Goal: Task Accomplishment & Management: Manage account settings

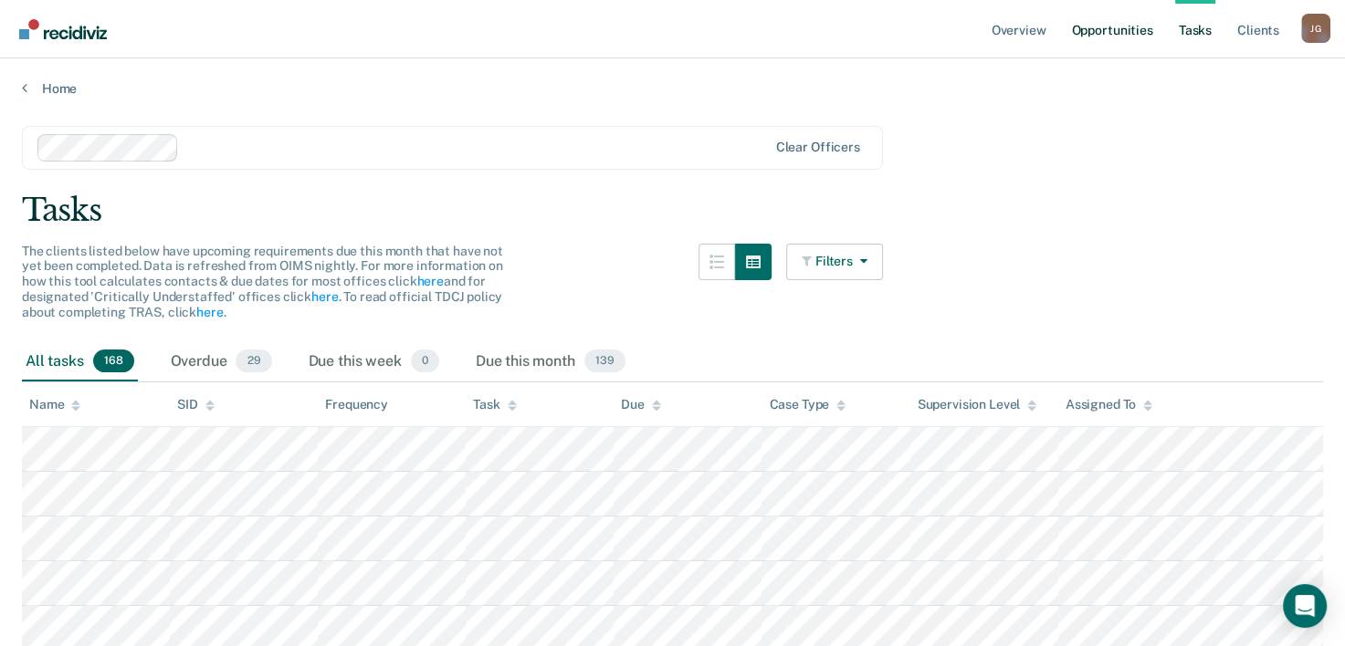
click at [1121, 32] on link "Opportunities" at bounding box center [1111, 29] width 89 height 58
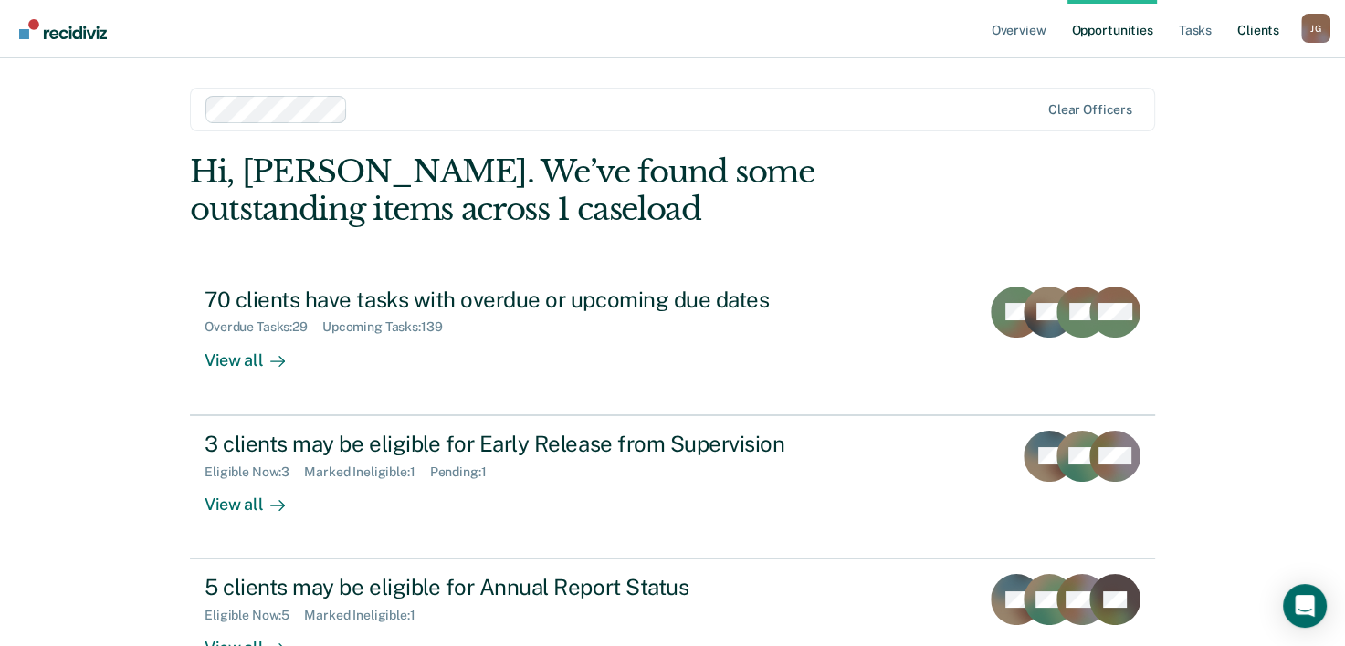
click at [1249, 35] on link "Client s" at bounding box center [1257, 29] width 49 height 58
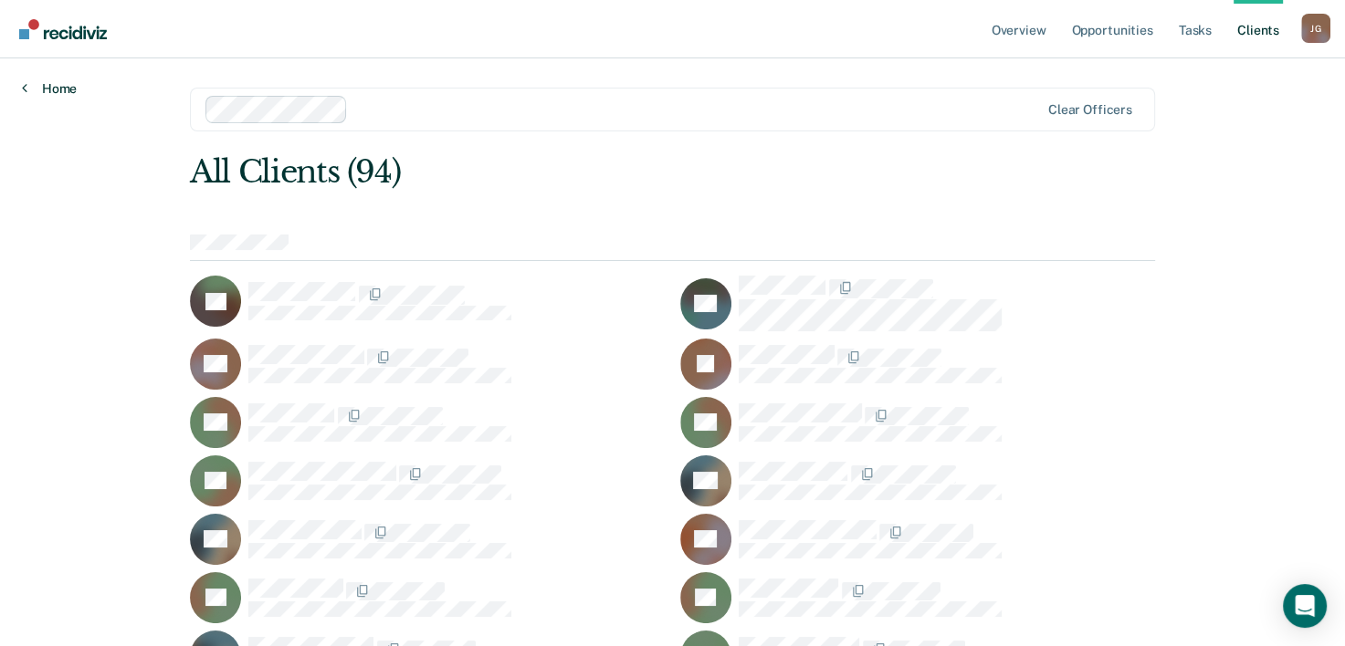
click at [40, 81] on link "Home" at bounding box center [49, 88] width 55 height 16
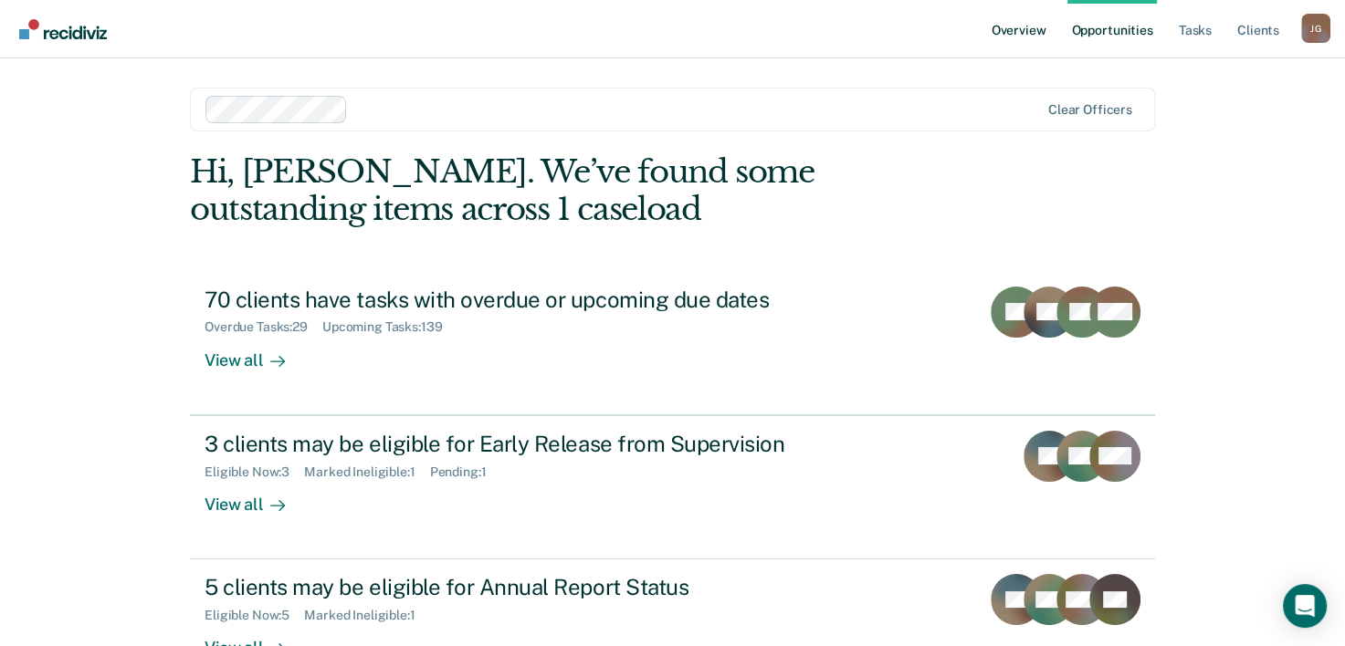
click at [1033, 31] on link "Overview" at bounding box center [1019, 29] width 62 height 58
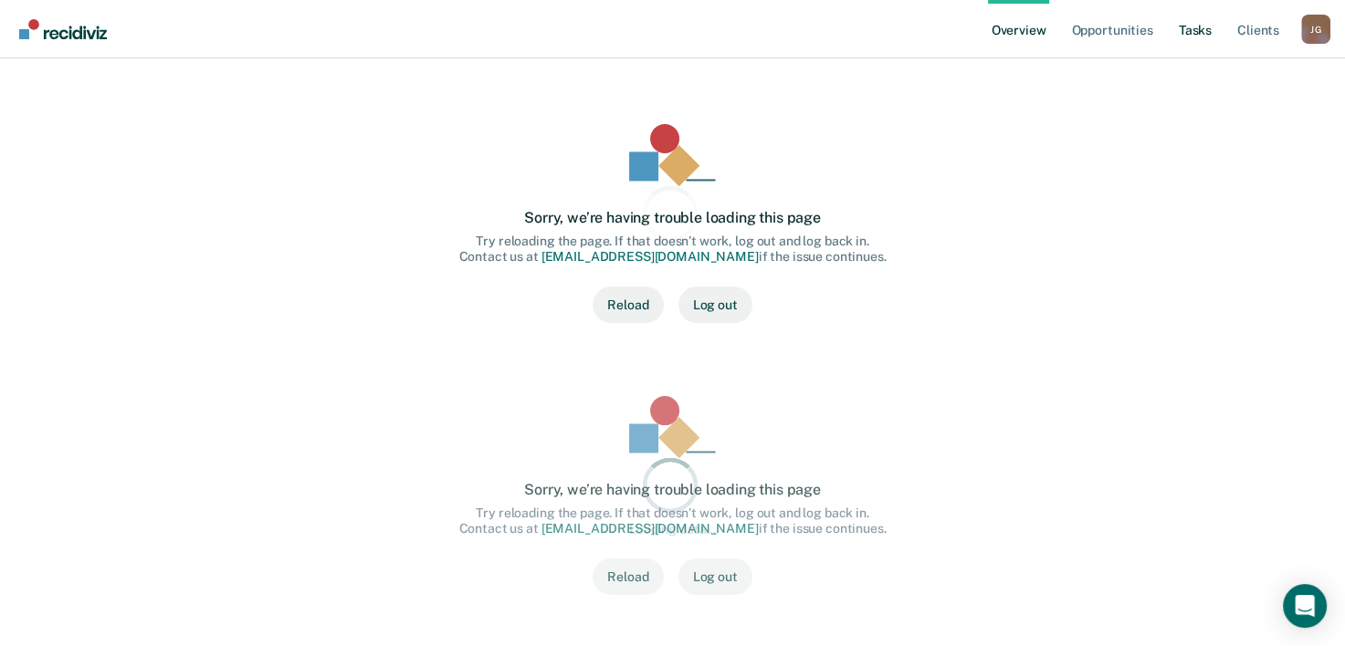
click at [1216, 26] on ul "Overview Opportunities Tasks Client s" at bounding box center [1144, 29] width 313 height 58
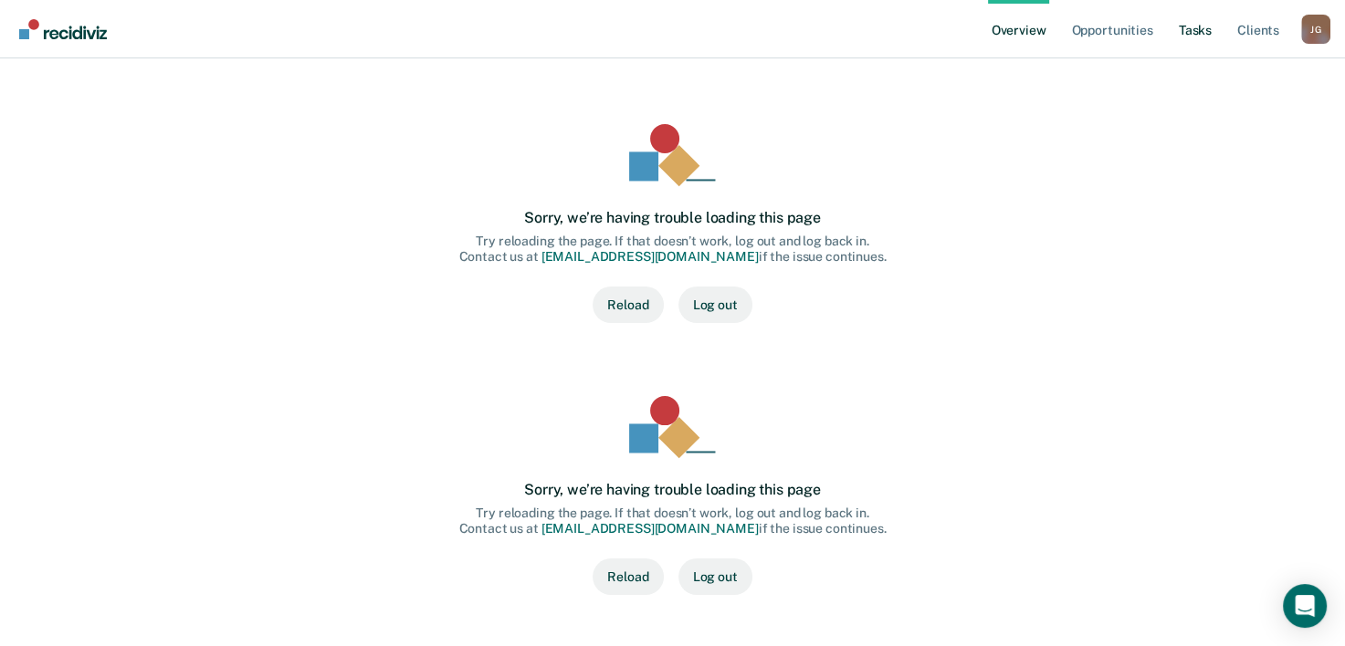
click at [1196, 33] on link "Tasks" at bounding box center [1195, 29] width 40 height 58
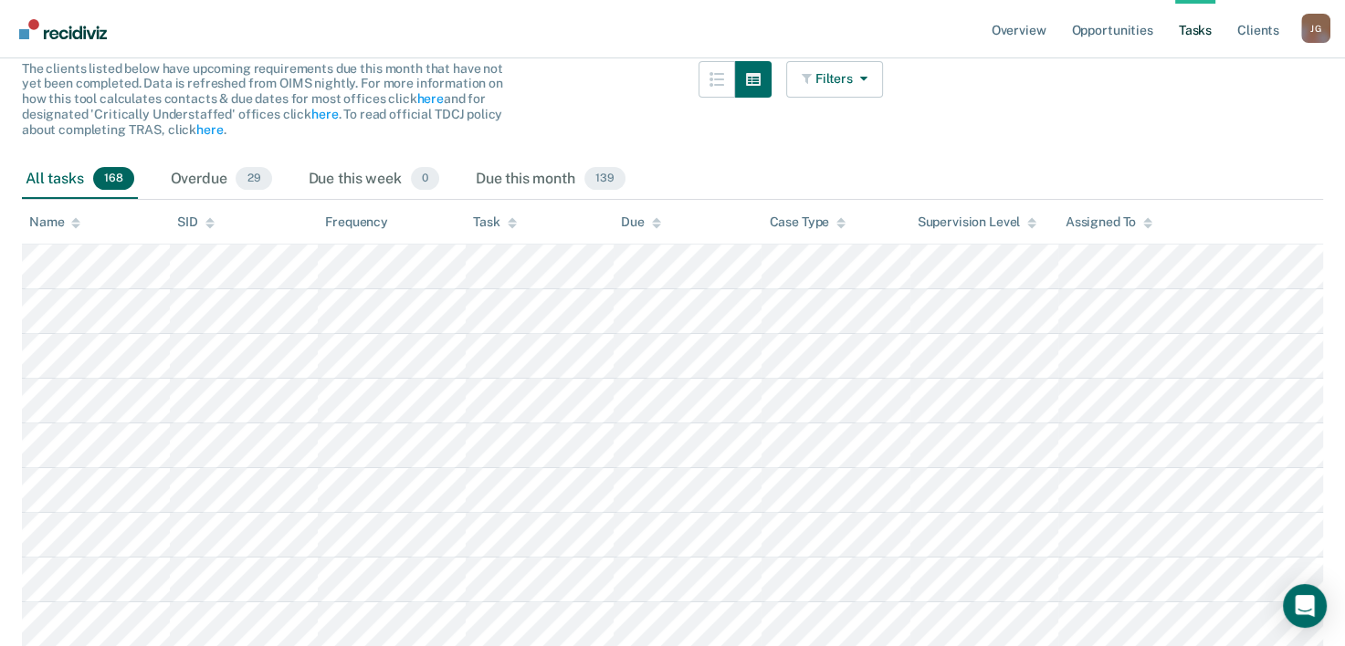
scroll to position [274, 0]
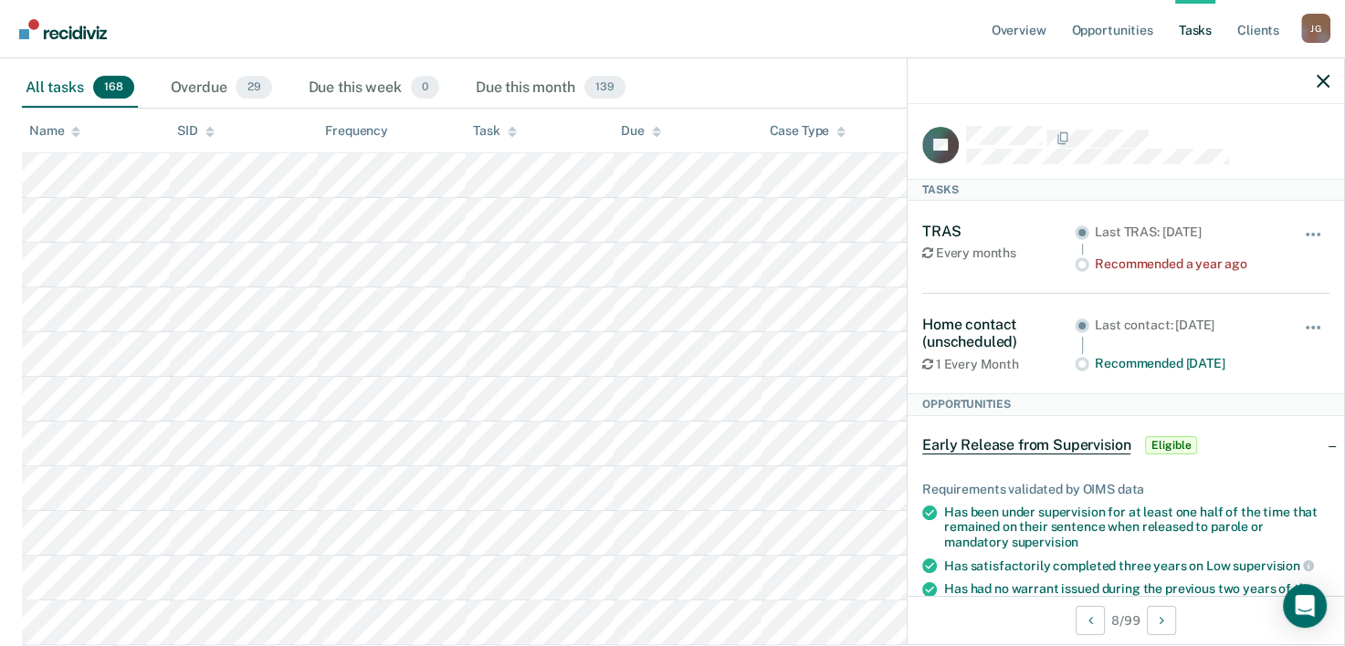
click at [1096, 447] on span "Early Release from Supervision" at bounding box center [1026, 445] width 208 height 18
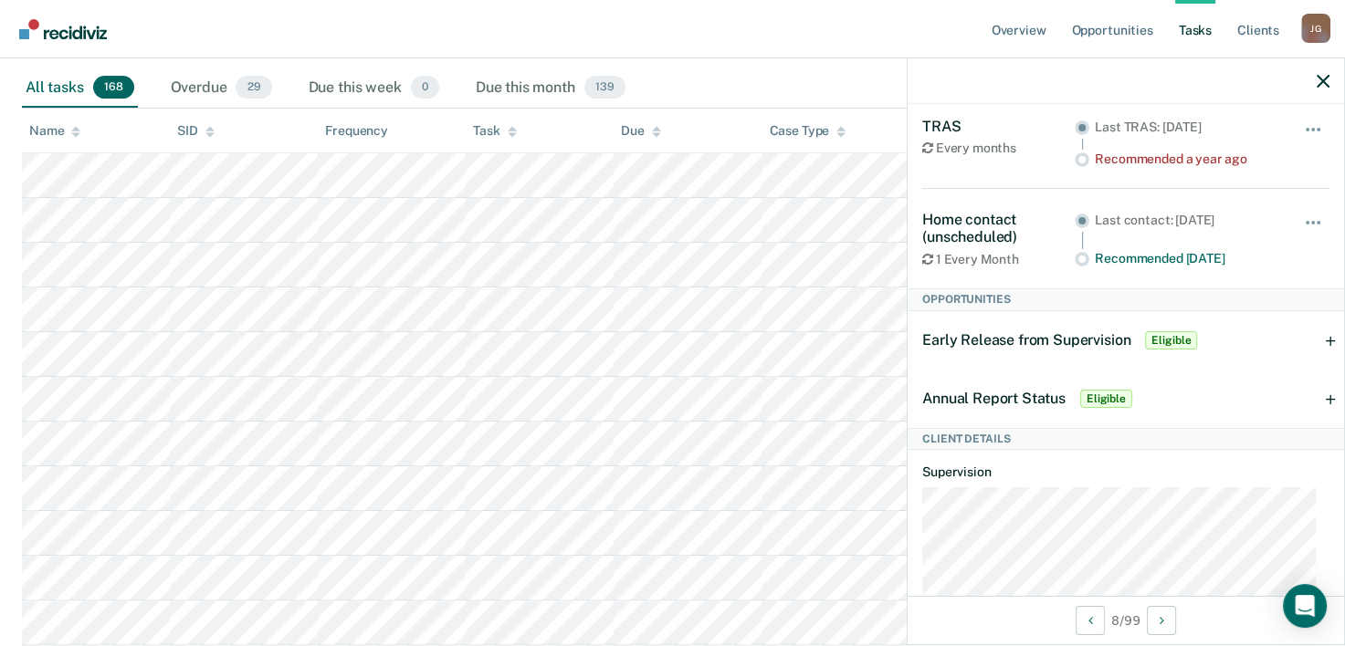
scroll to position [92, 0]
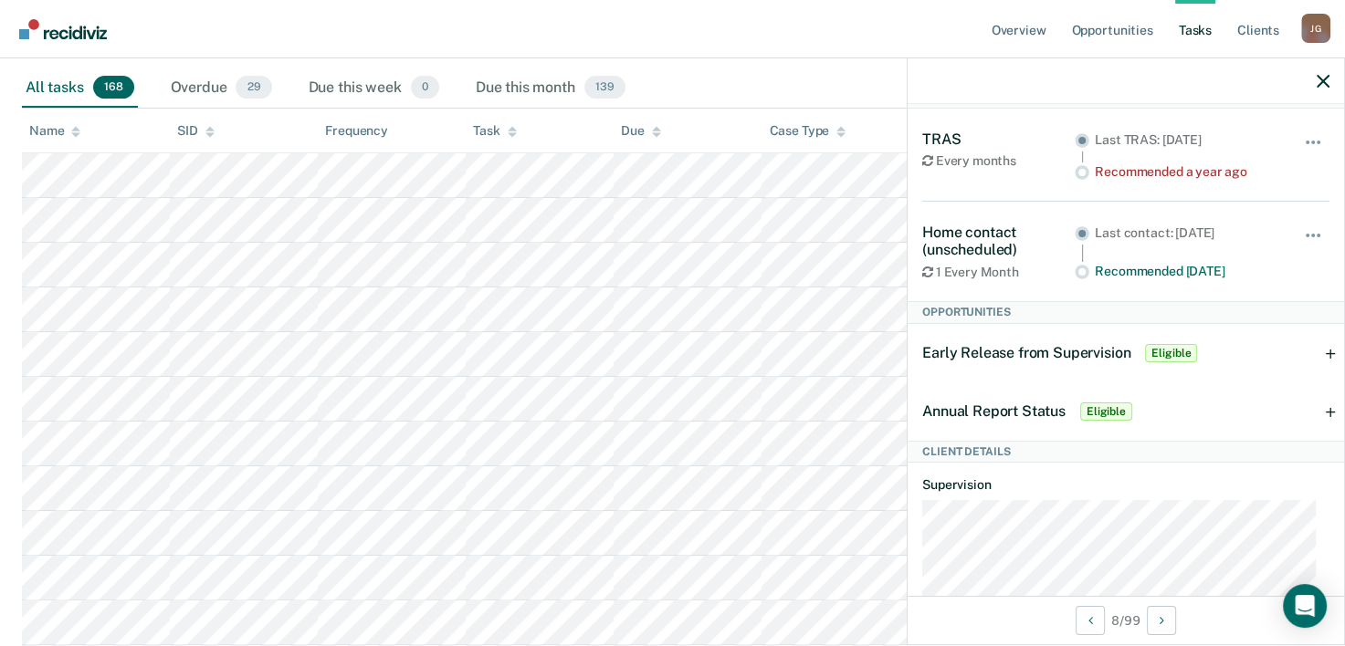
click at [1316, 352] on div "Early Release from Supervision Eligible" at bounding box center [1125, 353] width 436 height 58
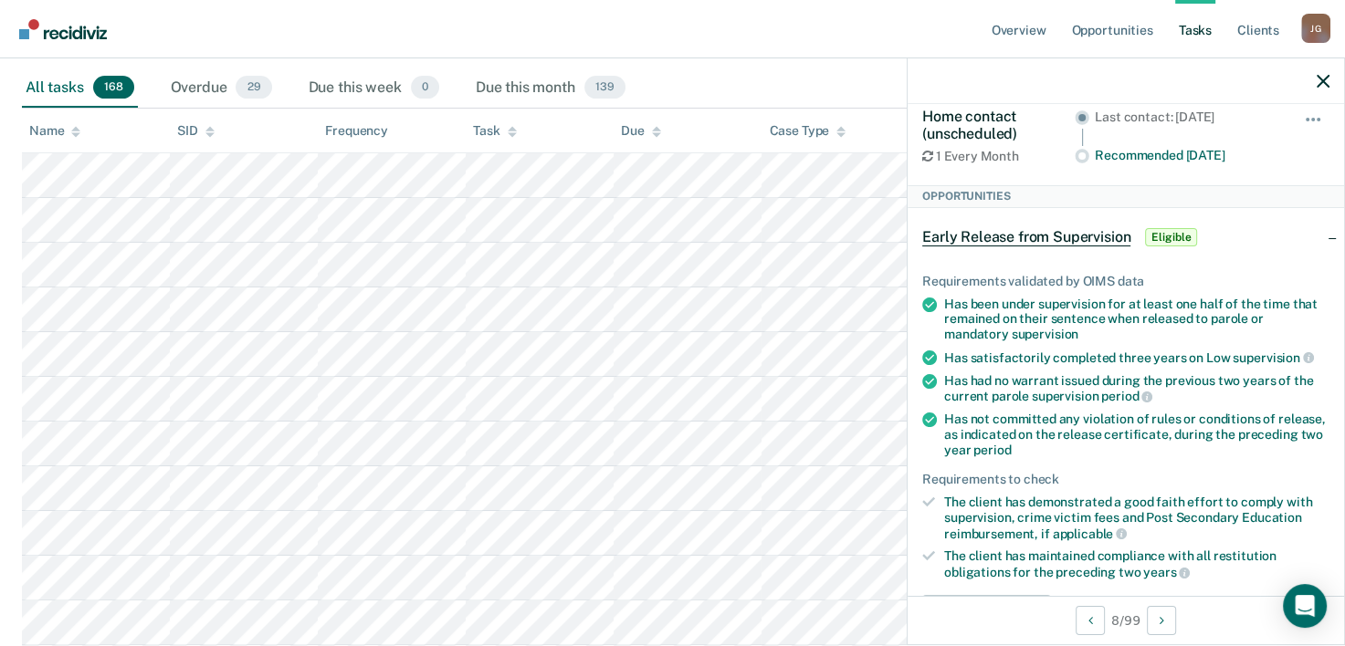
scroll to position [275, 0]
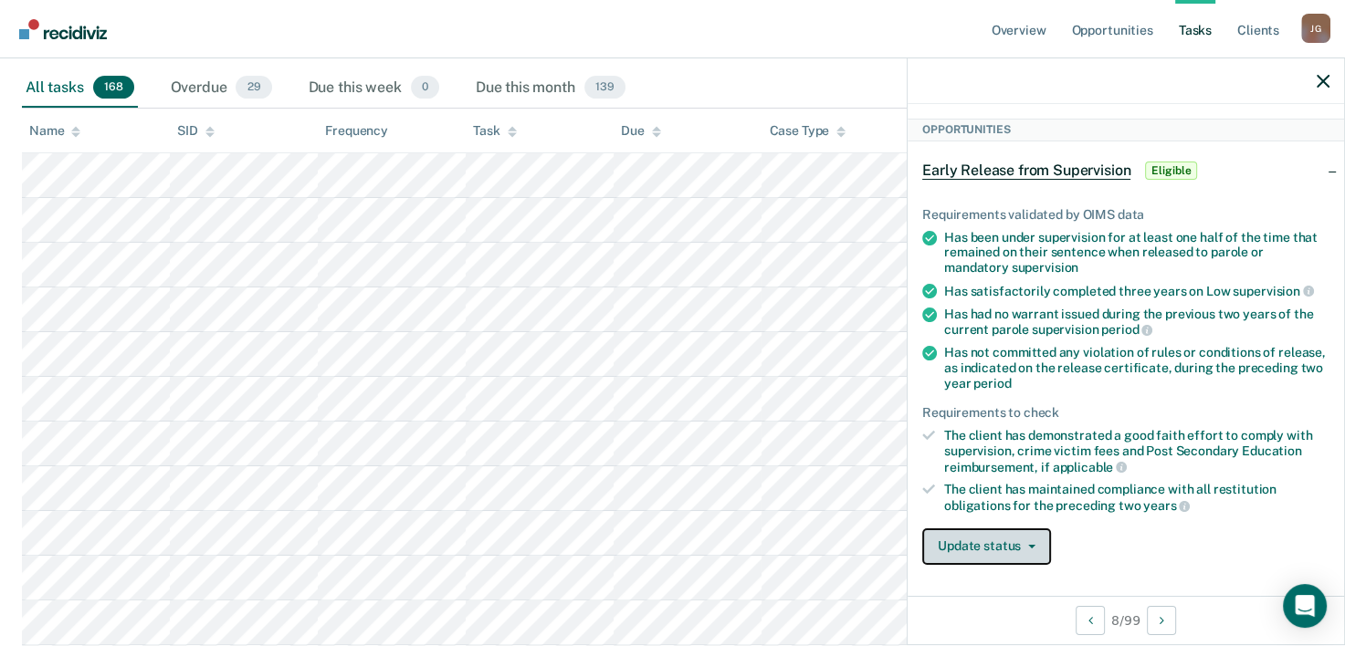
click at [987, 534] on button "Update status" at bounding box center [986, 547] width 129 height 37
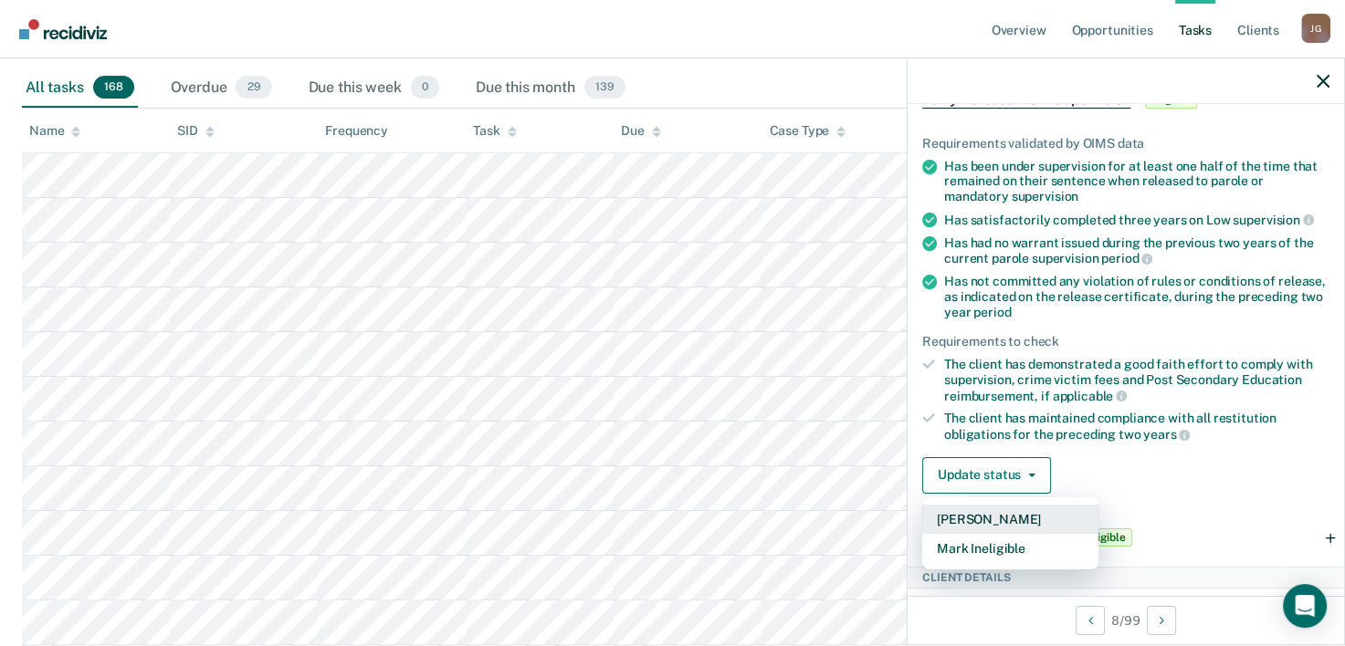
scroll to position [457, 0]
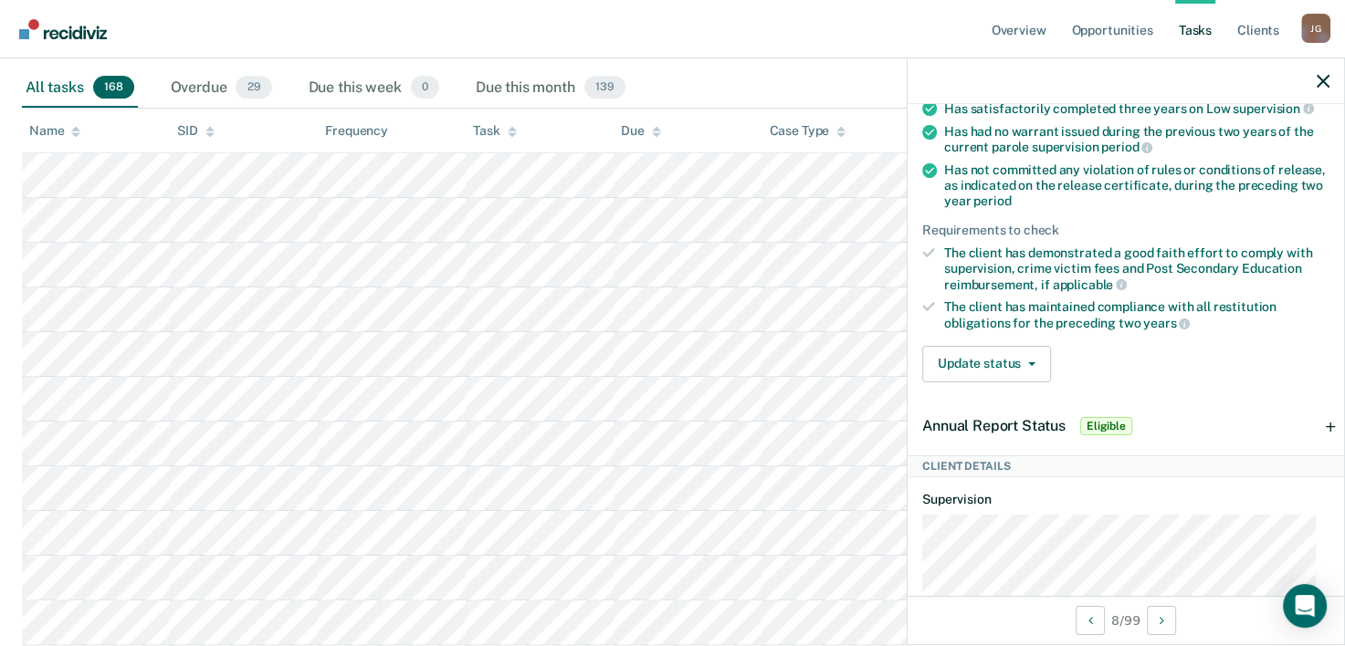
click at [1252, 301] on div "The client has maintained compliance with all restitution obligations for the p…" at bounding box center [1136, 314] width 385 height 31
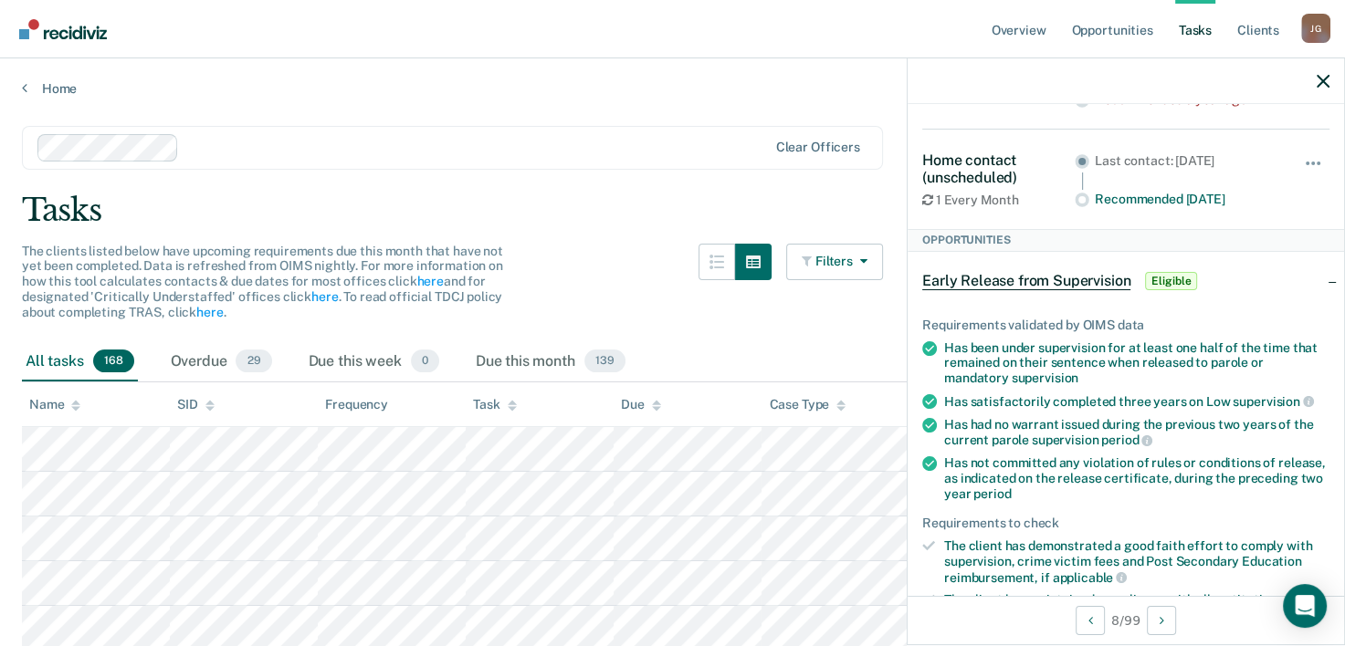
scroll to position [183, 0]
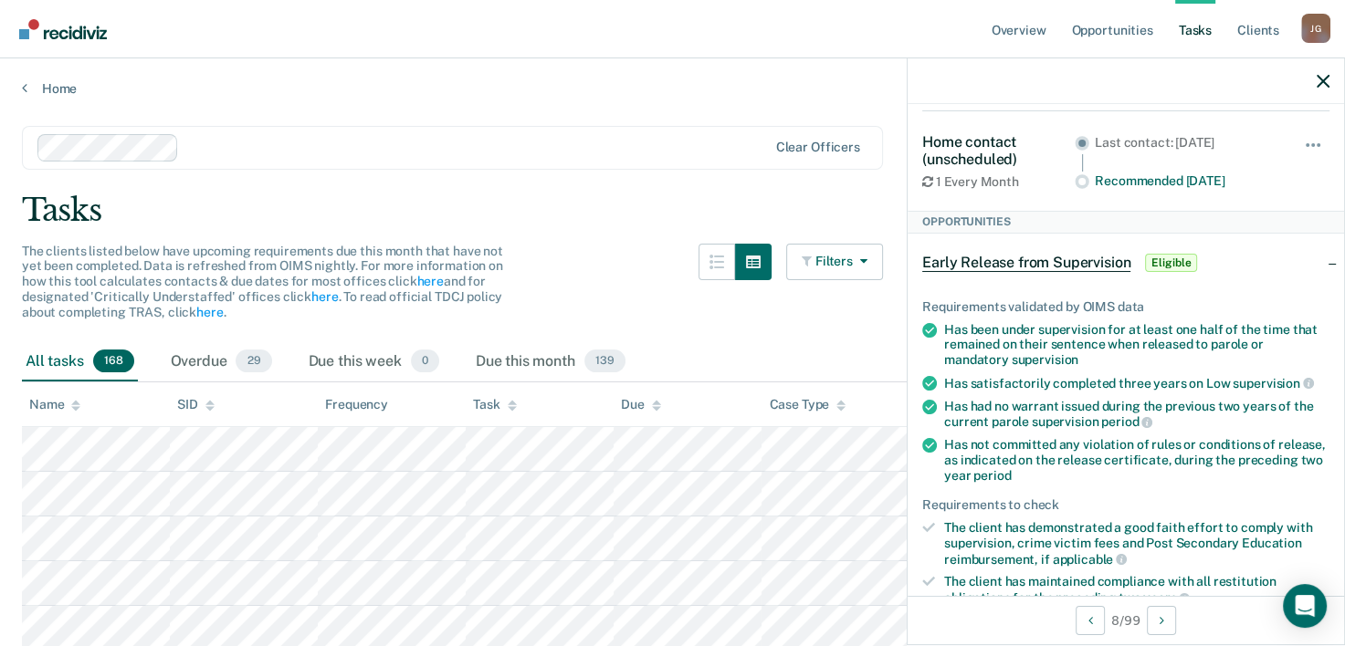
click at [1033, 254] on span "Early Release from Supervision" at bounding box center [1026, 263] width 208 height 18
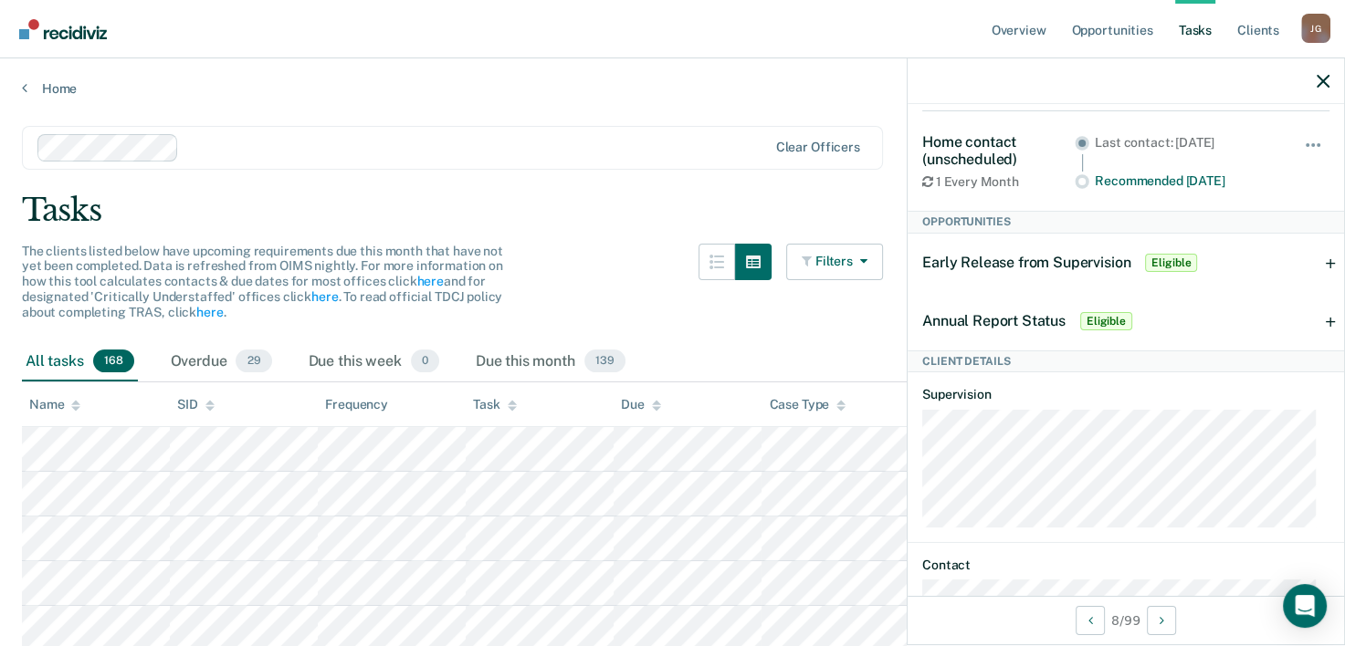
click at [1322, 259] on div "Early Release from Supervision Eligible" at bounding box center [1125, 263] width 436 height 58
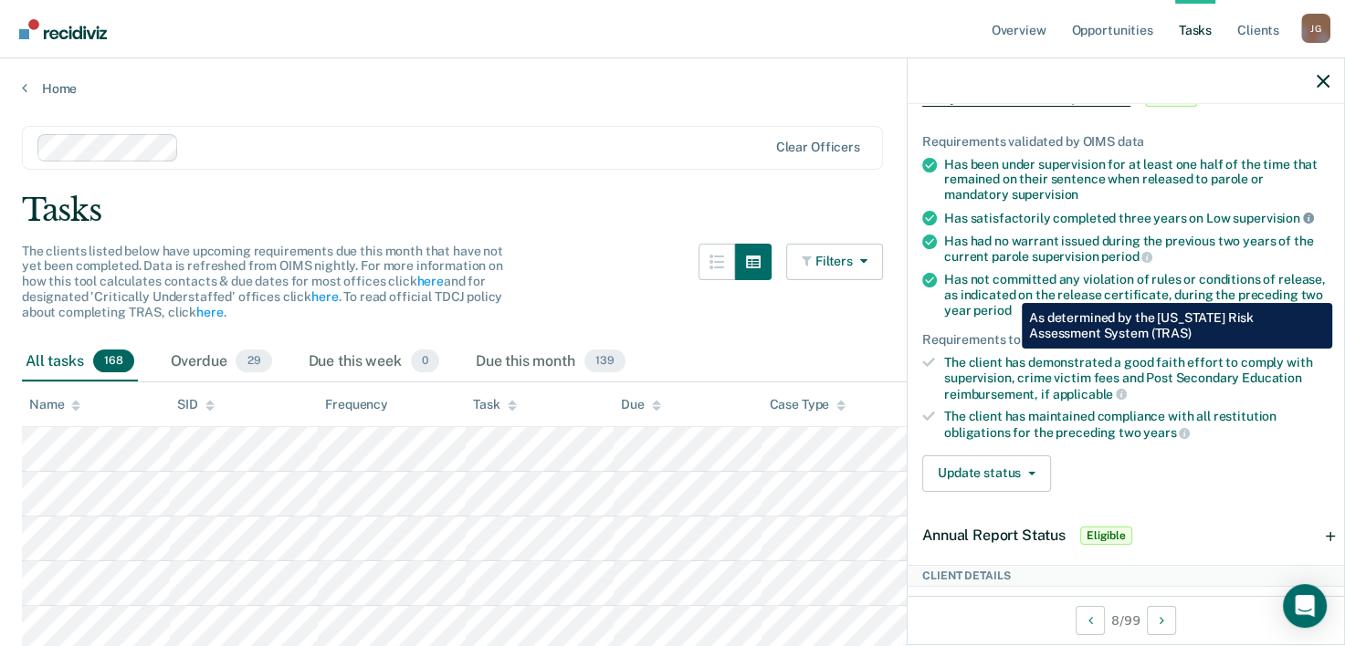
scroll to position [456, 0]
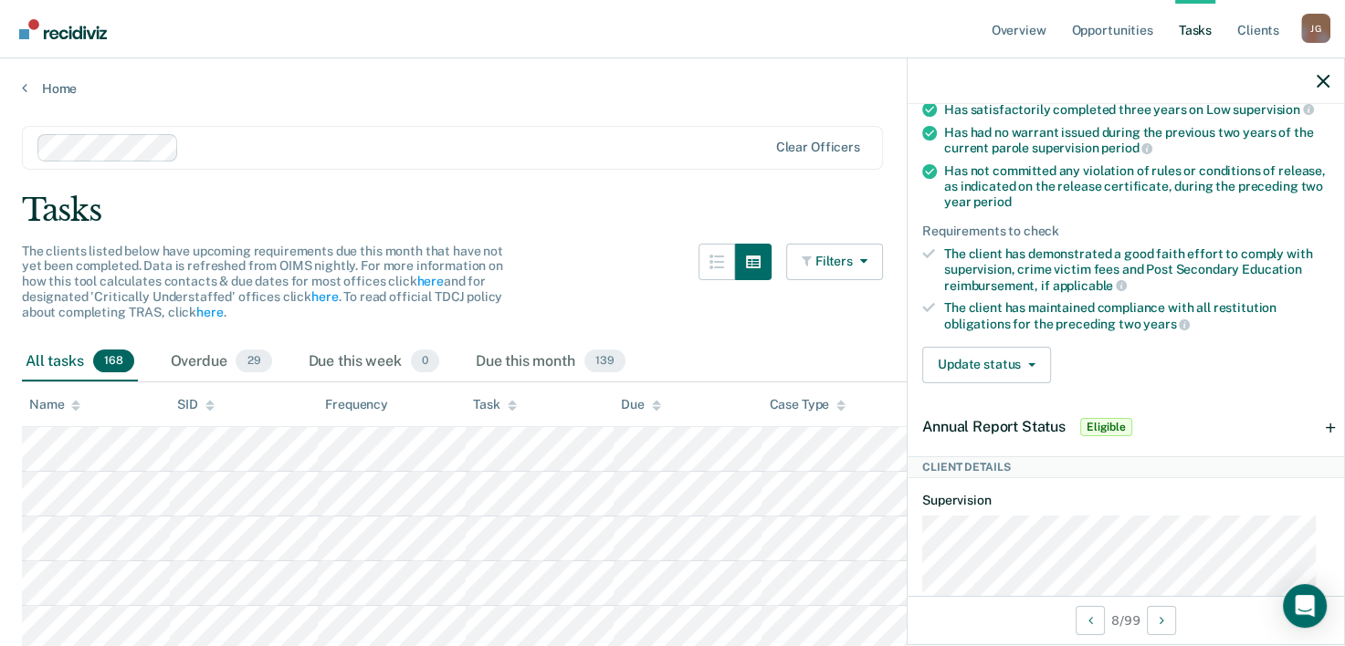
click at [1317, 418] on div "Annual Report Status Eligible" at bounding box center [1125, 427] width 436 height 58
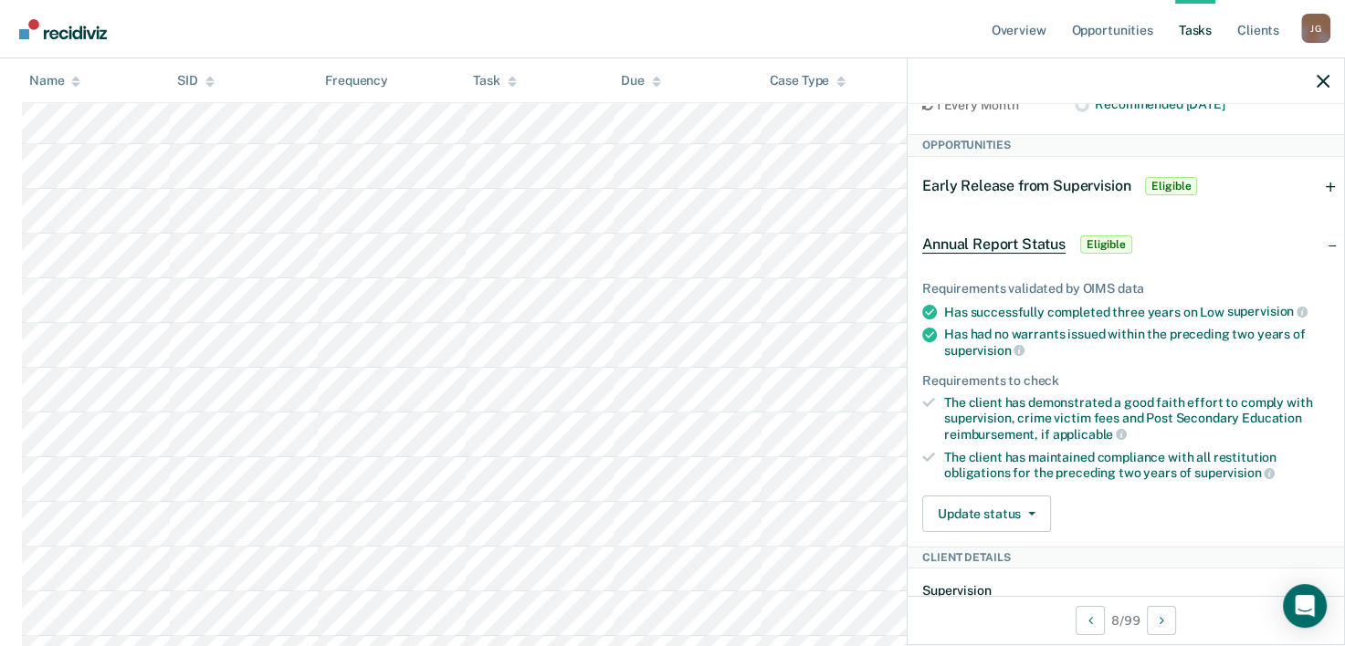
scroll to position [274, 0]
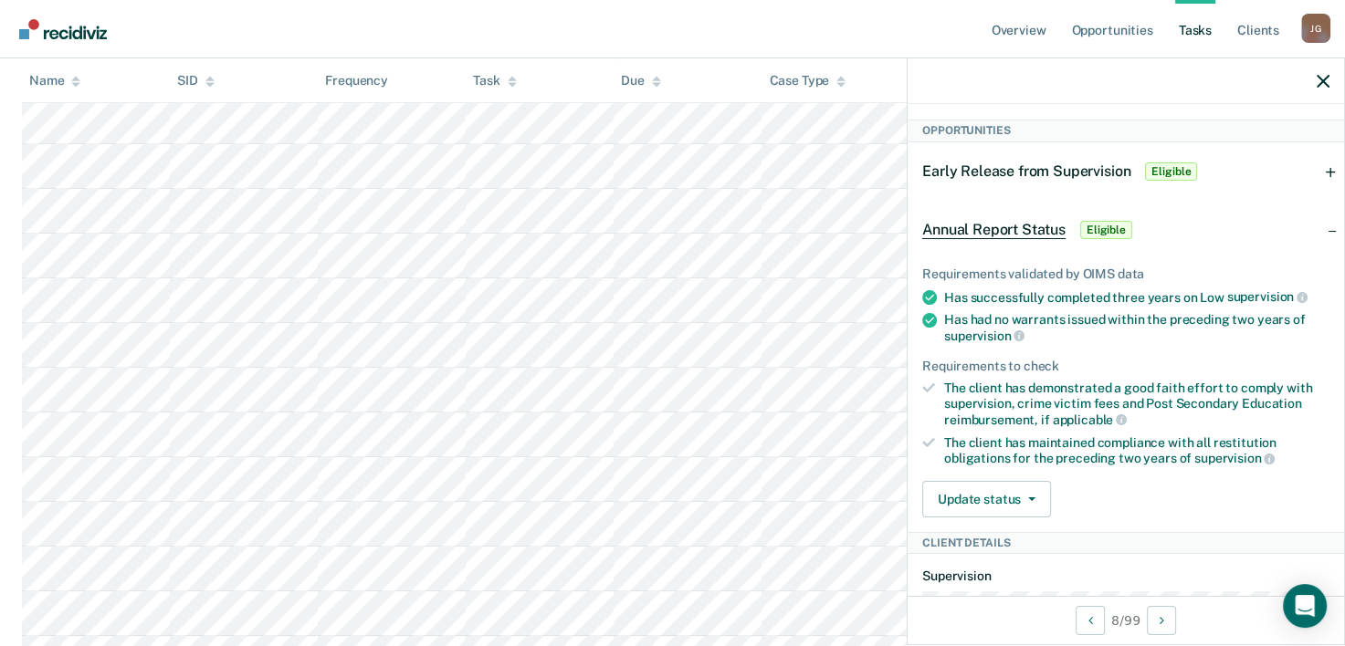
click at [1161, 168] on span "Eligible" at bounding box center [1171, 172] width 52 height 18
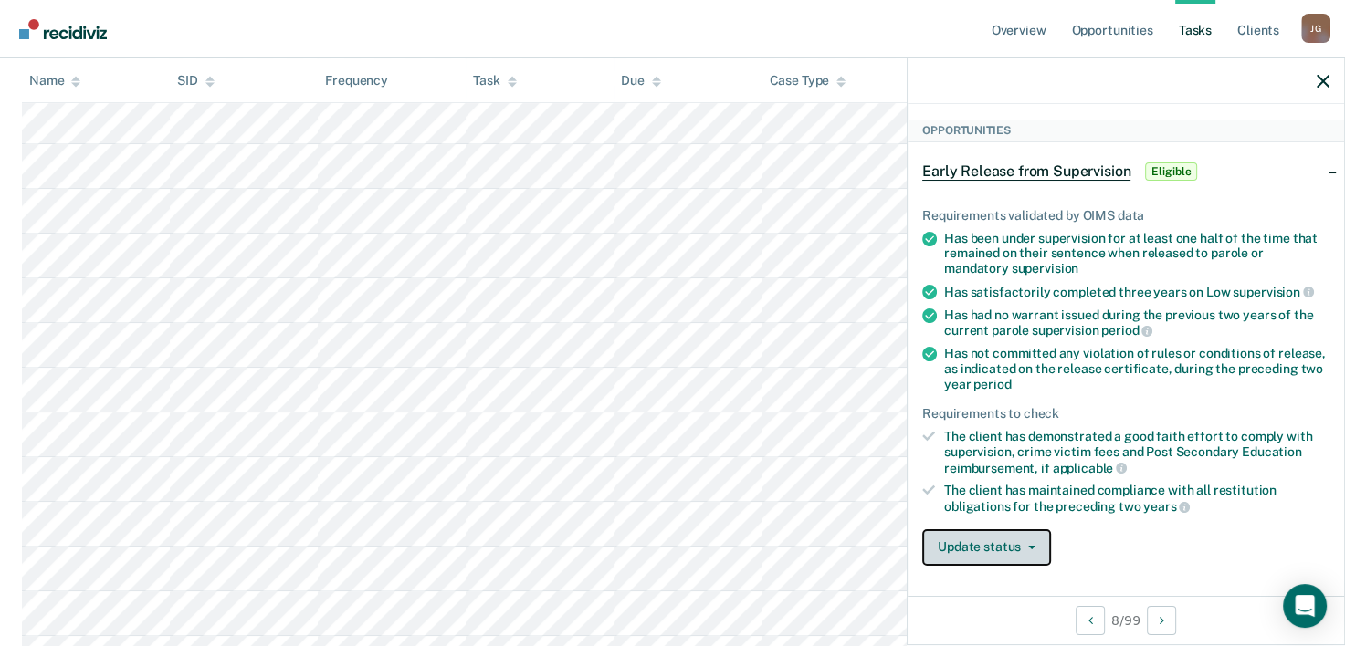
click at [1023, 546] on span "button" at bounding box center [1028, 548] width 15 height 4
click at [1033, 581] on button "[PERSON_NAME]" at bounding box center [1010, 591] width 176 height 29
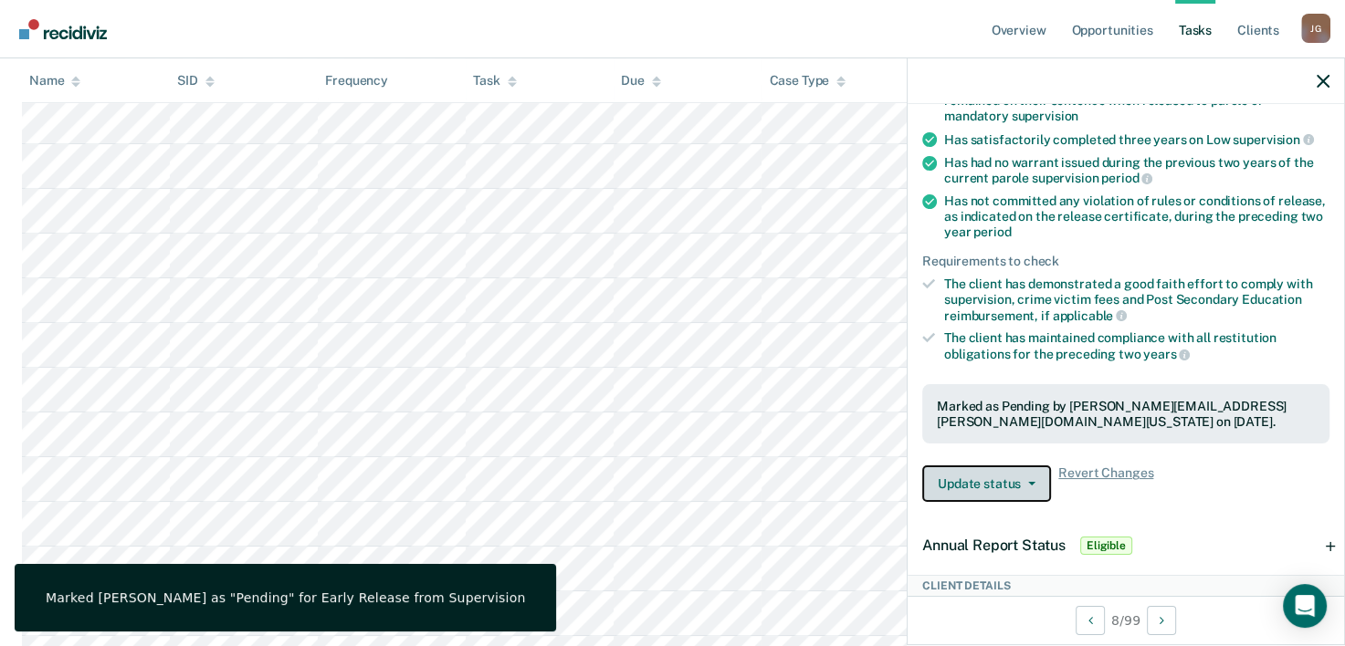
scroll to position [456, 0]
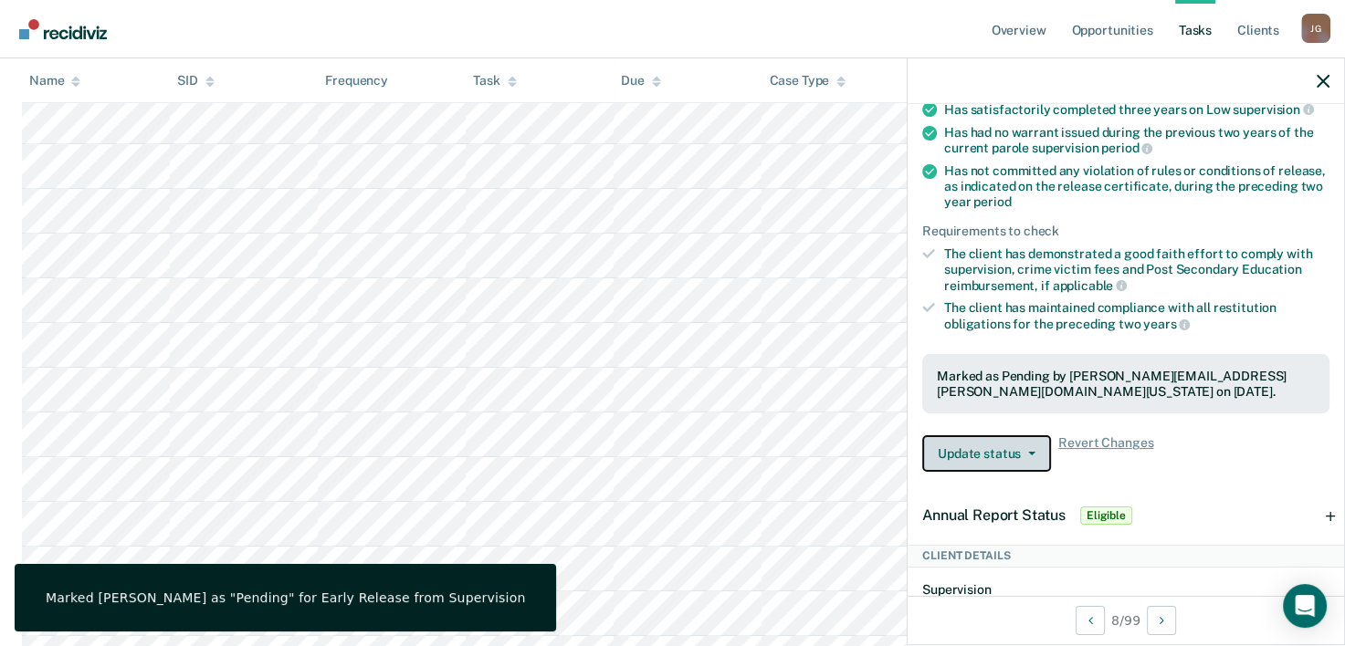
click at [1020, 445] on button "Update status" at bounding box center [986, 453] width 129 height 37
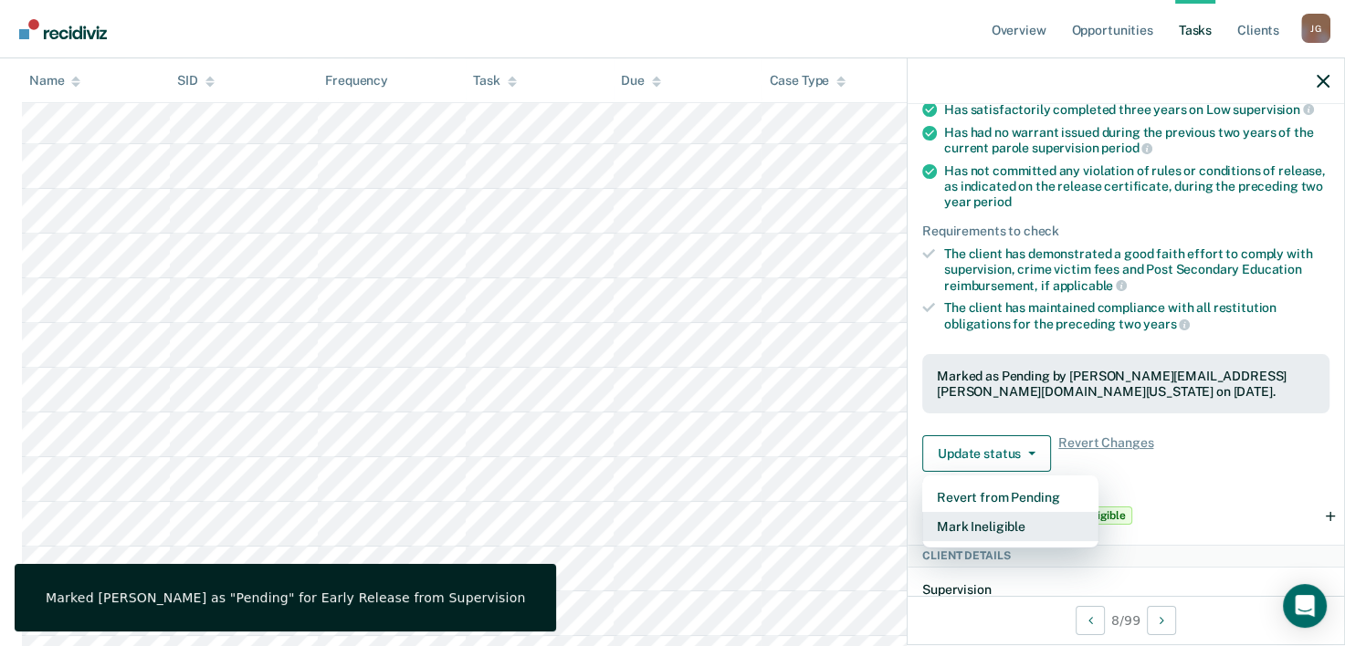
click at [1004, 526] on button "Mark Ineligible" at bounding box center [1010, 526] width 176 height 29
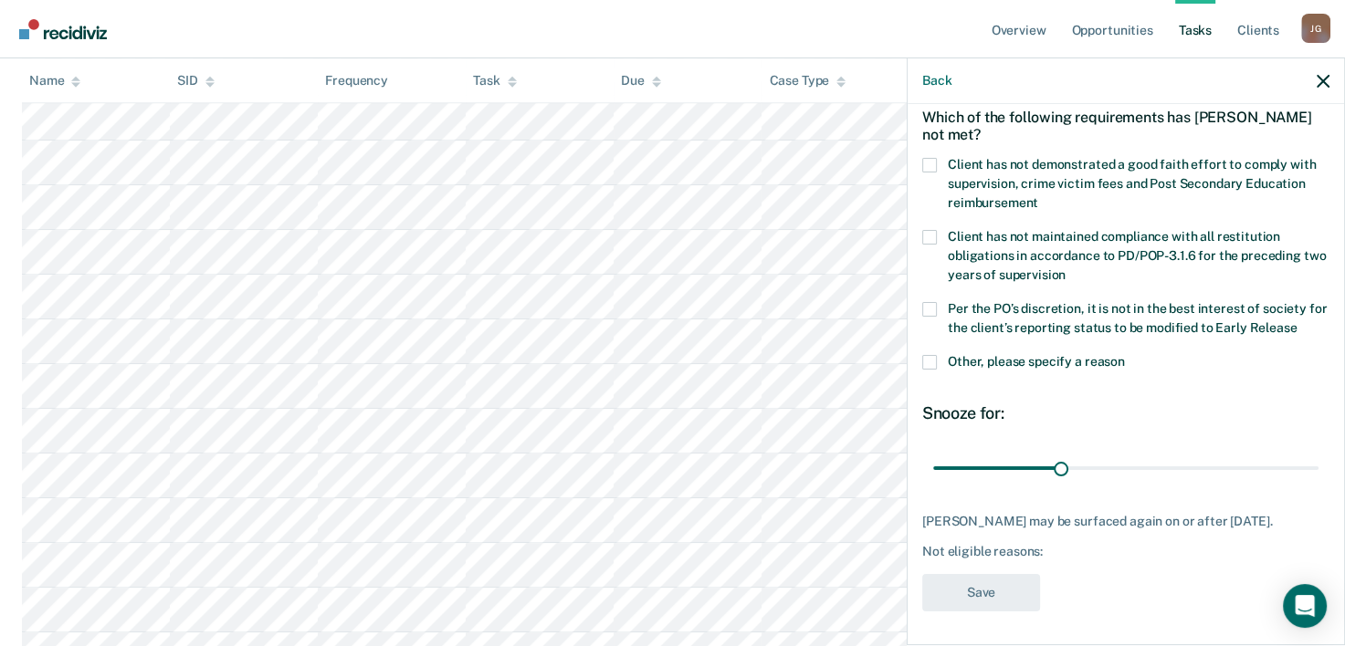
scroll to position [1004, 0]
click at [931, 362] on span at bounding box center [929, 362] width 15 height 15
click at [1125, 355] on input "Other, please specify a reason" at bounding box center [1125, 355] width 0 height 0
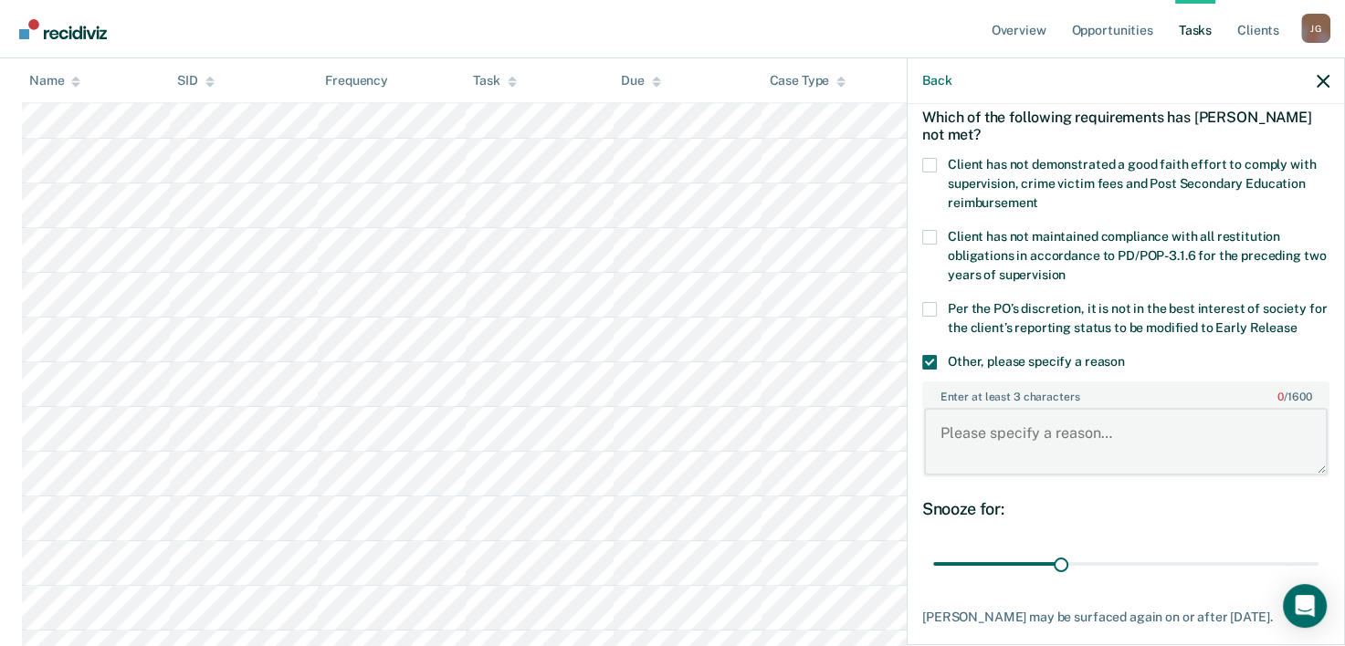
click at [1008, 440] on textarea "Enter at least 3 characters 0 / 1600" at bounding box center [1126, 442] width 404 height 68
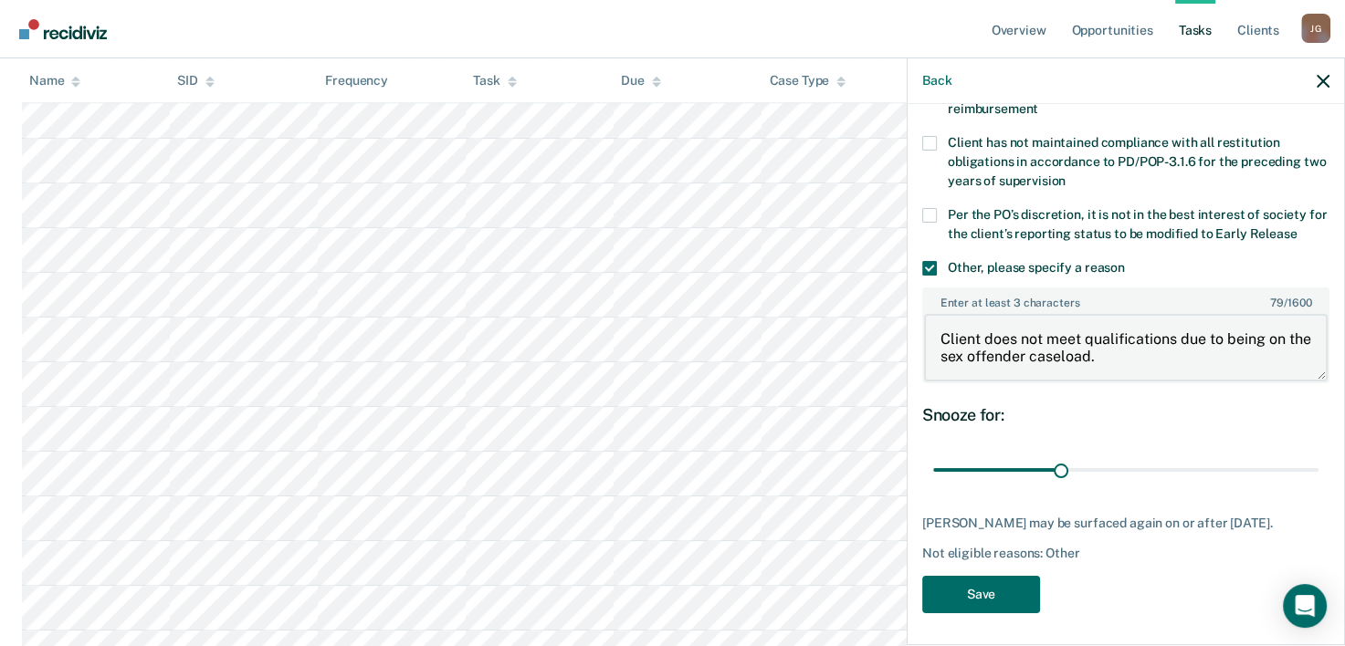
scroll to position [179, 0]
type textarea "Client does not meet qualifications due to being on the sex offender caseload."
click at [981, 581] on button "Save" at bounding box center [981, 594] width 118 height 37
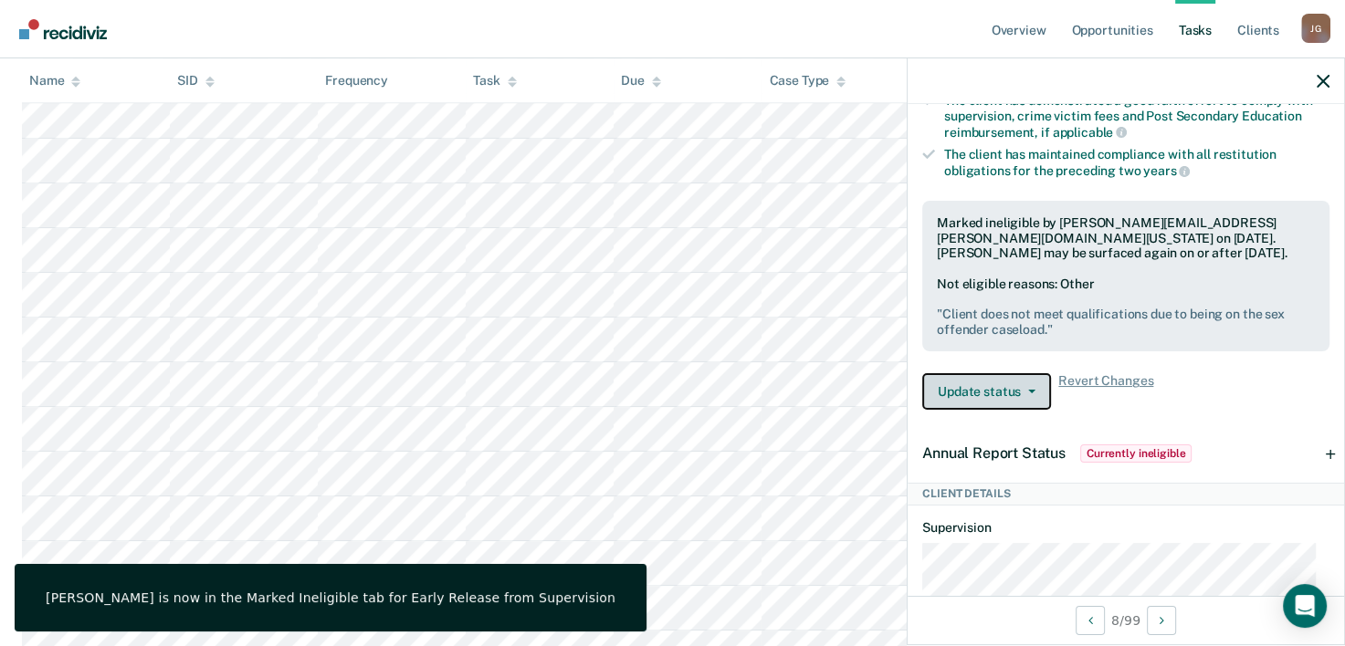
scroll to position [639, 0]
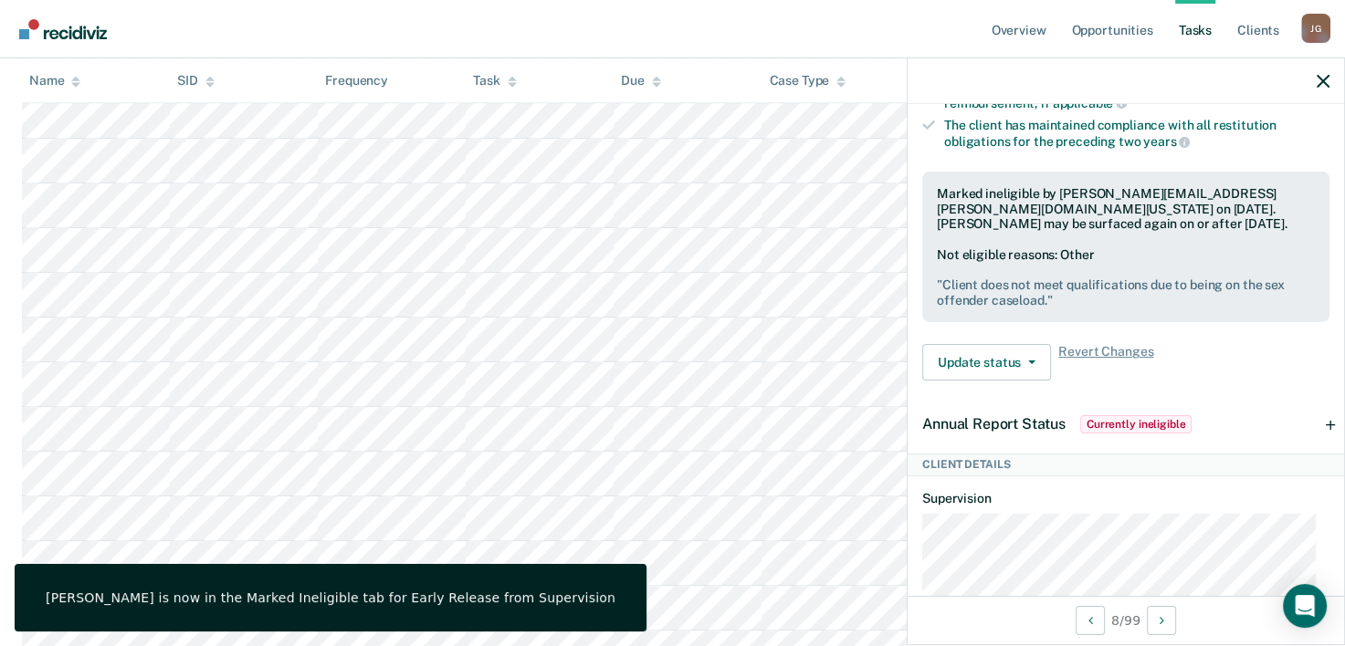
click at [1317, 418] on div "Annual Report Status Currently ineligible" at bounding box center [1125, 424] width 436 height 58
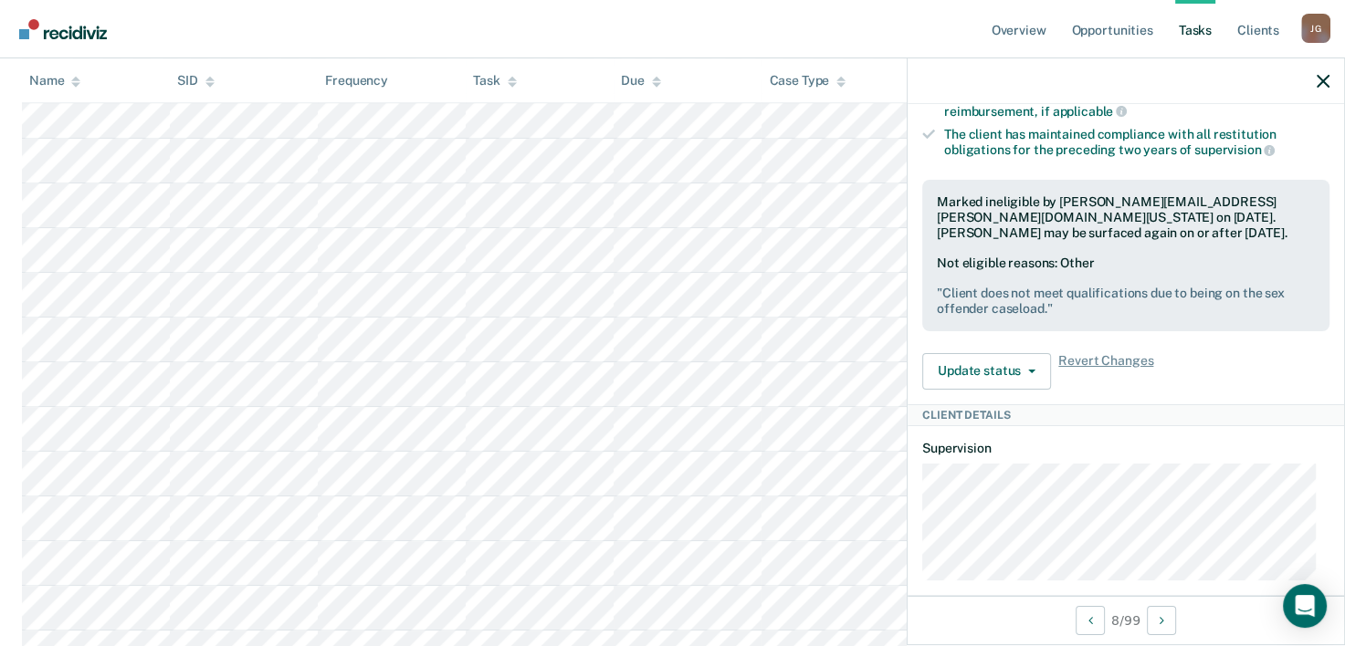
scroll to position [726, 0]
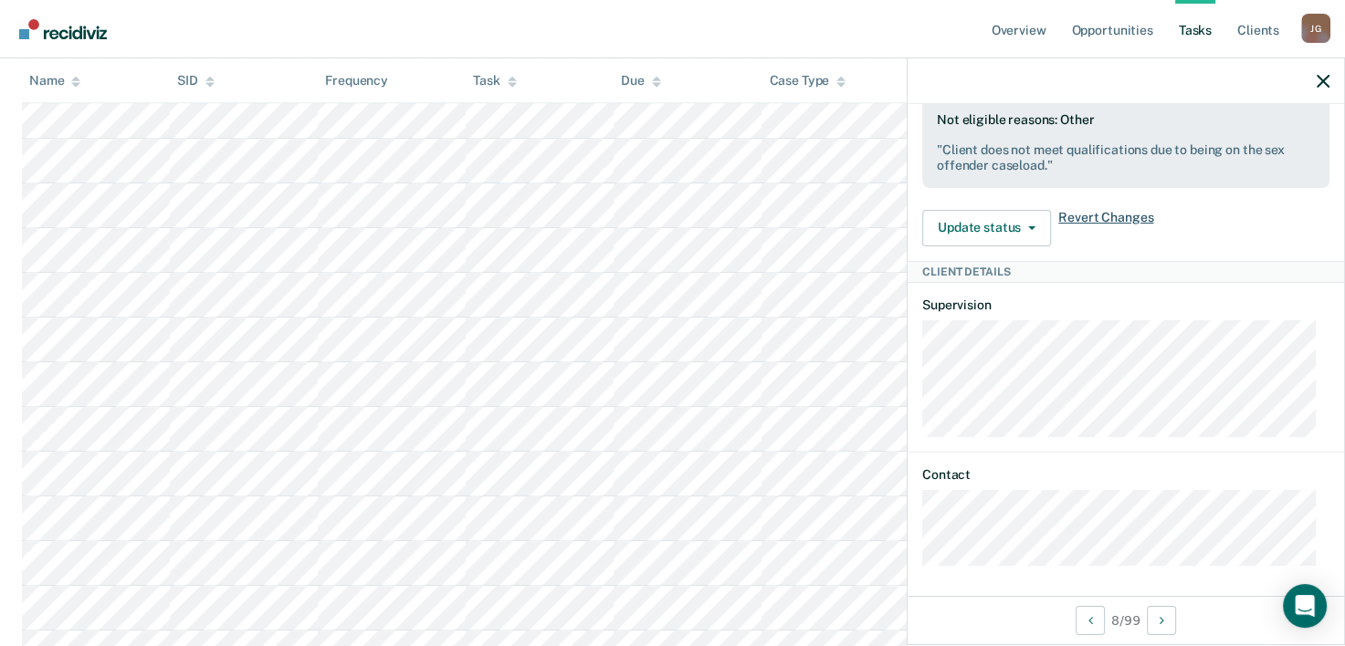
click at [1099, 213] on span "Revert Changes" at bounding box center [1105, 228] width 95 height 37
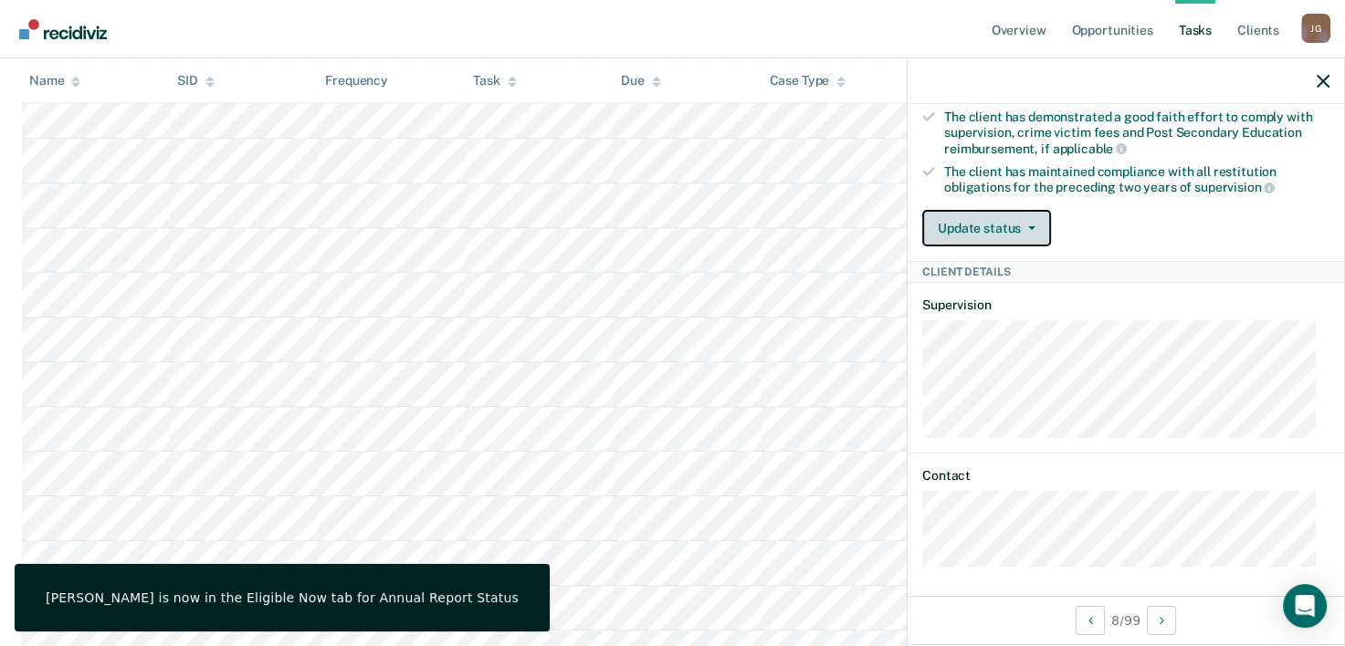
click at [1023, 235] on button "Update status" at bounding box center [986, 228] width 129 height 37
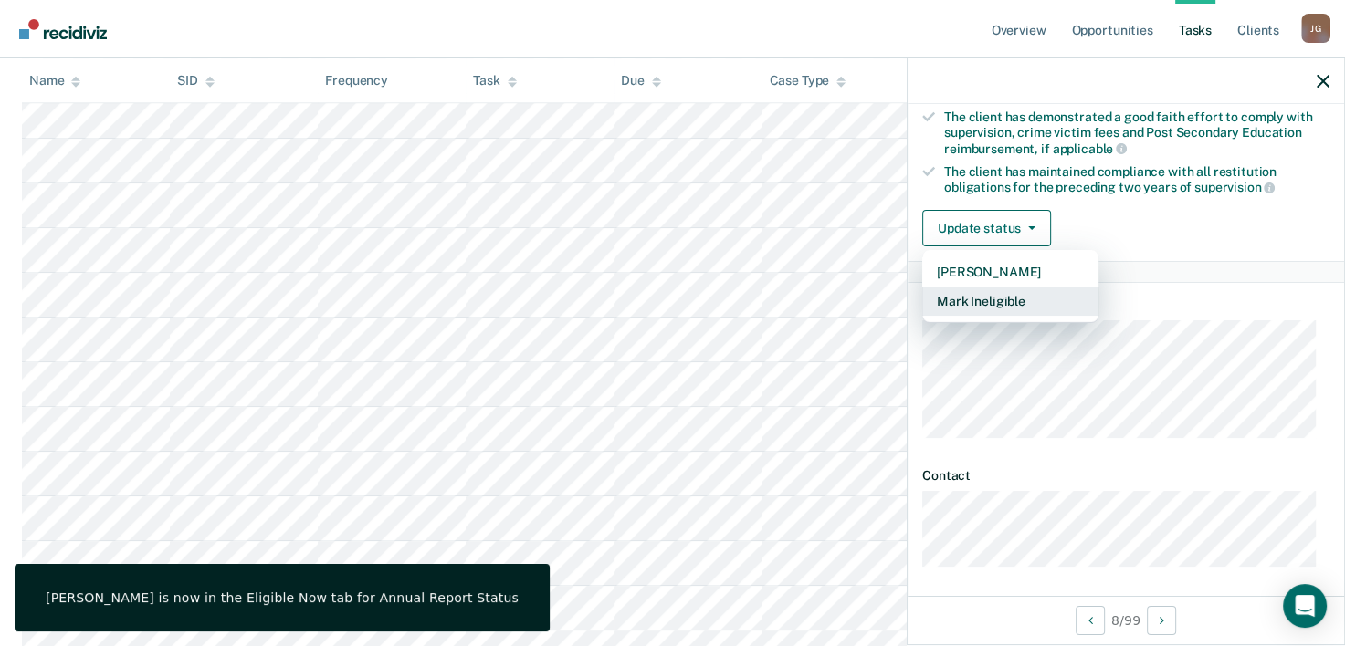
click at [1033, 296] on button "Mark Ineligible" at bounding box center [1010, 301] width 176 height 29
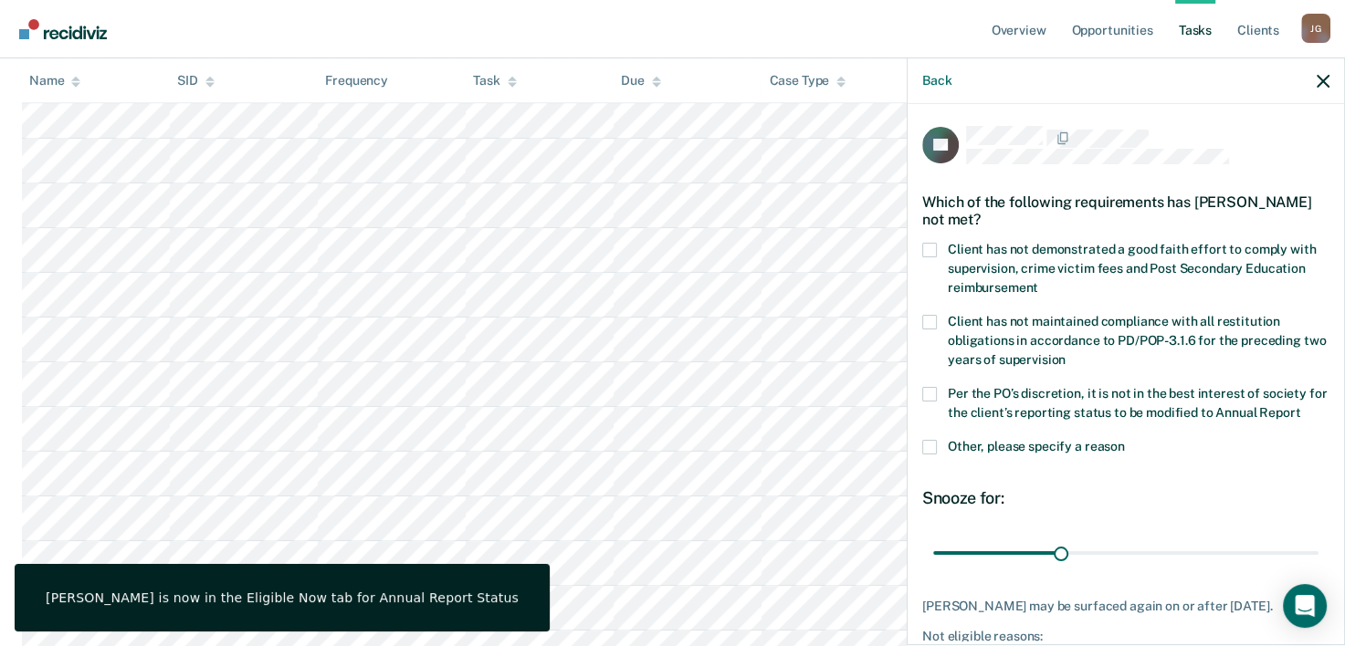
click at [922, 455] on span at bounding box center [929, 447] width 15 height 15
click at [1125, 440] on input "Other, please specify a reason" at bounding box center [1125, 440] width 0 height 0
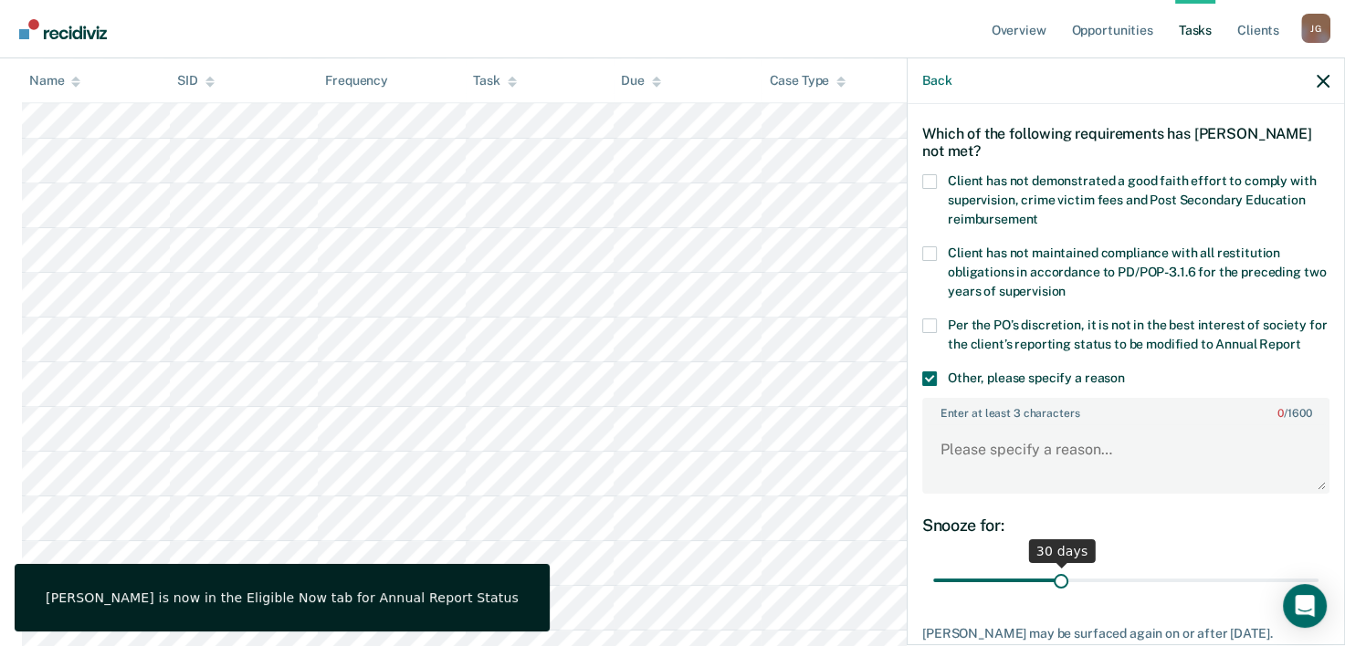
scroll to position [198, 0]
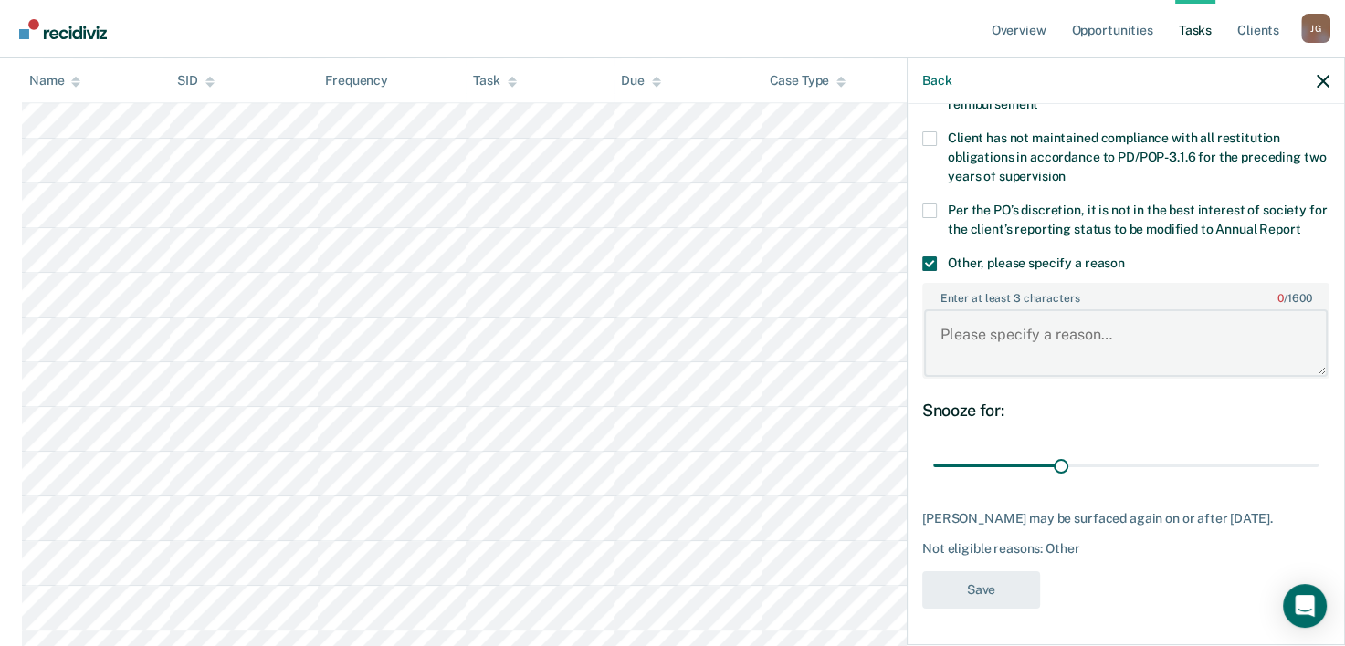
click at [1019, 347] on textarea "Enter at least 3 characters 0 / 1600" at bounding box center [1126, 343] width 404 height 68
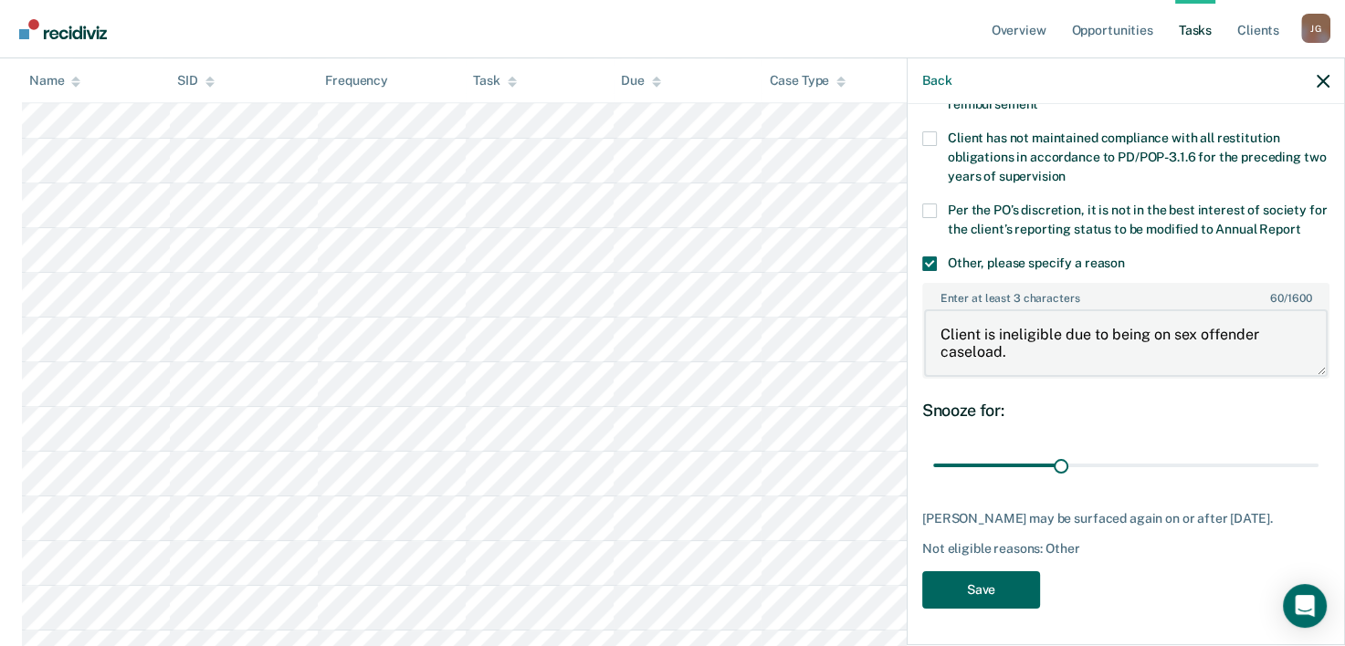
type textarea "Client is ineligible due to being on sex offender caseload."
click at [964, 588] on button "Save" at bounding box center [981, 590] width 118 height 37
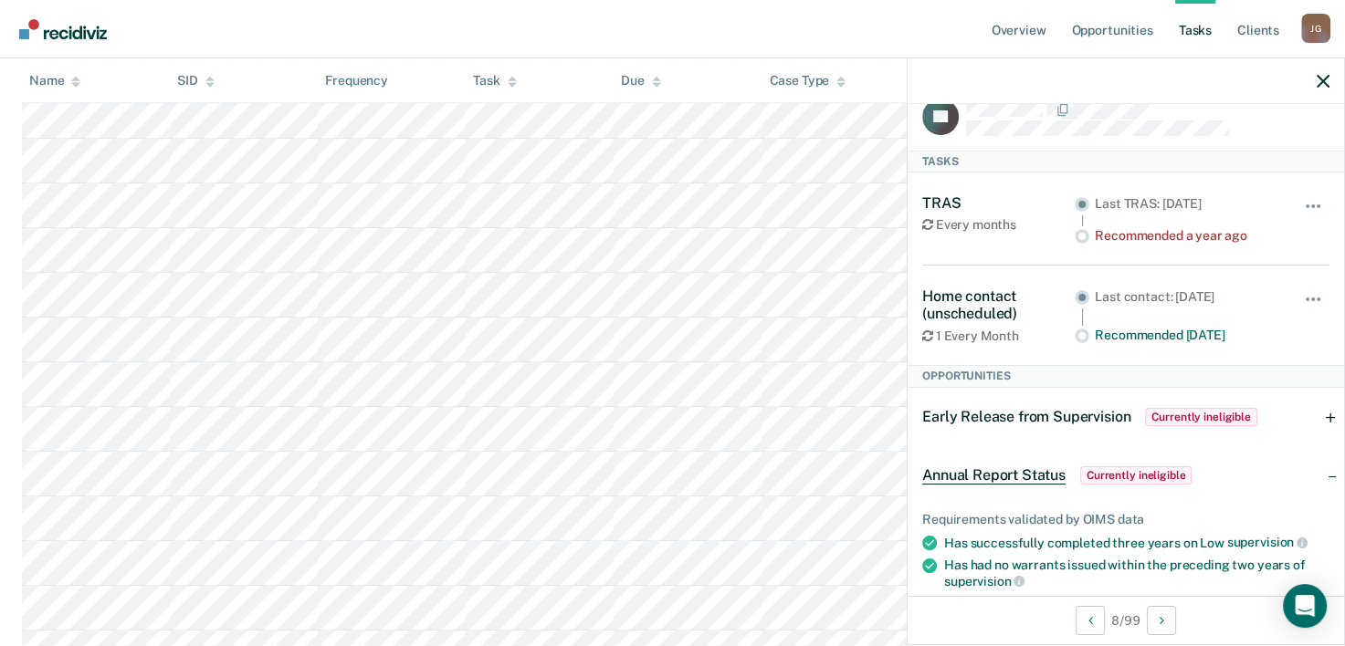
scroll to position [0, 0]
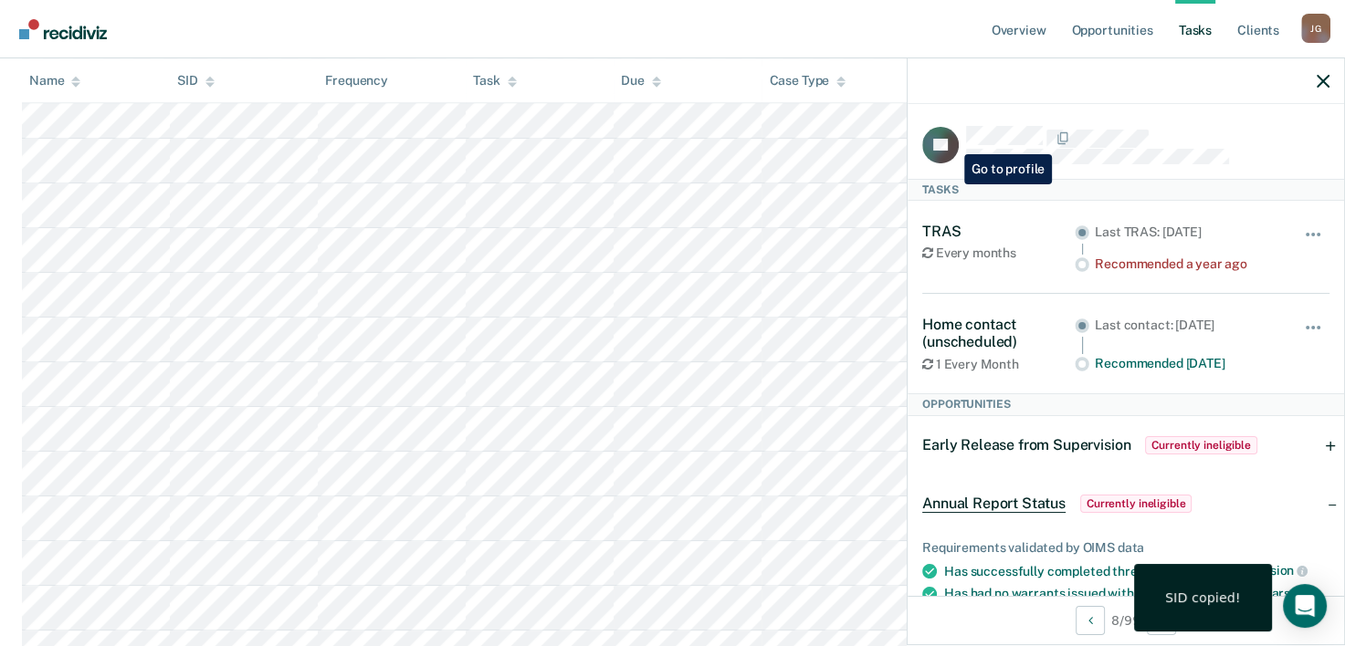
click at [950, 141] on icon at bounding box center [948, 150] width 42 height 47
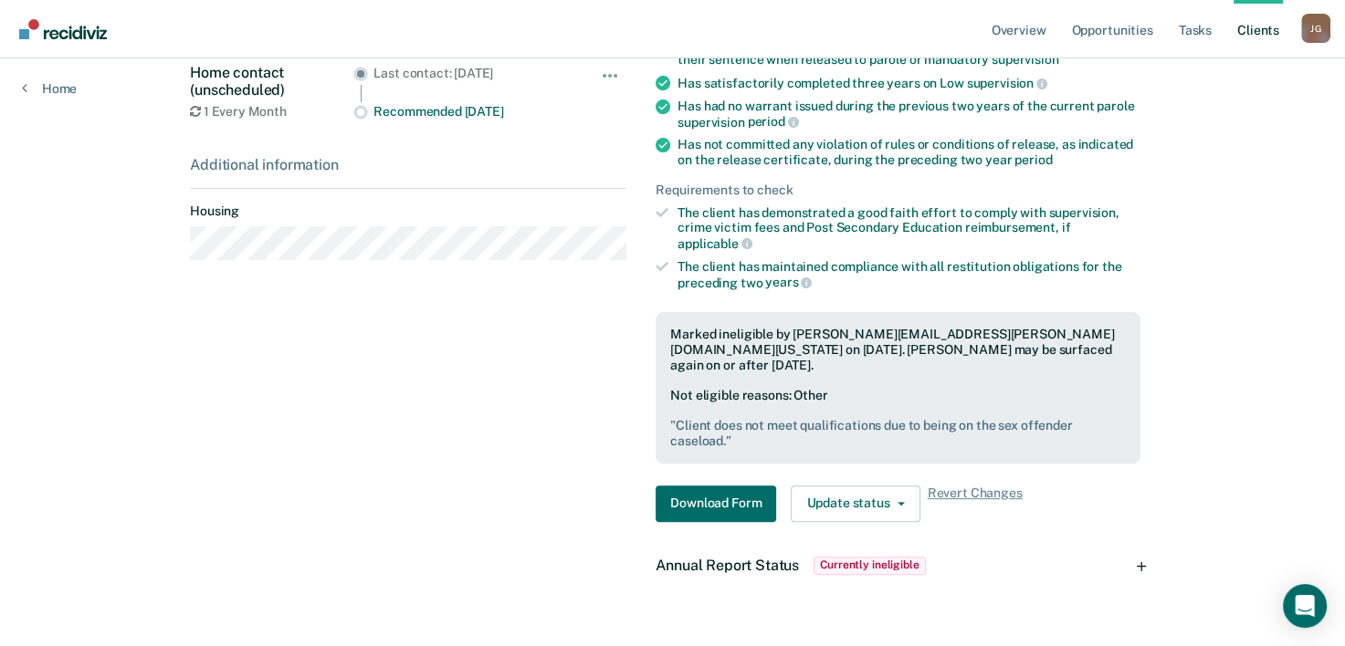
scroll to position [456, 0]
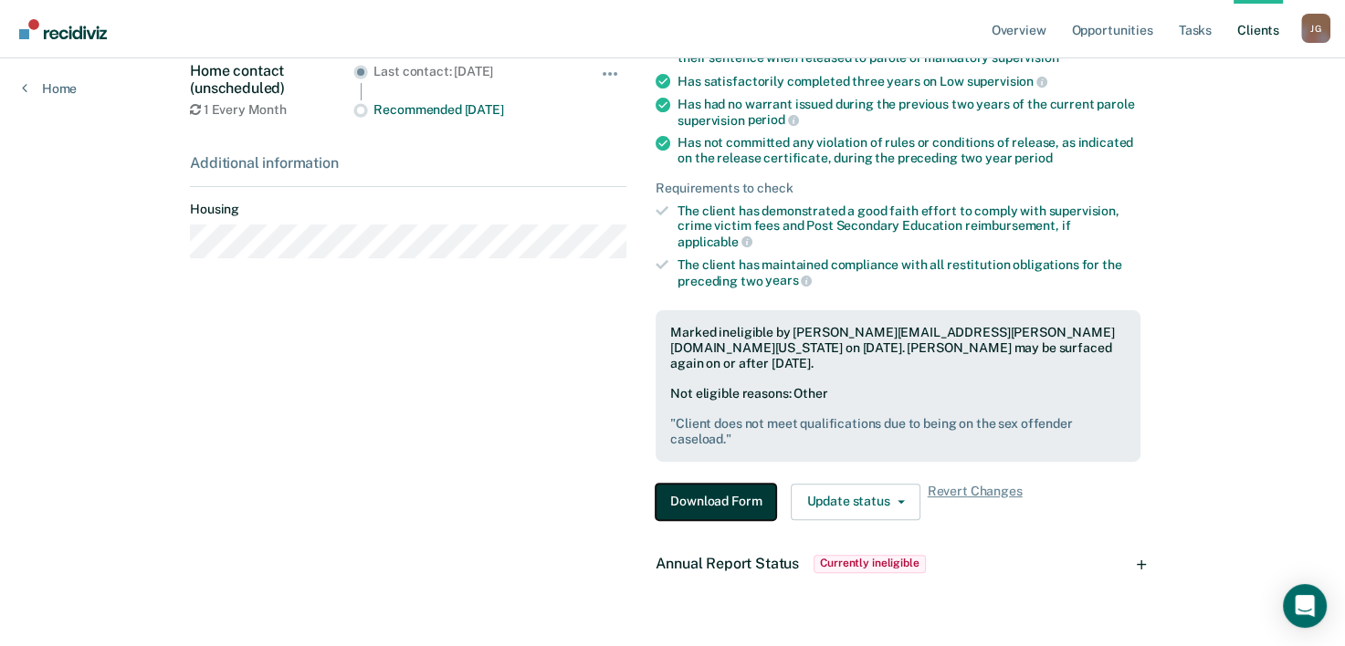
click at [684, 484] on button "Download Form" at bounding box center [716, 502] width 121 height 37
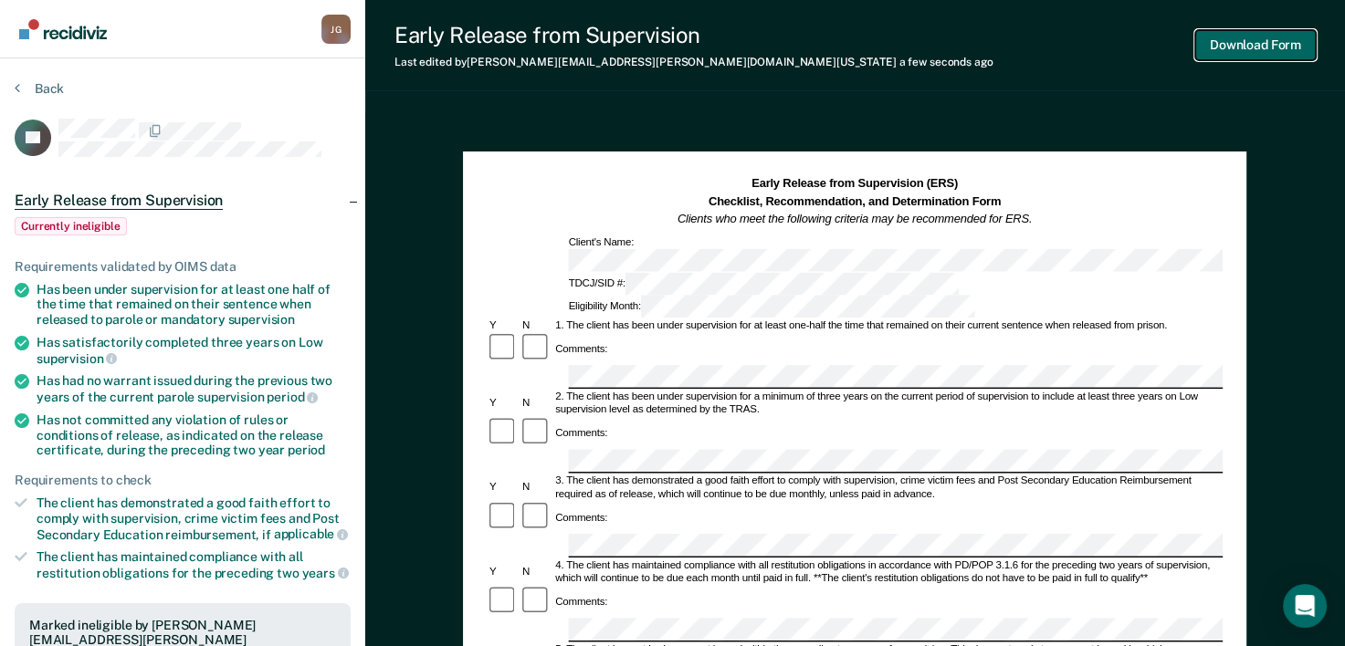
click at [1264, 42] on button "Download Form" at bounding box center [1255, 45] width 121 height 30
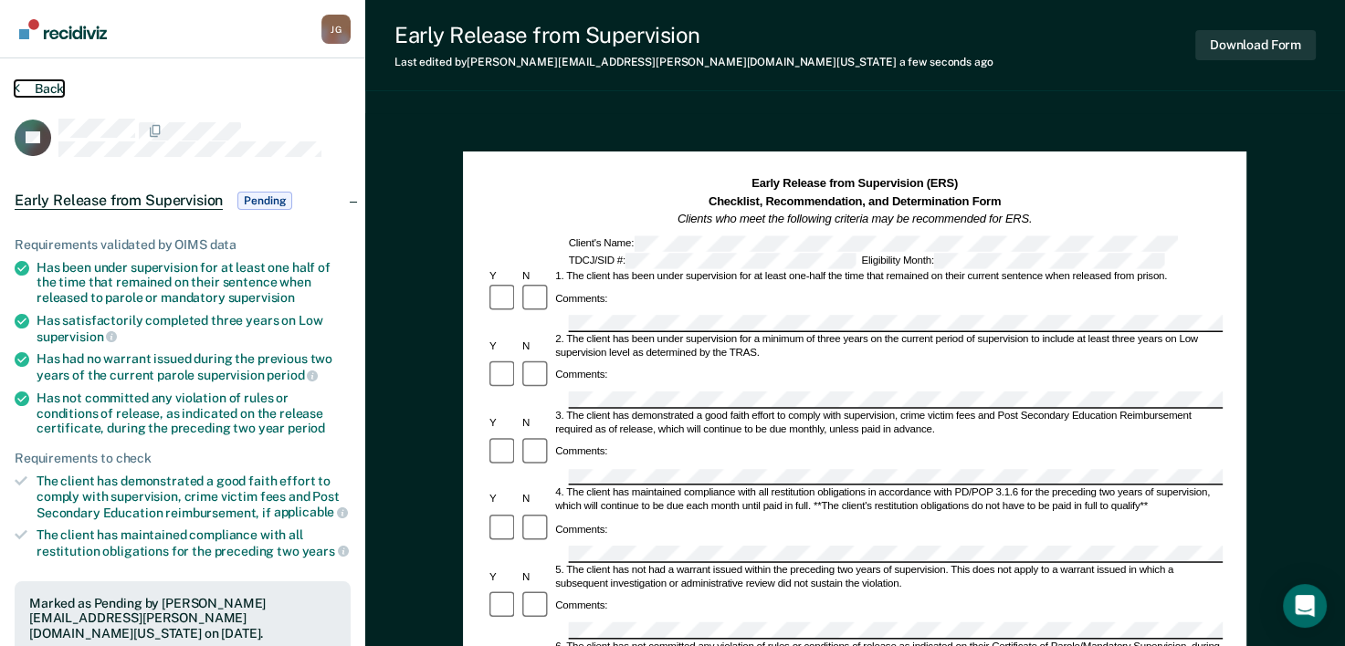
click at [58, 80] on button "Back" at bounding box center [39, 88] width 49 height 16
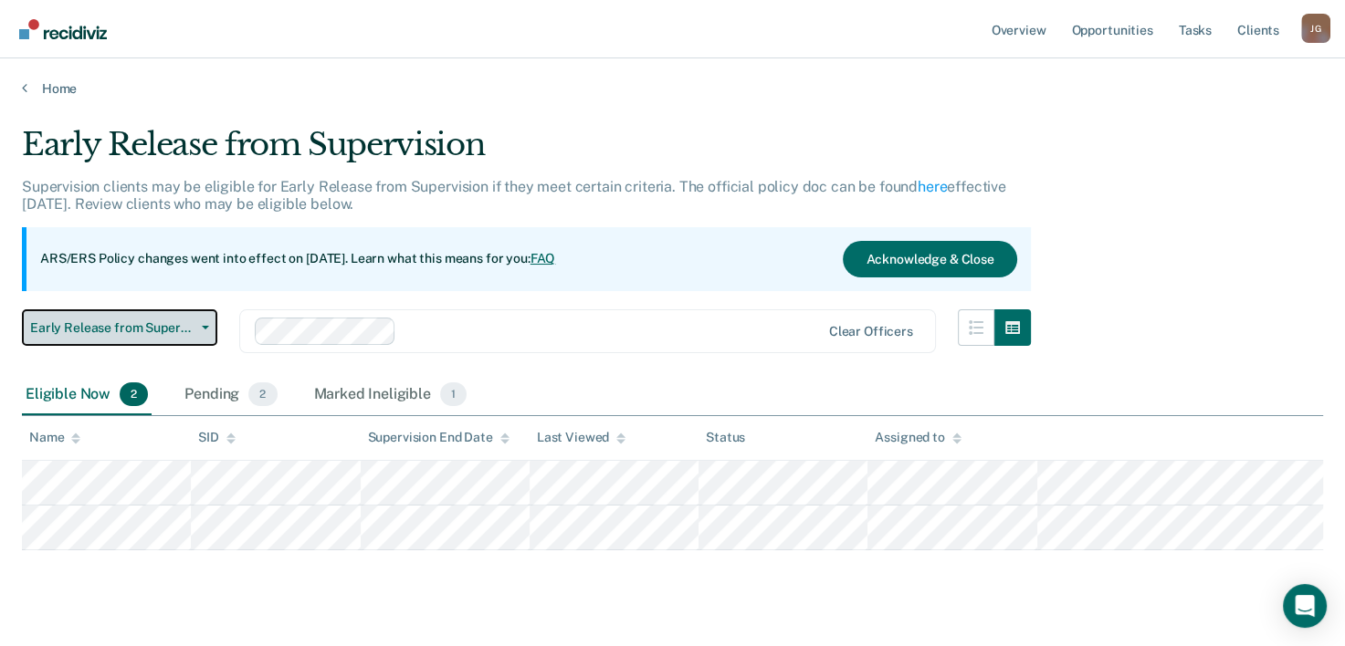
click at [205, 326] on icon "button" at bounding box center [205, 328] width 7 height 4
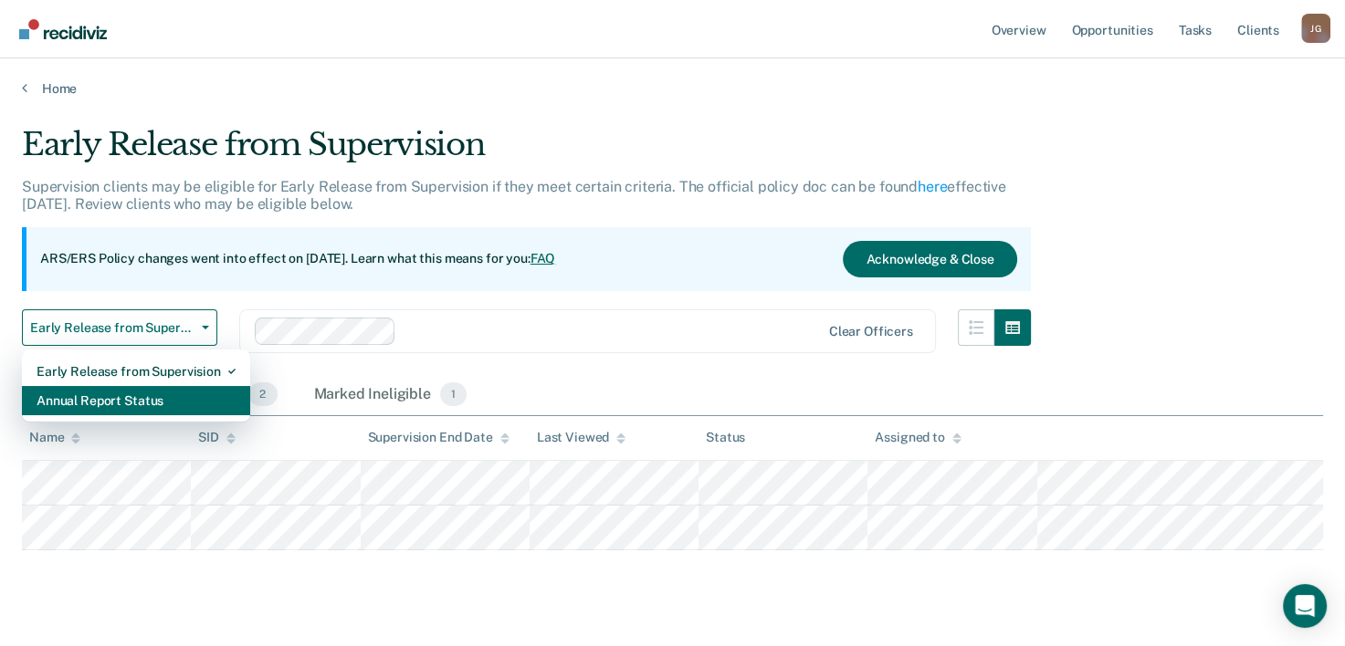
click at [180, 394] on div "Annual Report Status" at bounding box center [136, 400] width 199 height 29
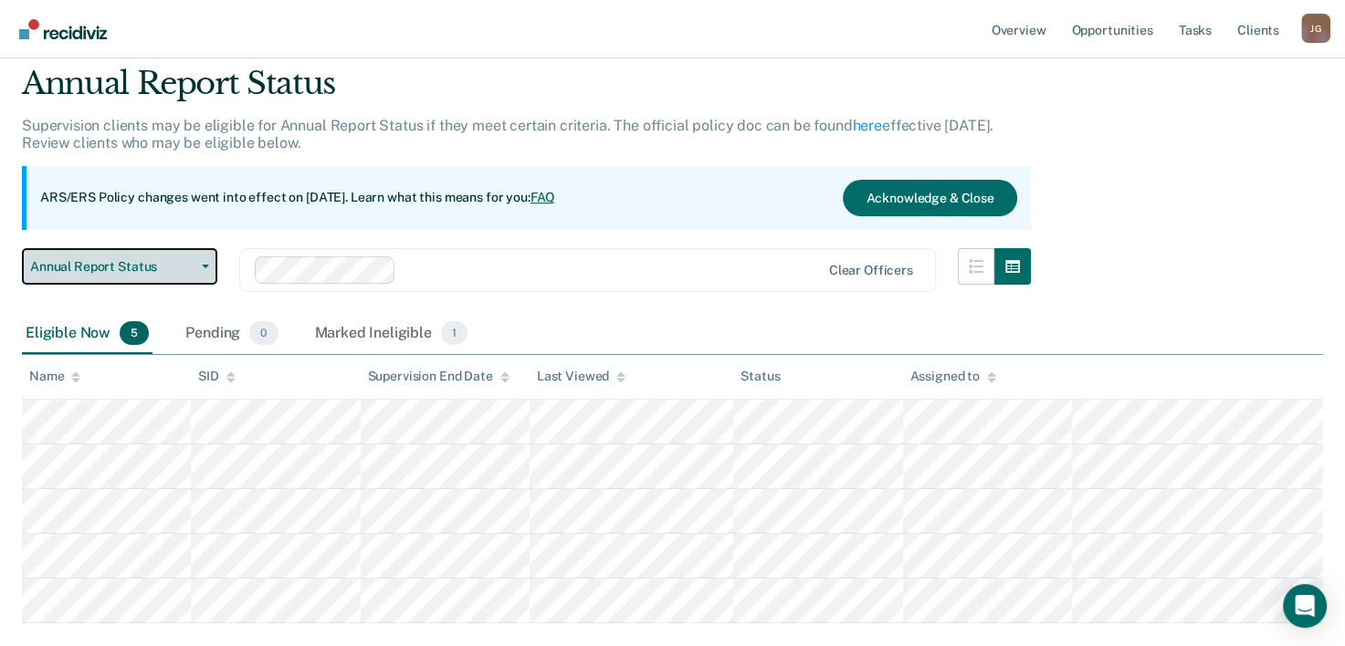
scroll to position [91, 0]
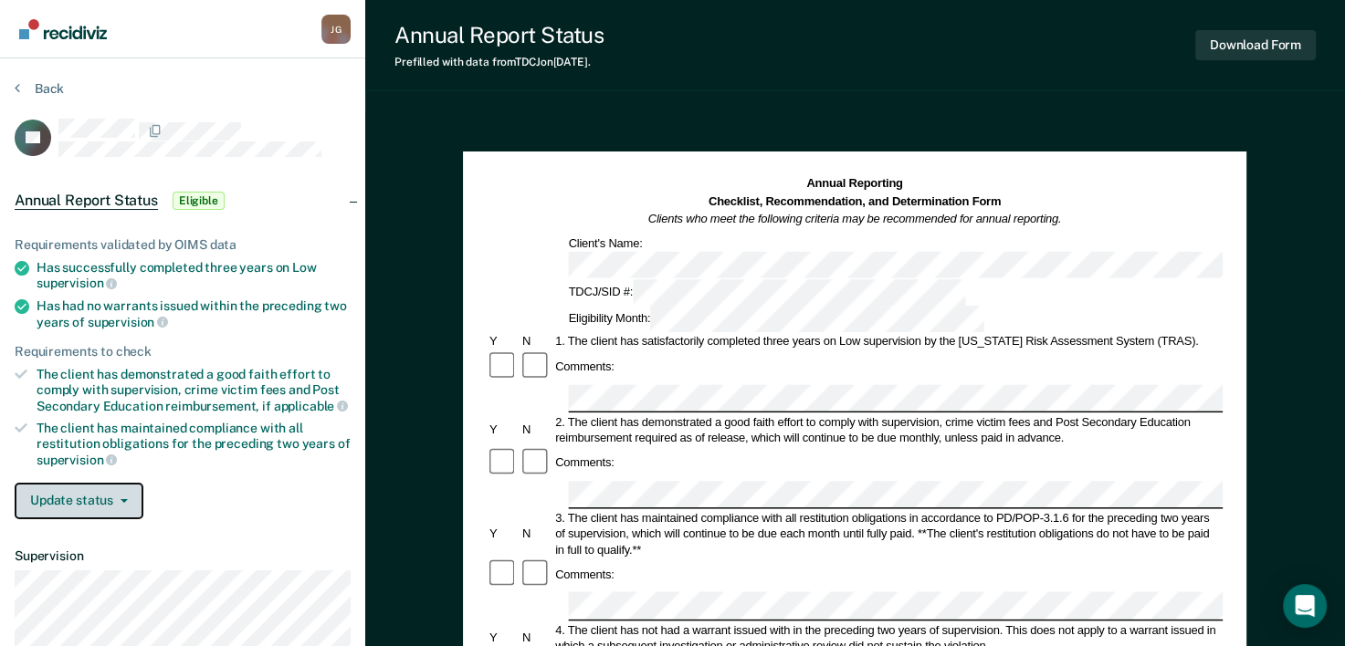
click at [129, 498] on button "Update status" at bounding box center [79, 501] width 129 height 37
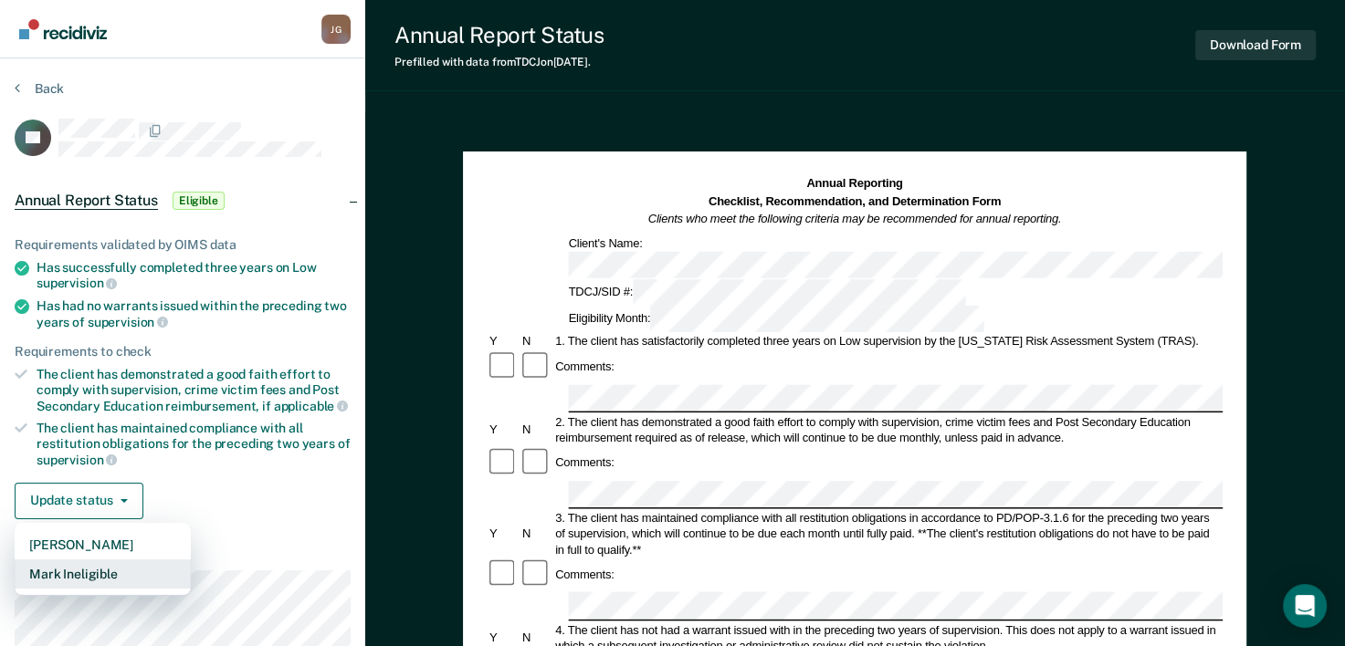
click at [99, 562] on button "Mark Ineligible" at bounding box center [103, 574] width 176 height 29
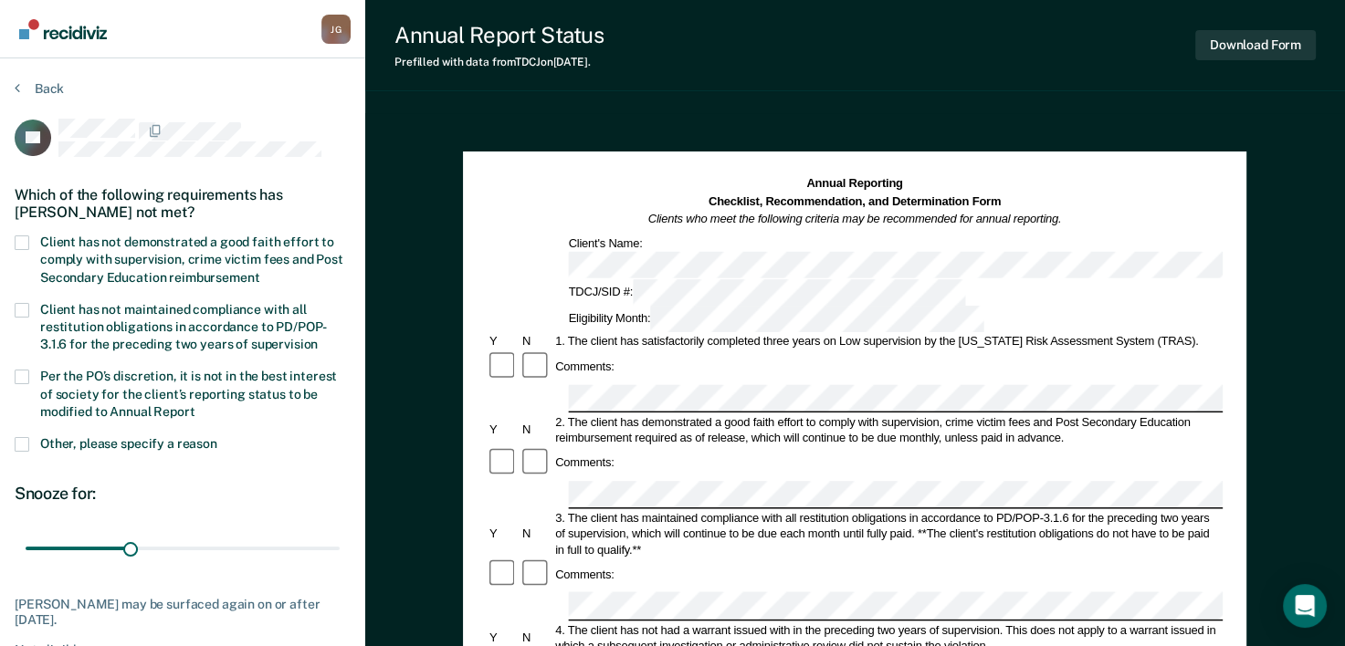
click at [20, 445] on span at bounding box center [22, 444] width 15 height 15
click at [217, 437] on input "Other, please specify a reason" at bounding box center [217, 437] width 0 height 0
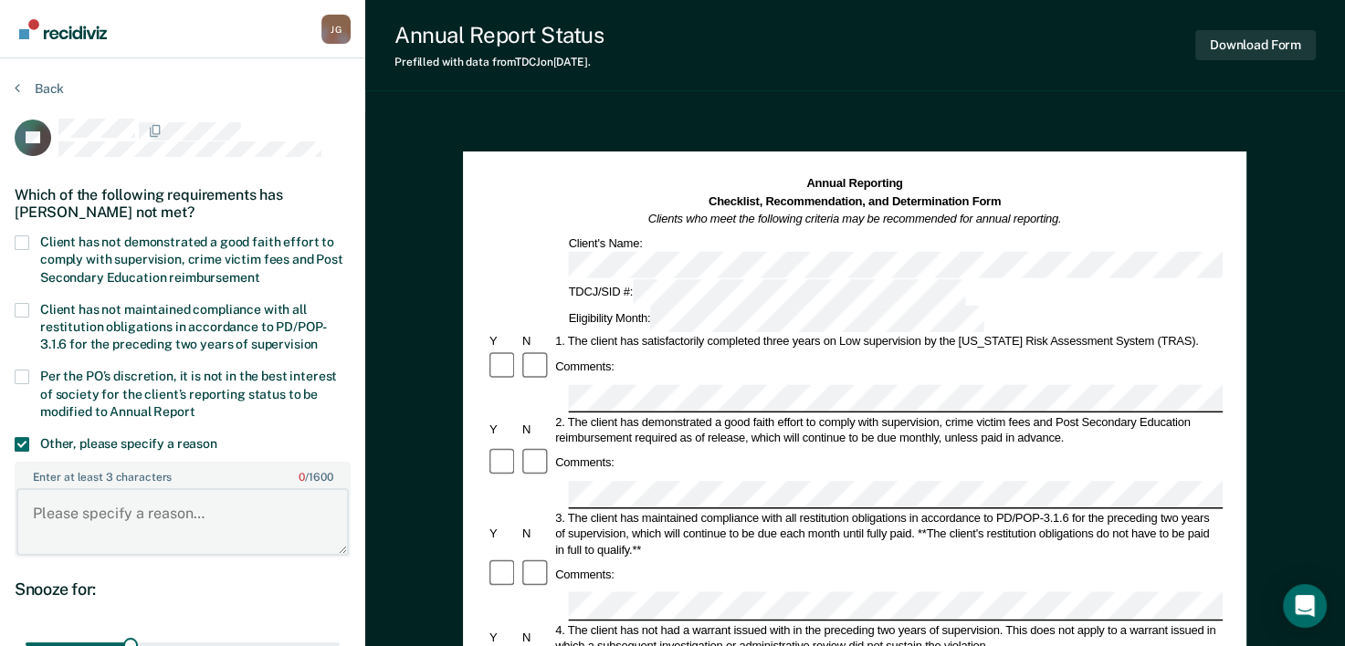
click at [88, 520] on textarea "Enter at least 3 characters 0 / 1600" at bounding box center [182, 522] width 332 height 68
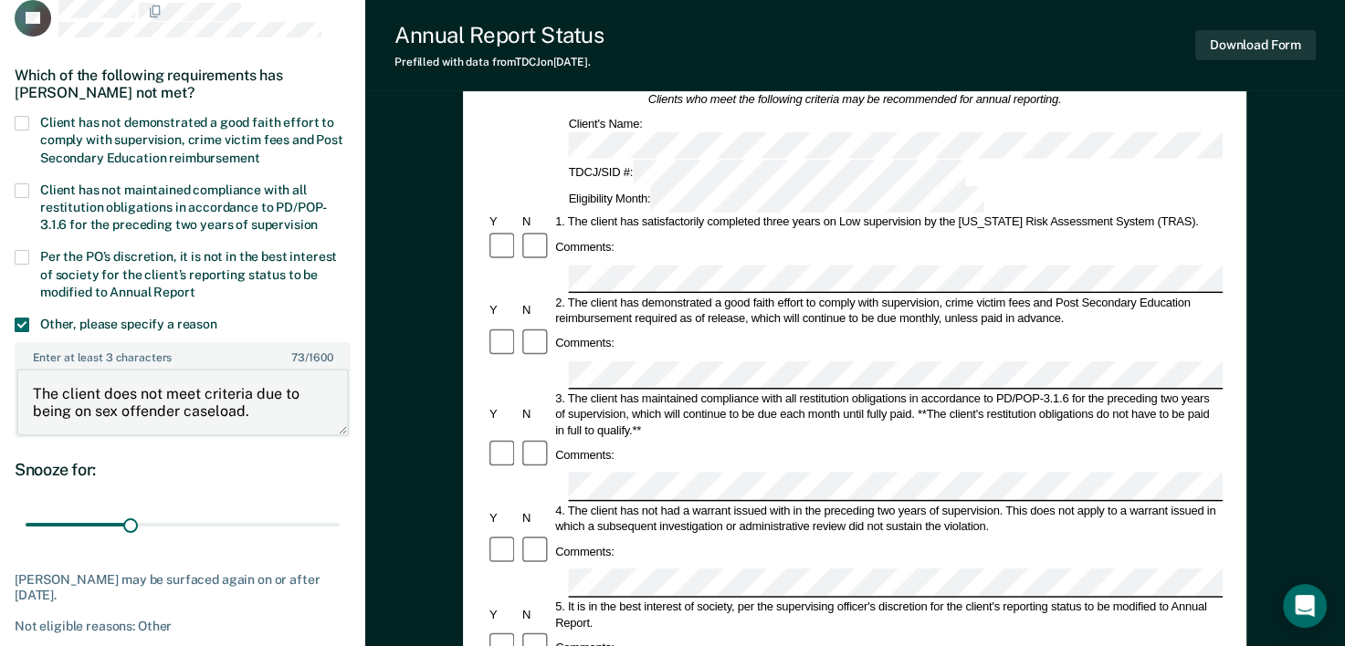
scroll to position [183, 0]
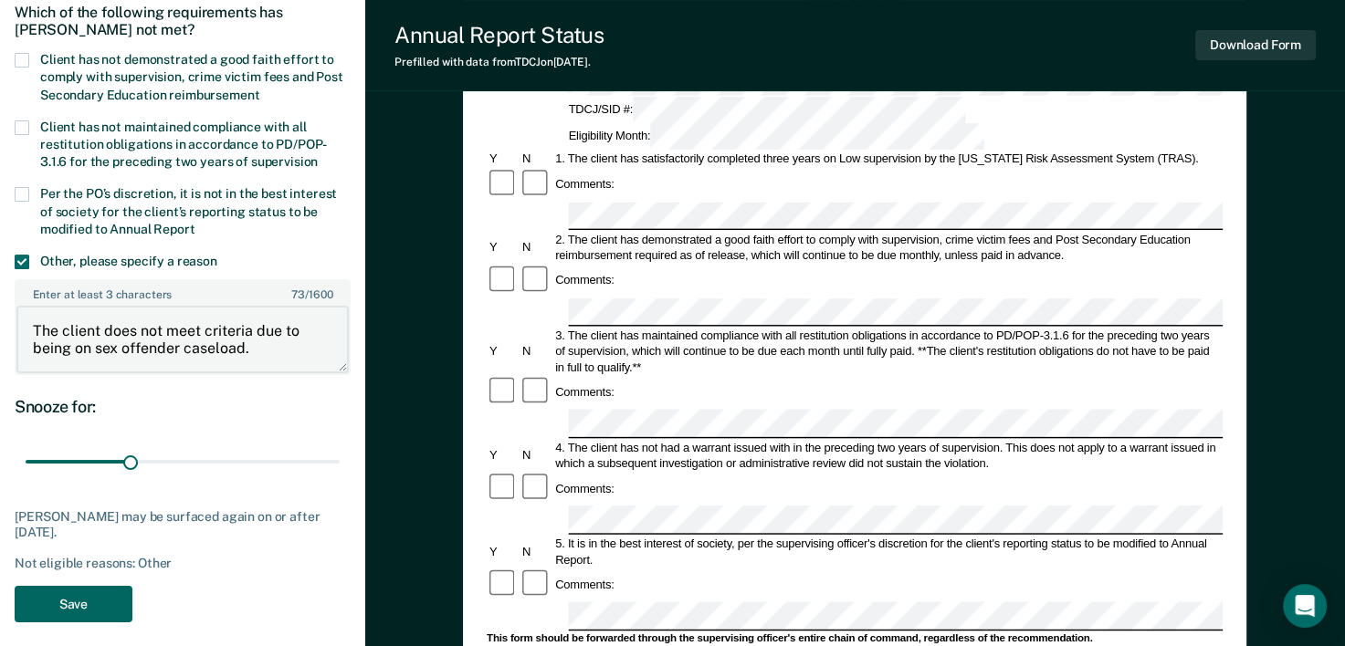
type textarea "The client does not meet criteria due to being on sex offender caseload."
click at [79, 599] on button "Save" at bounding box center [74, 604] width 118 height 37
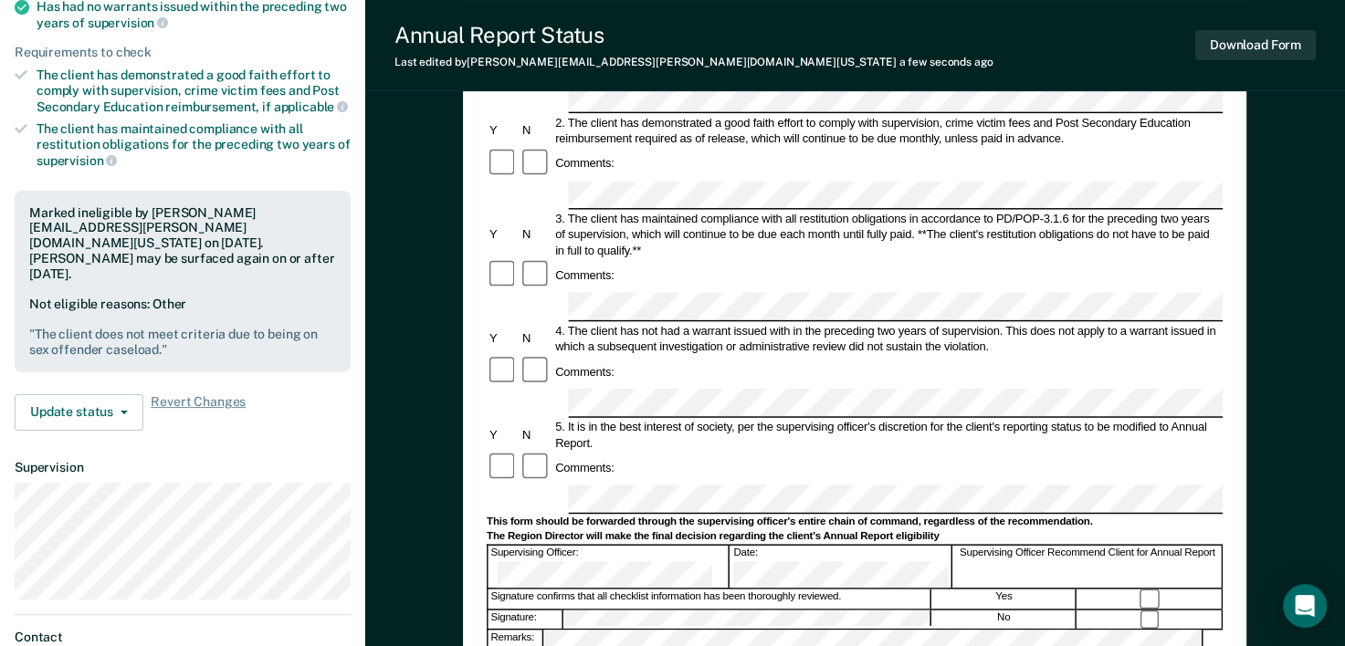
scroll to position [365, 0]
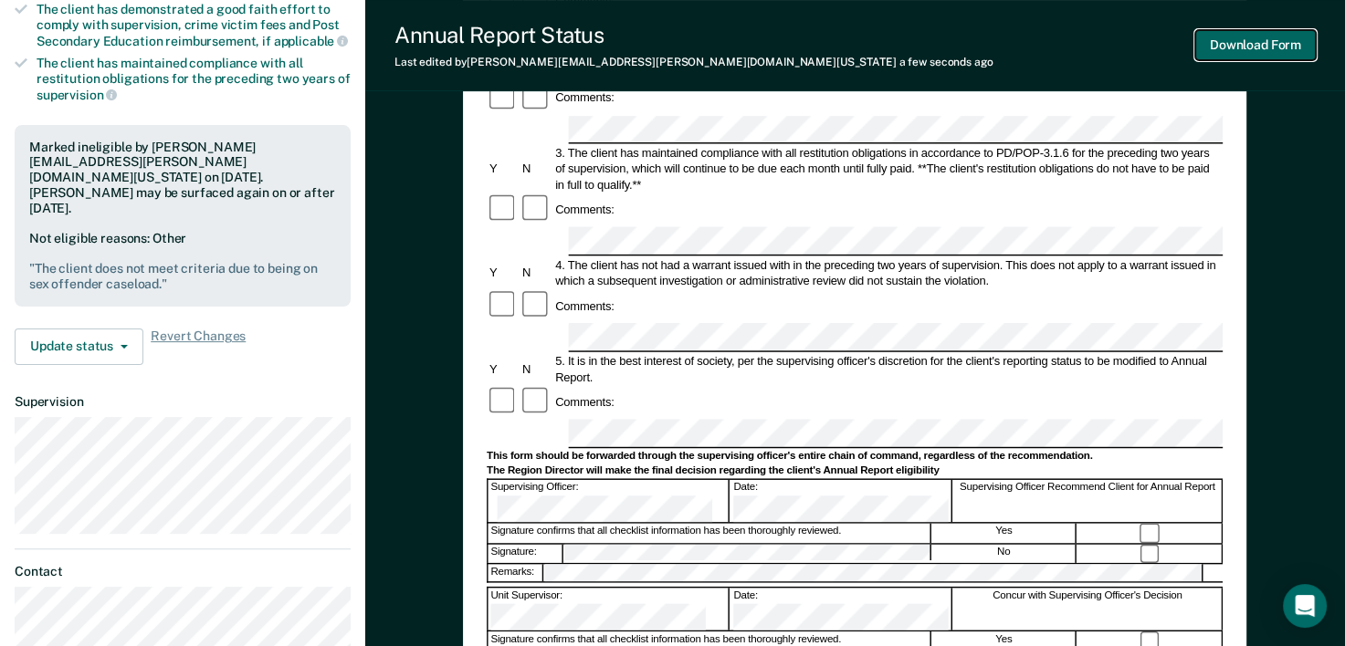
click at [1251, 49] on button "Download Form" at bounding box center [1255, 45] width 121 height 30
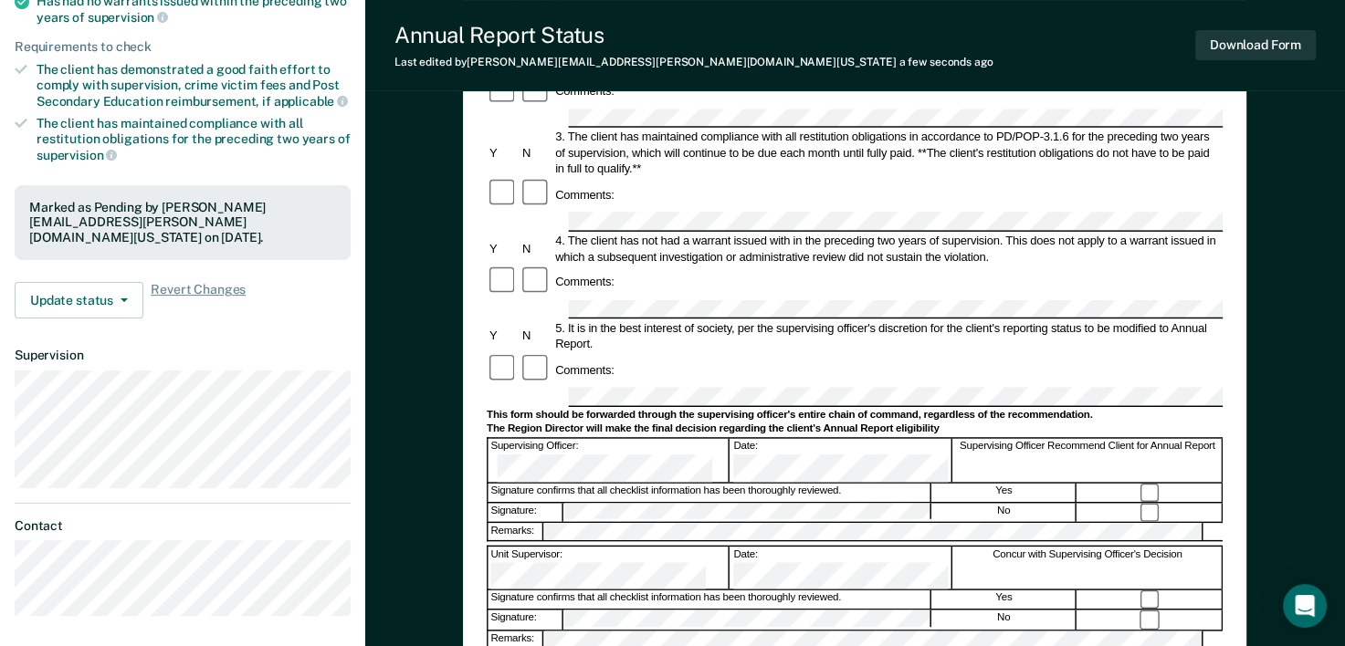
scroll to position [303, 0]
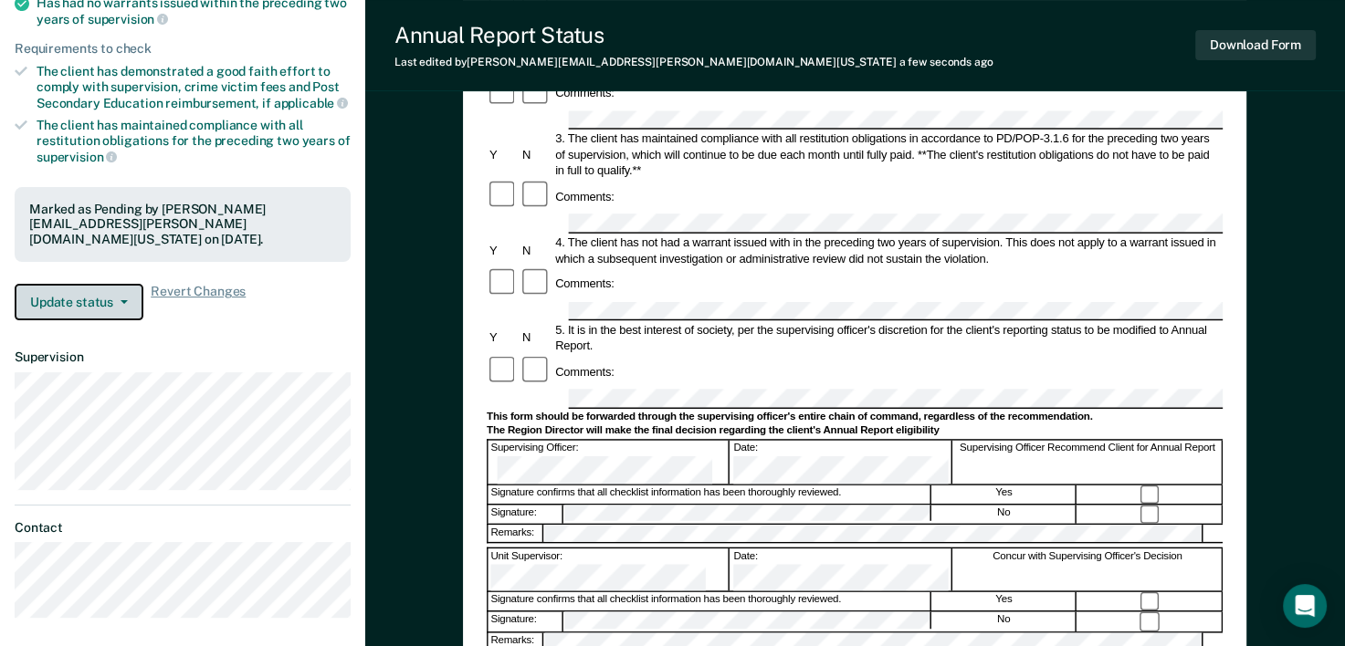
click at [128, 297] on button "Update status" at bounding box center [79, 302] width 129 height 37
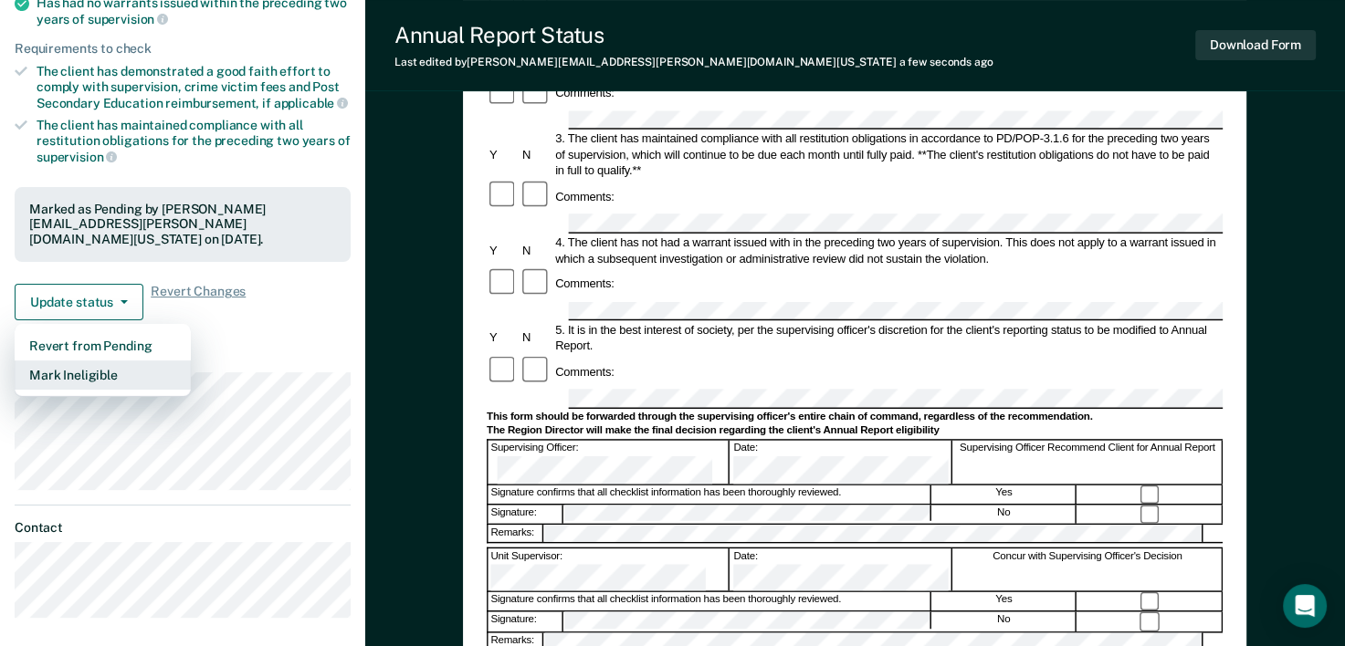
click at [134, 365] on button "Mark Ineligible" at bounding box center [103, 375] width 176 height 29
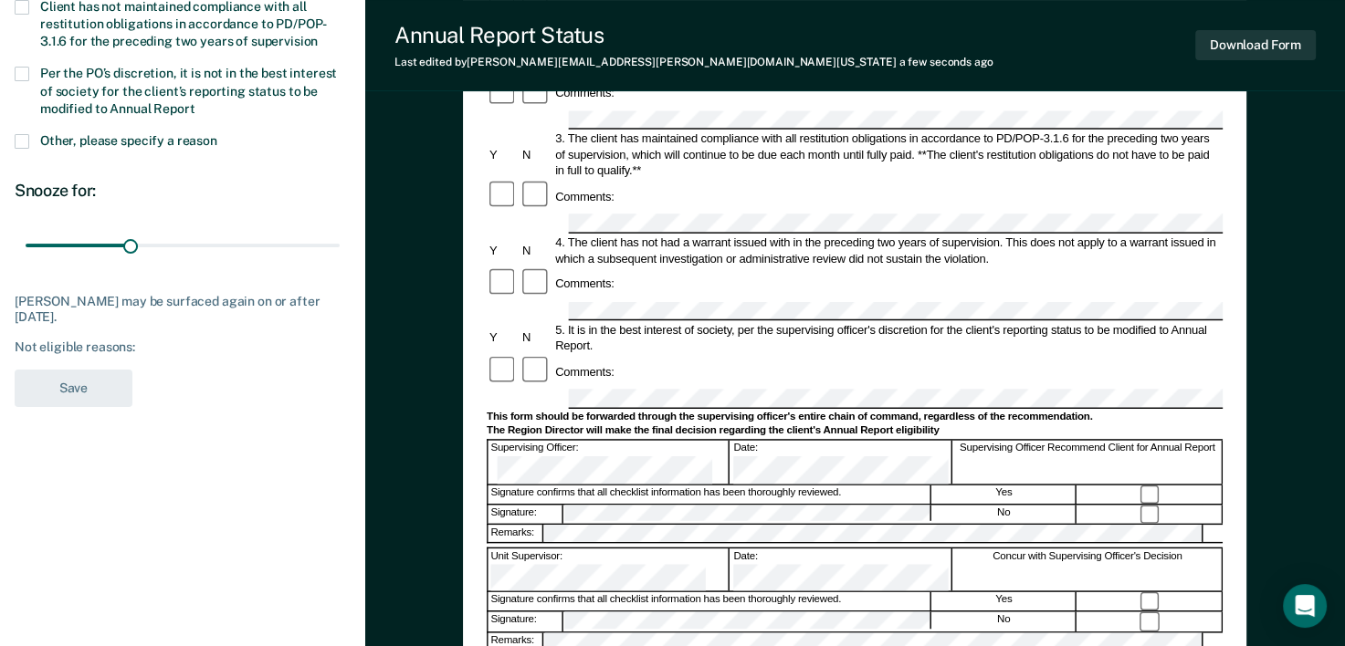
click at [25, 142] on span at bounding box center [22, 141] width 15 height 15
click at [217, 134] on input "Other, please specify a reason" at bounding box center [217, 134] width 0 height 0
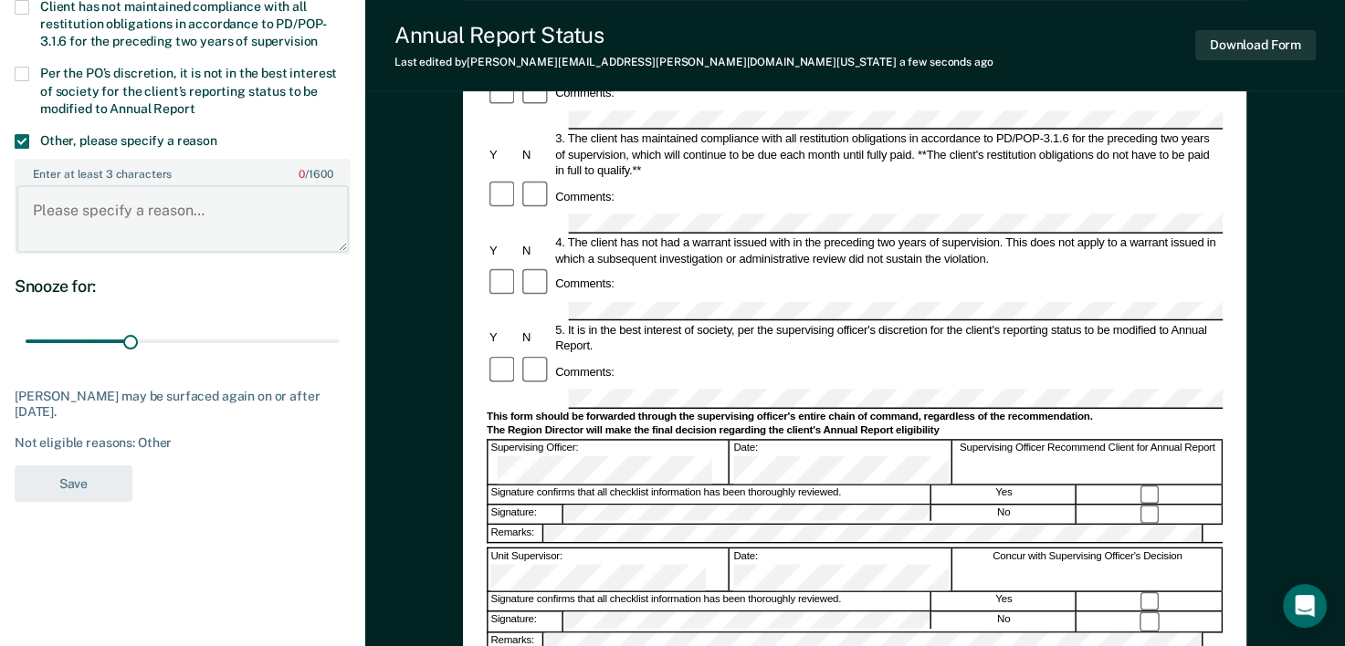
click at [138, 239] on textarea "Enter at least 3 characters 0 / 1600" at bounding box center [182, 219] width 332 height 68
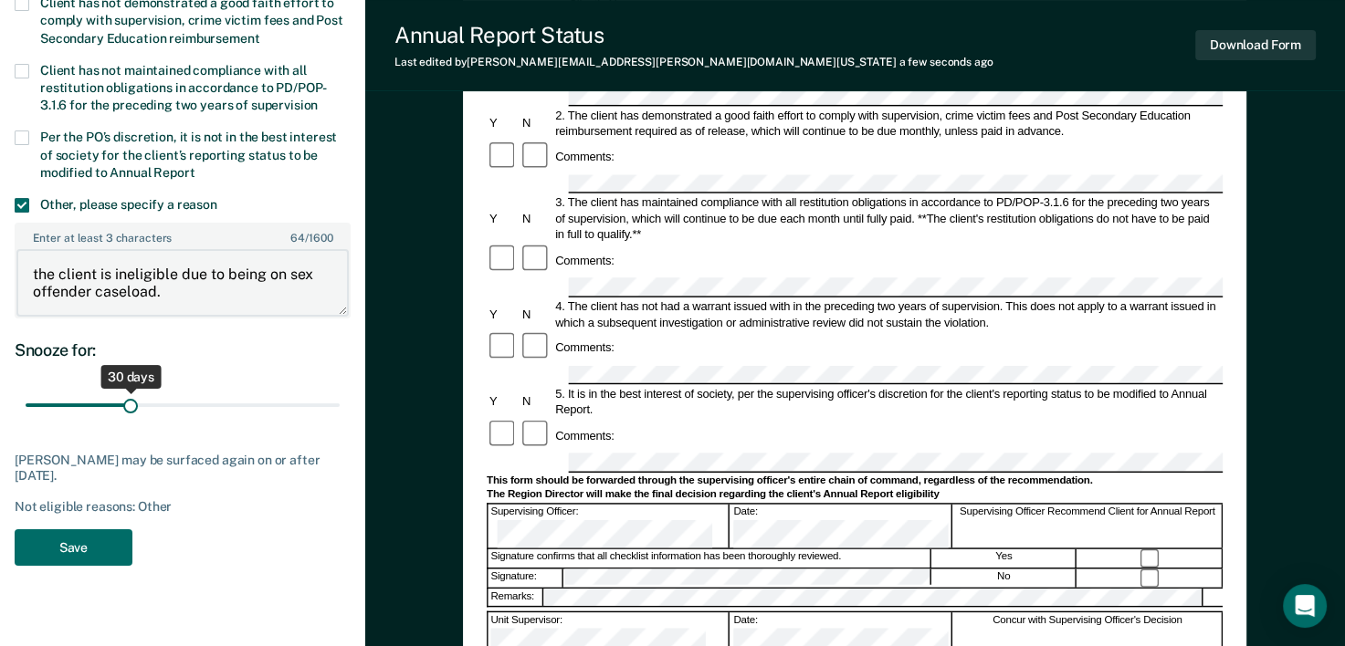
scroll to position [212, 0]
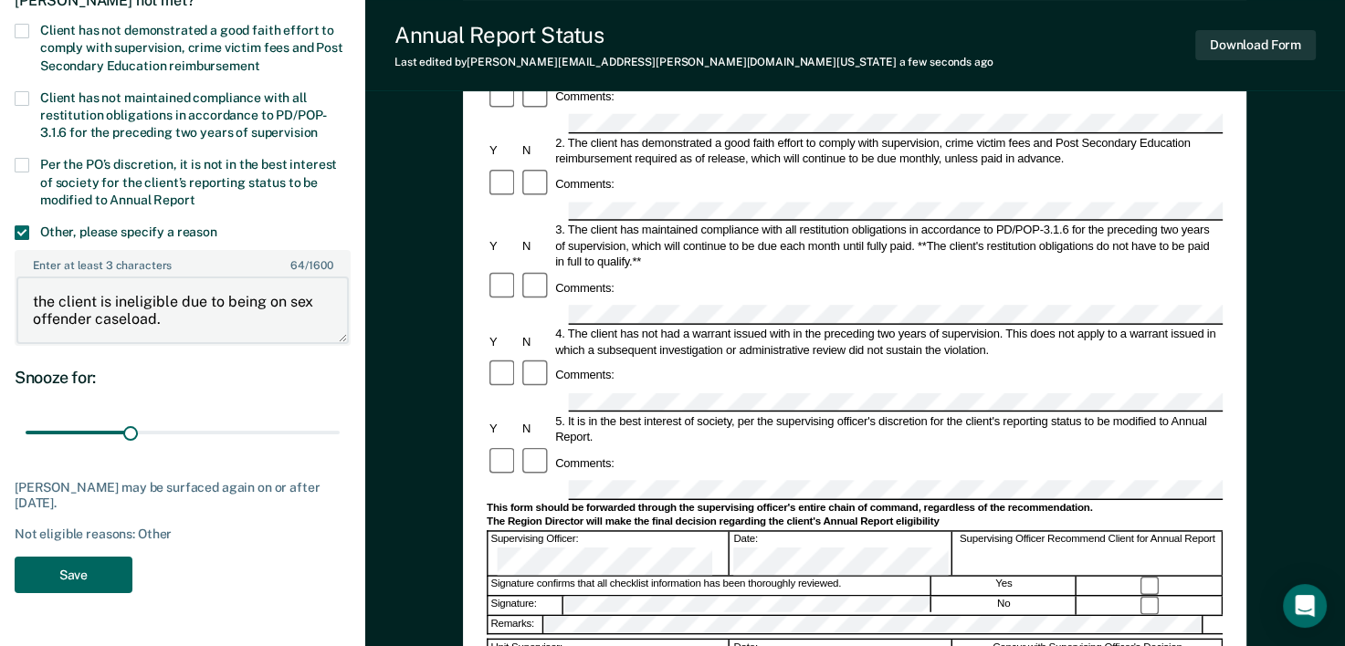
type textarea "the client is ineligible due to being on sex offender caseload."
click at [80, 562] on button "Save" at bounding box center [74, 575] width 118 height 37
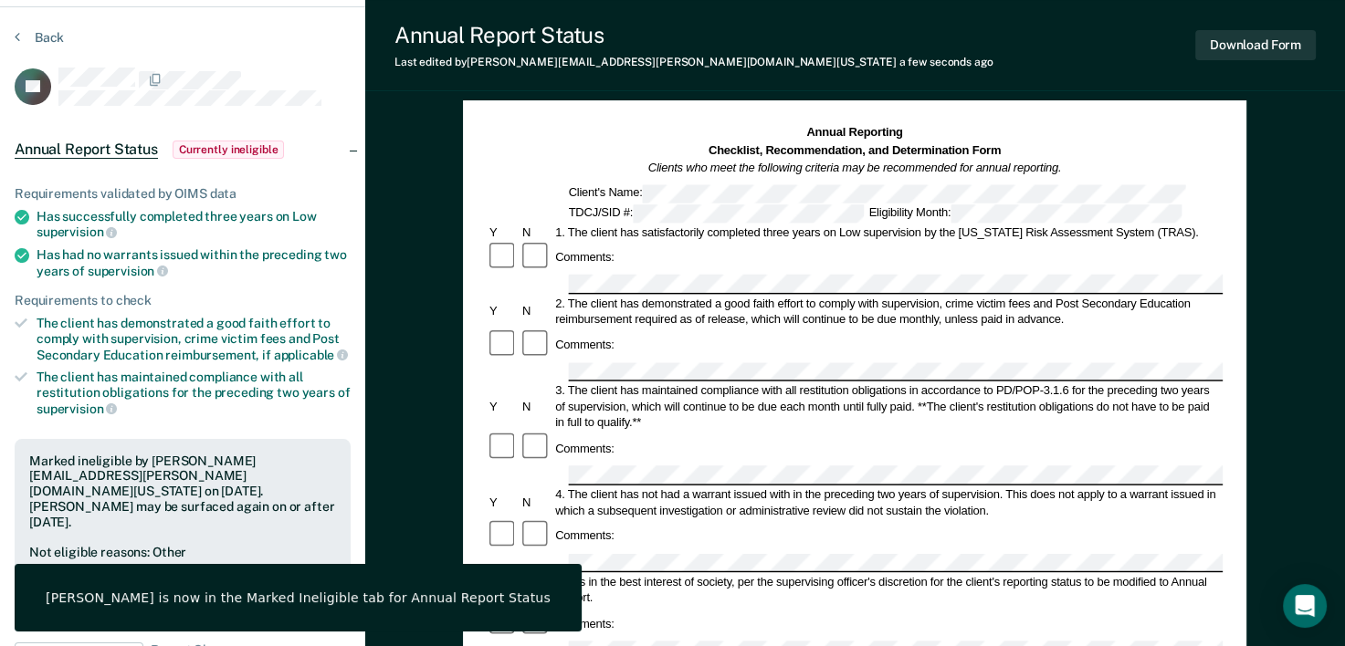
scroll to position [0, 0]
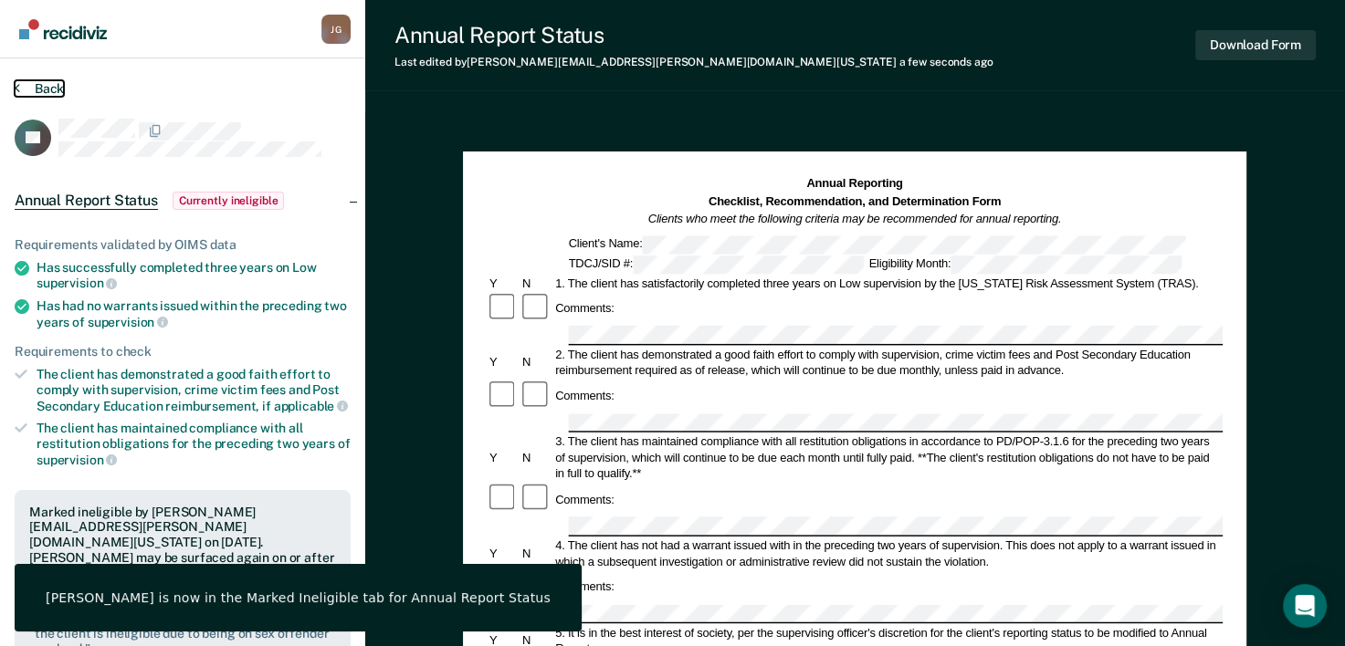
click at [43, 84] on button "Back" at bounding box center [39, 88] width 49 height 16
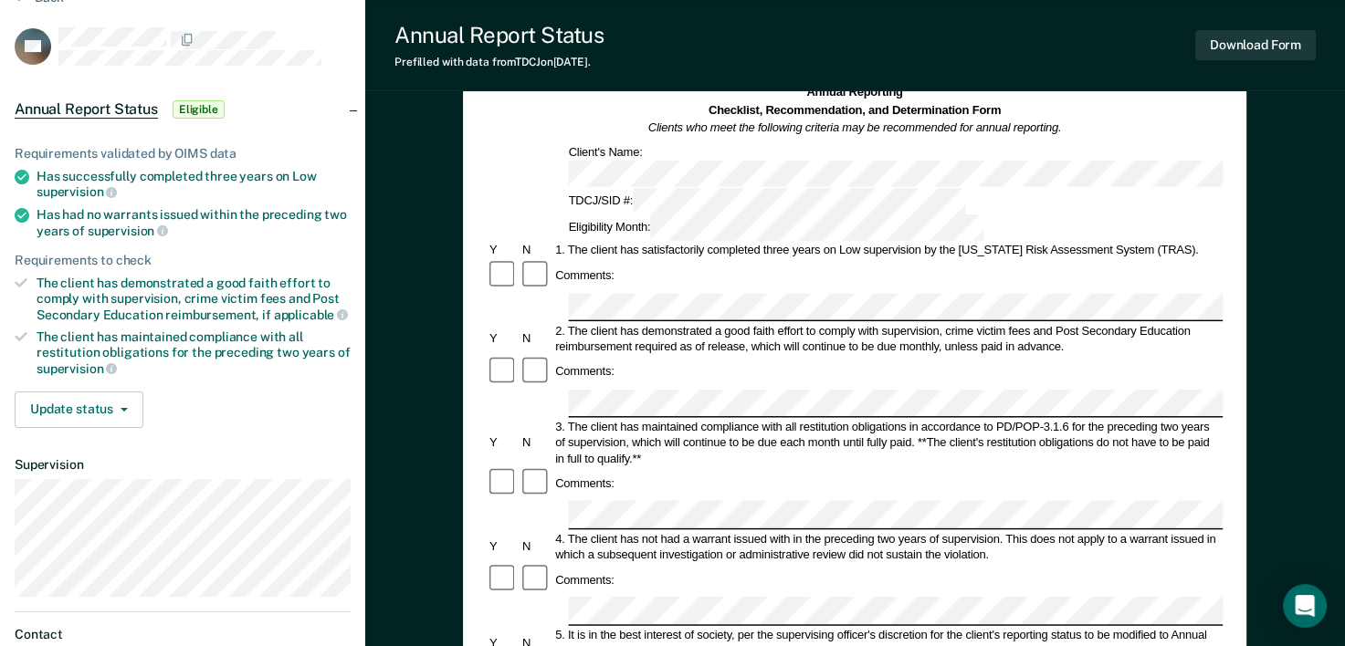
scroll to position [274, 0]
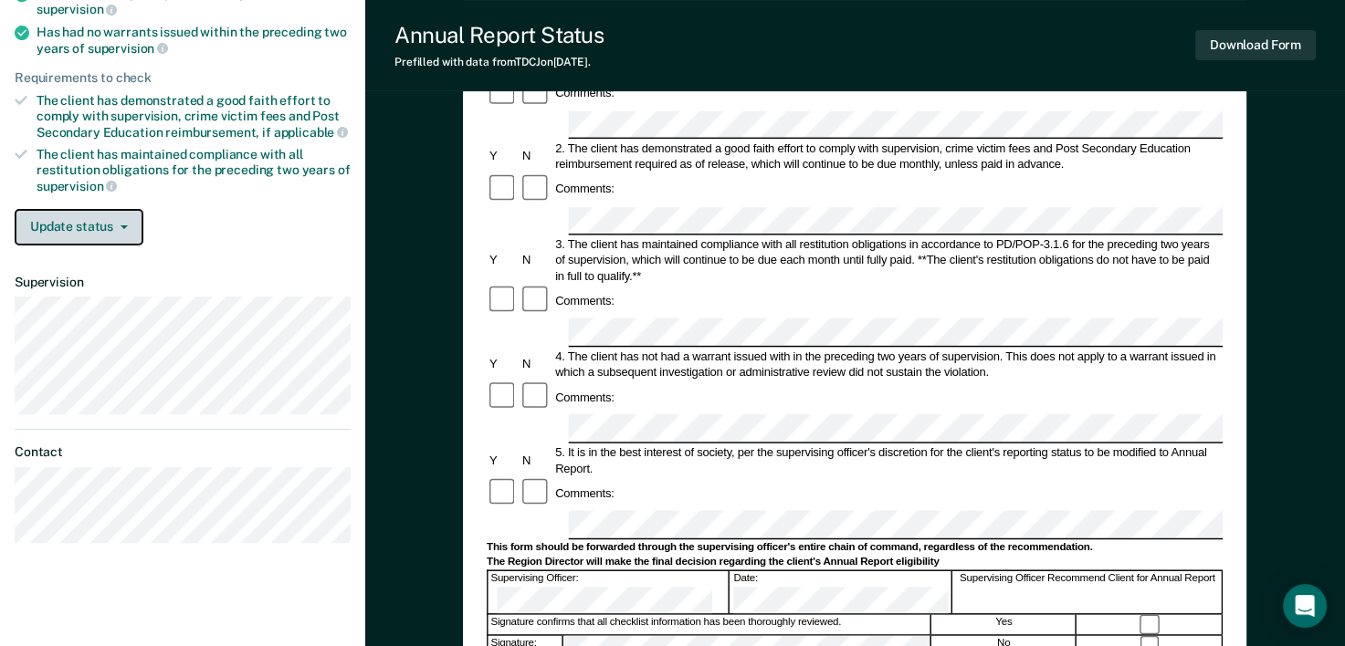
click at [123, 226] on icon "button" at bounding box center [124, 228] width 7 height 4
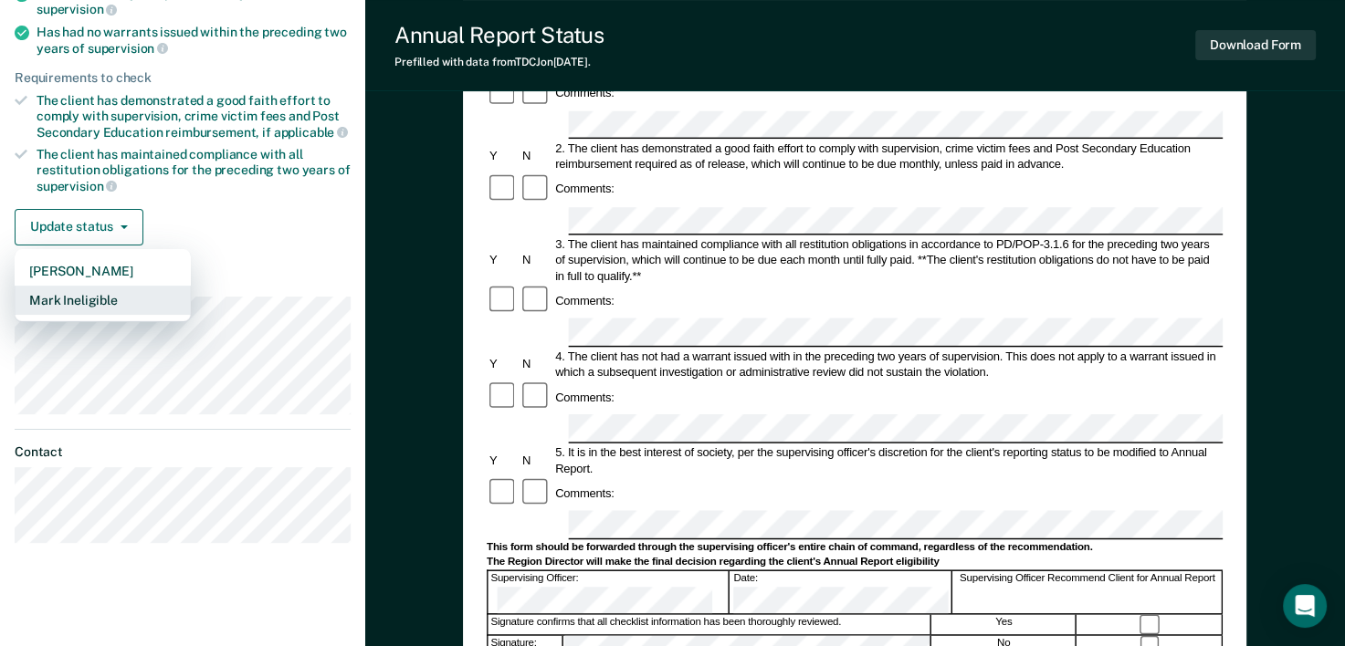
click at [104, 299] on button "Mark Ineligible" at bounding box center [103, 300] width 176 height 29
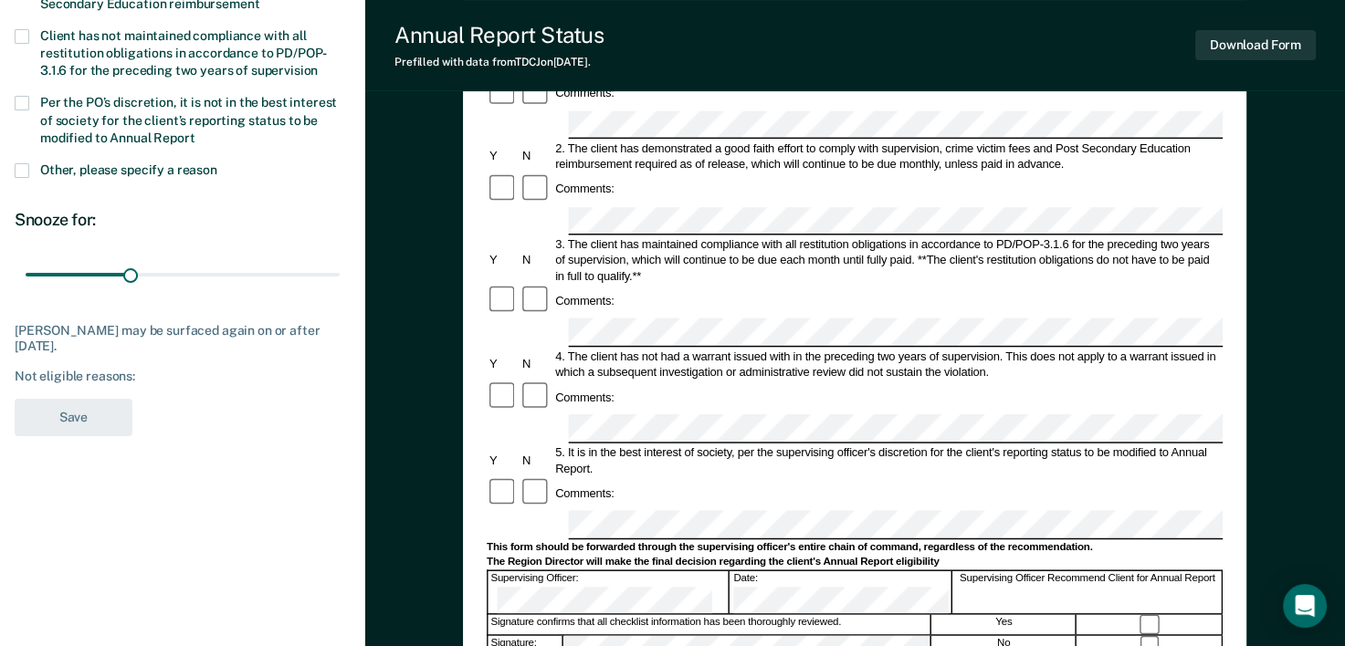
click at [20, 171] on span at bounding box center [22, 170] width 15 height 15
click at [217, 163] on input "Other, please specify a reason" at bounding box center [217, 163] width 0 height 0
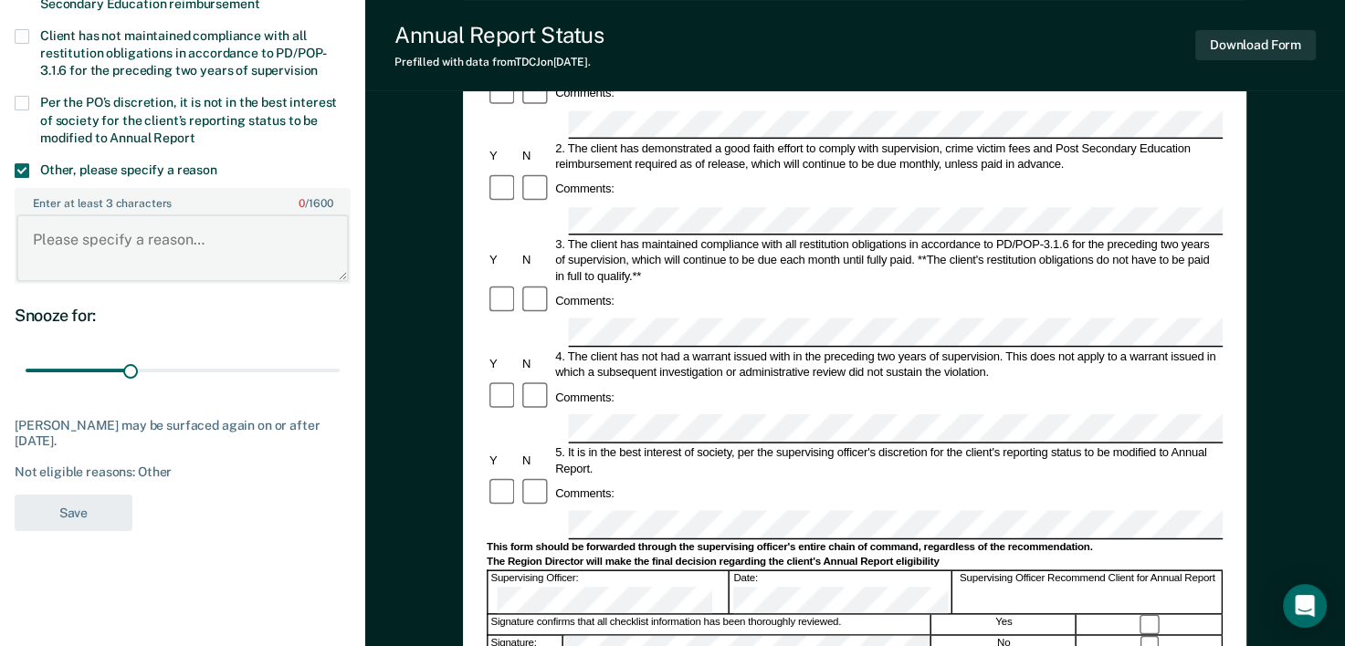
click at [105, 238] on textarea "Enter at least 3 characters 0 / 1600" at bounding box center [182, 249] width 332 height 68
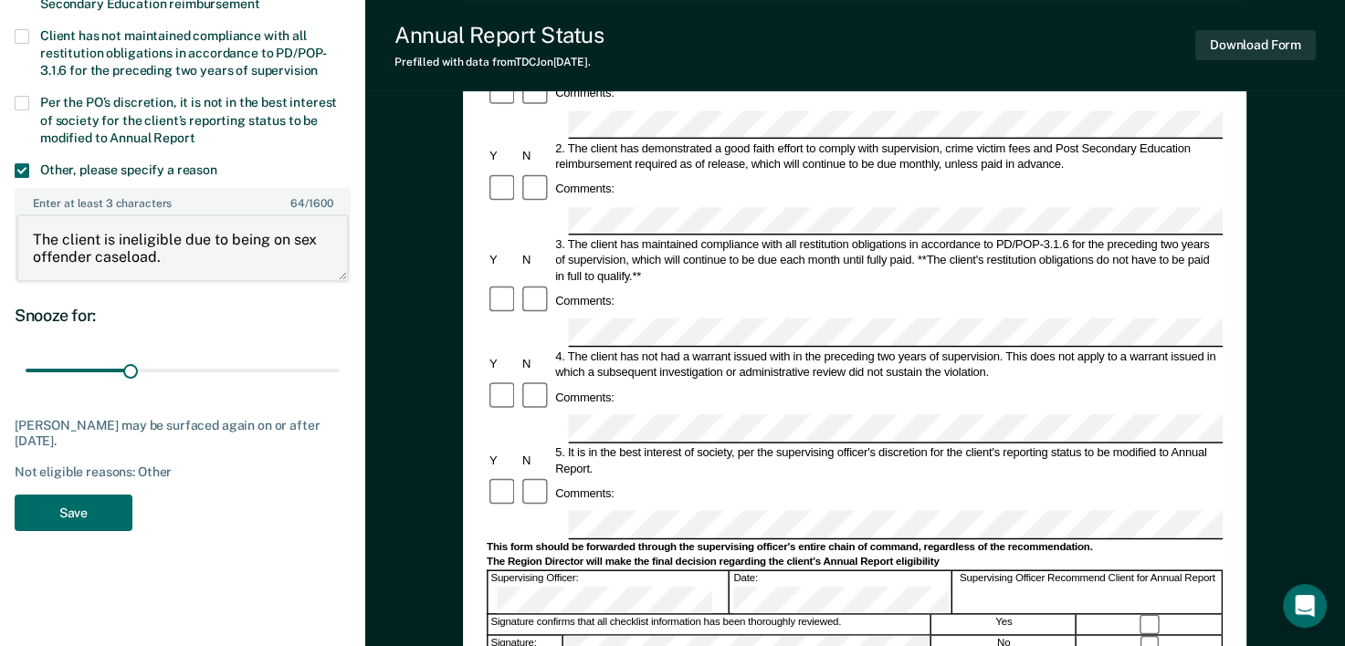
type textarea "The client is ineligible due to being on sex offender caseload."
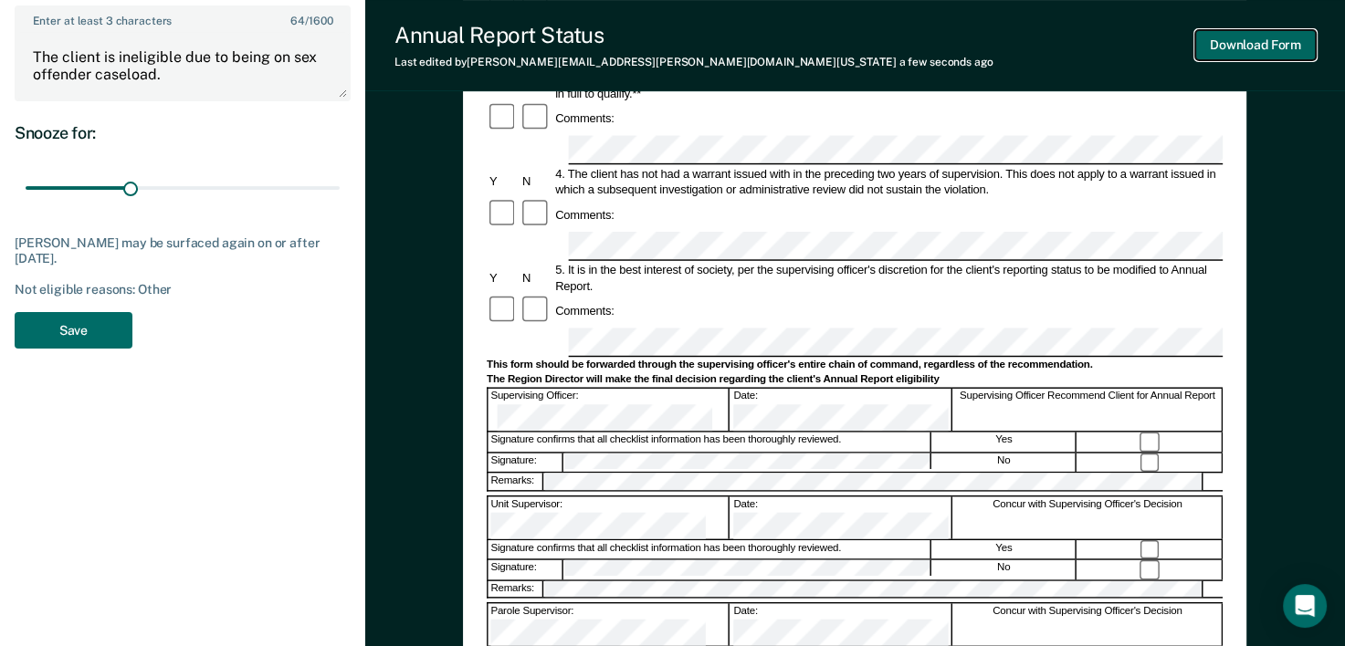
click at [1255, 36] on button "Download Form" at bounding box center [1255, 45] width 121 height 30
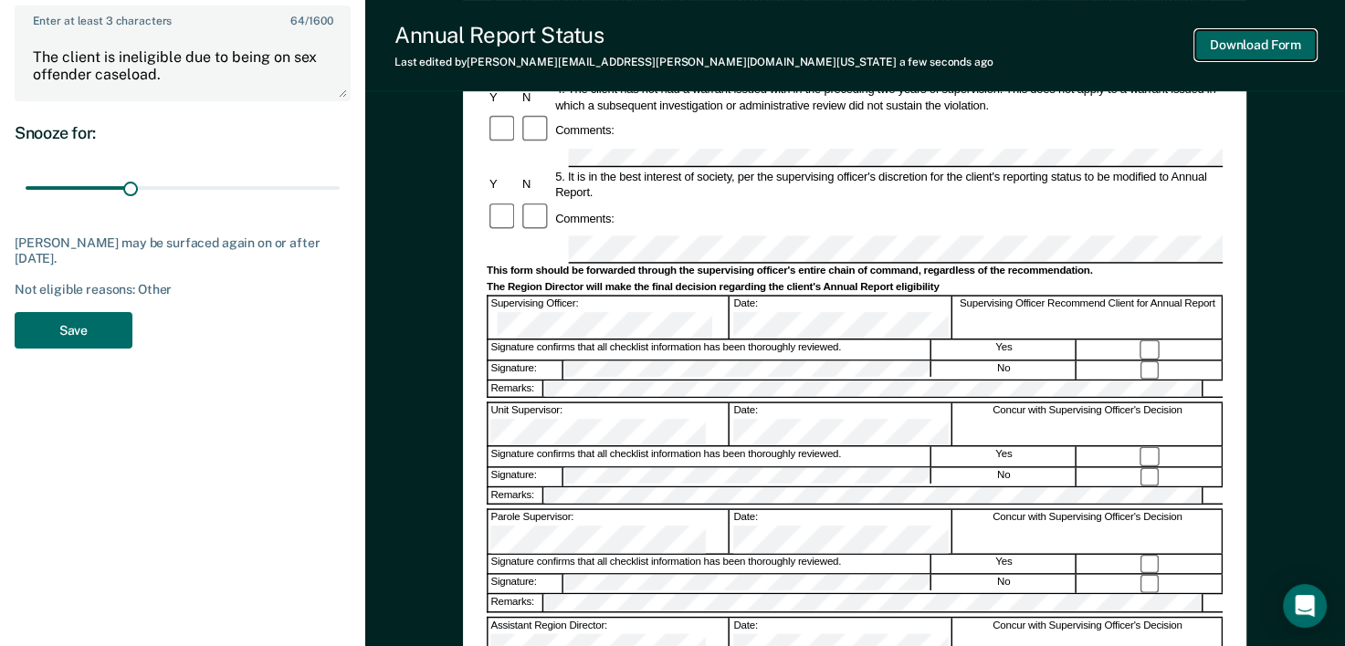
click at [1236, 47] on button "Download Form" at bounding box center [1255, 45] width 121 height 30
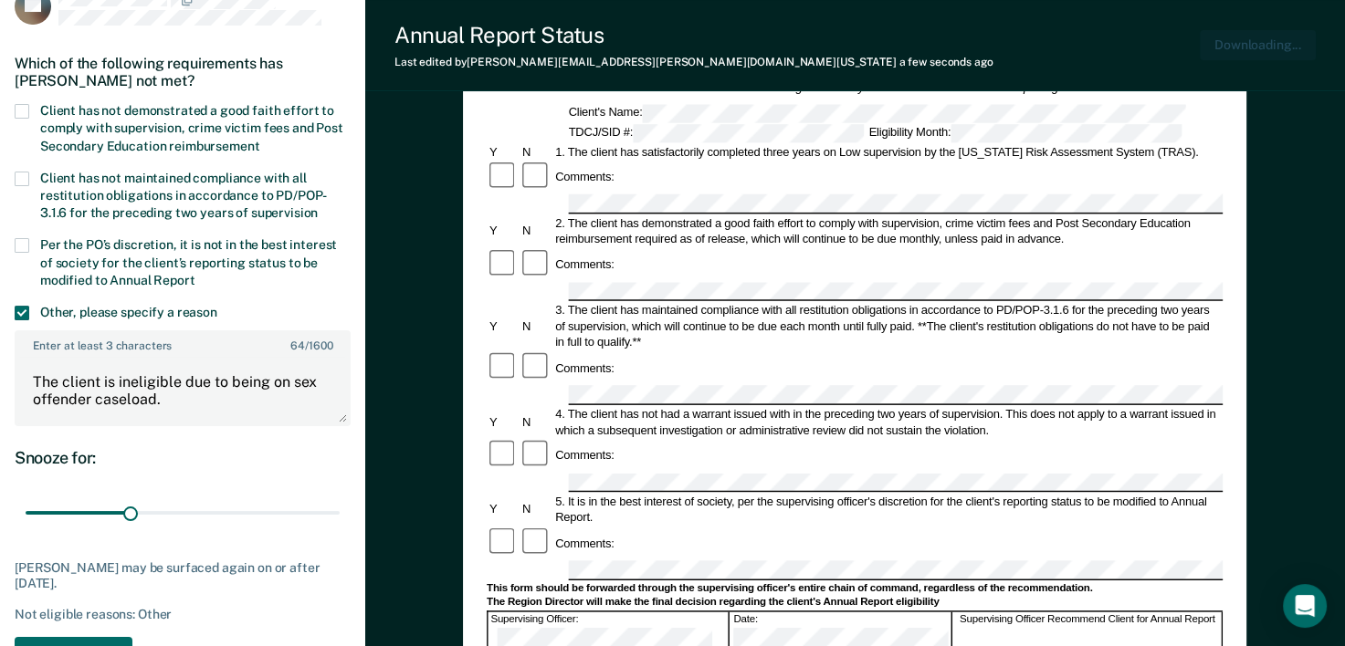
scroll to position [183, 0]
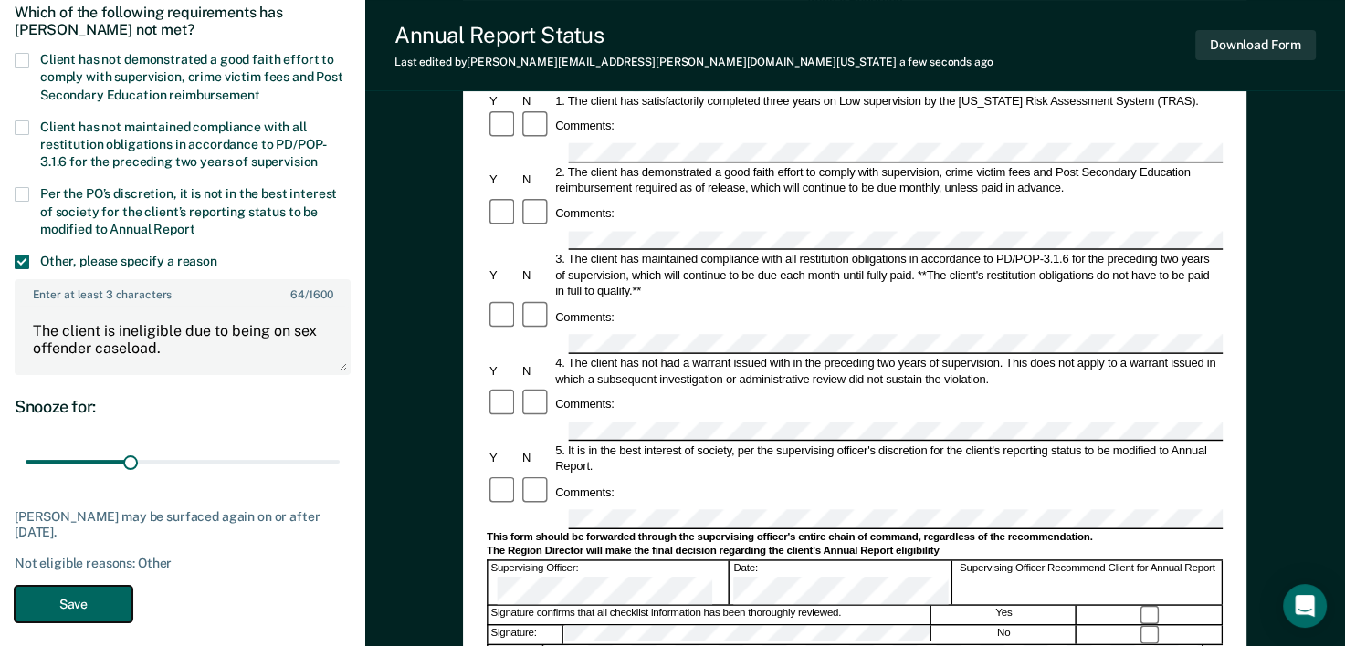
click at [94, 606] on button "Save" at bounding box center [74, 604] width 118 height 37
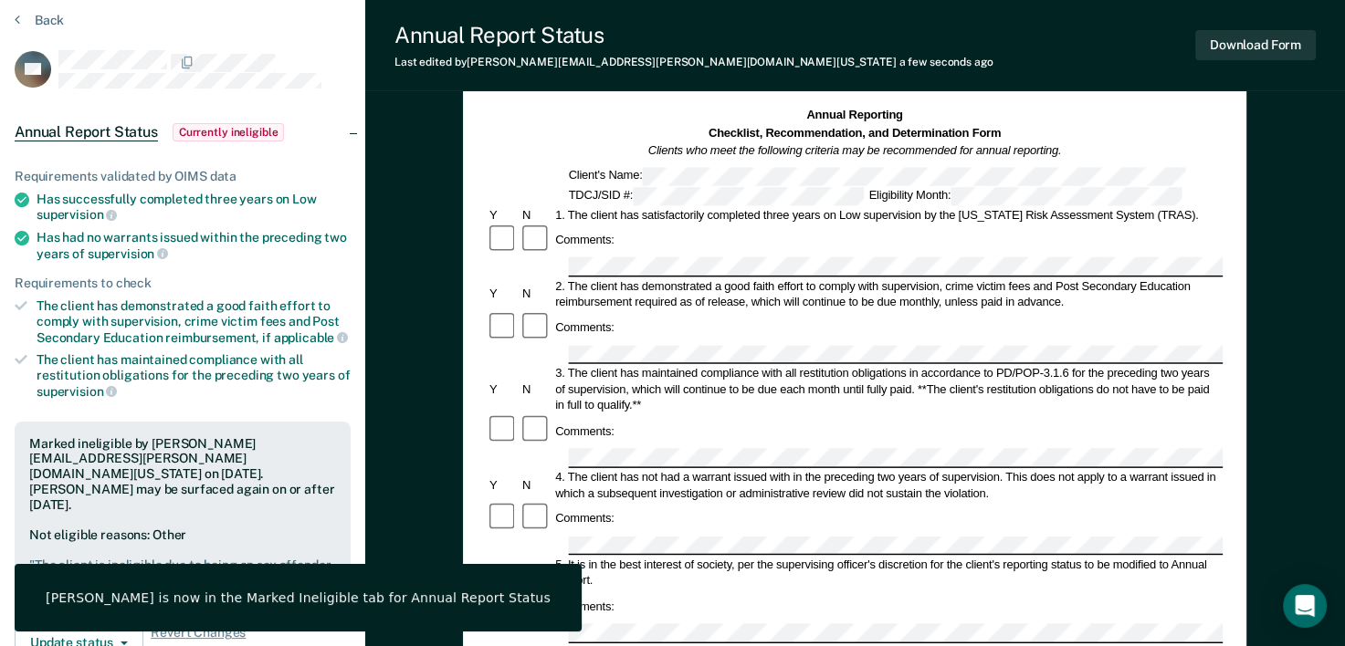
scroll to position [0, 0]
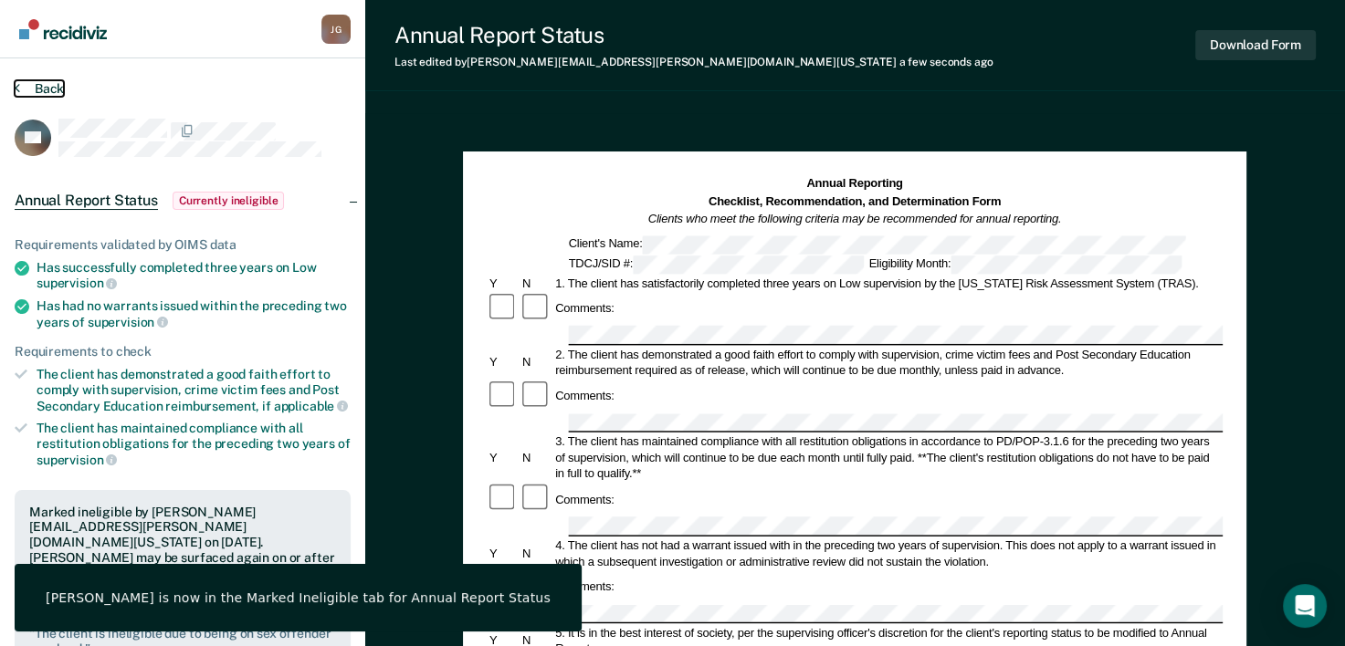
click at [56, 84] on button "Back" at bounding box center [39, 88] width 49 height 16
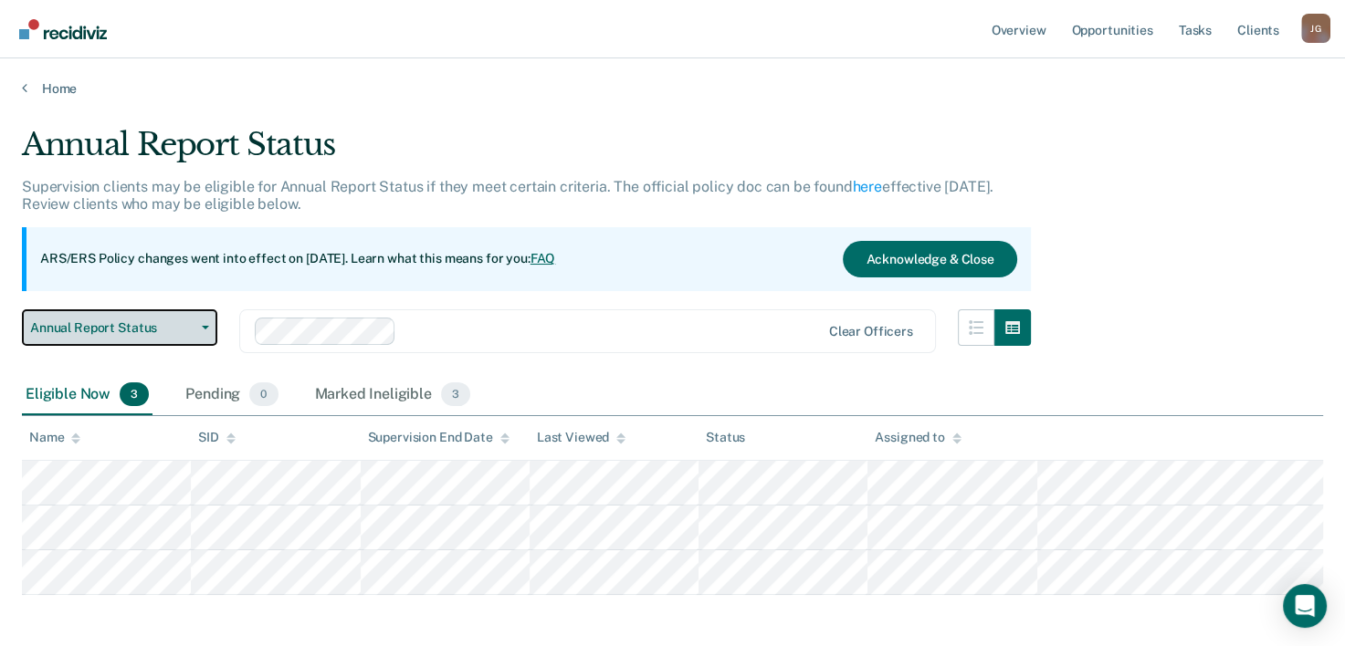
click at [205, 322] on button "Annual Report Status" at bounding box center [119, 327] width 195 height 37
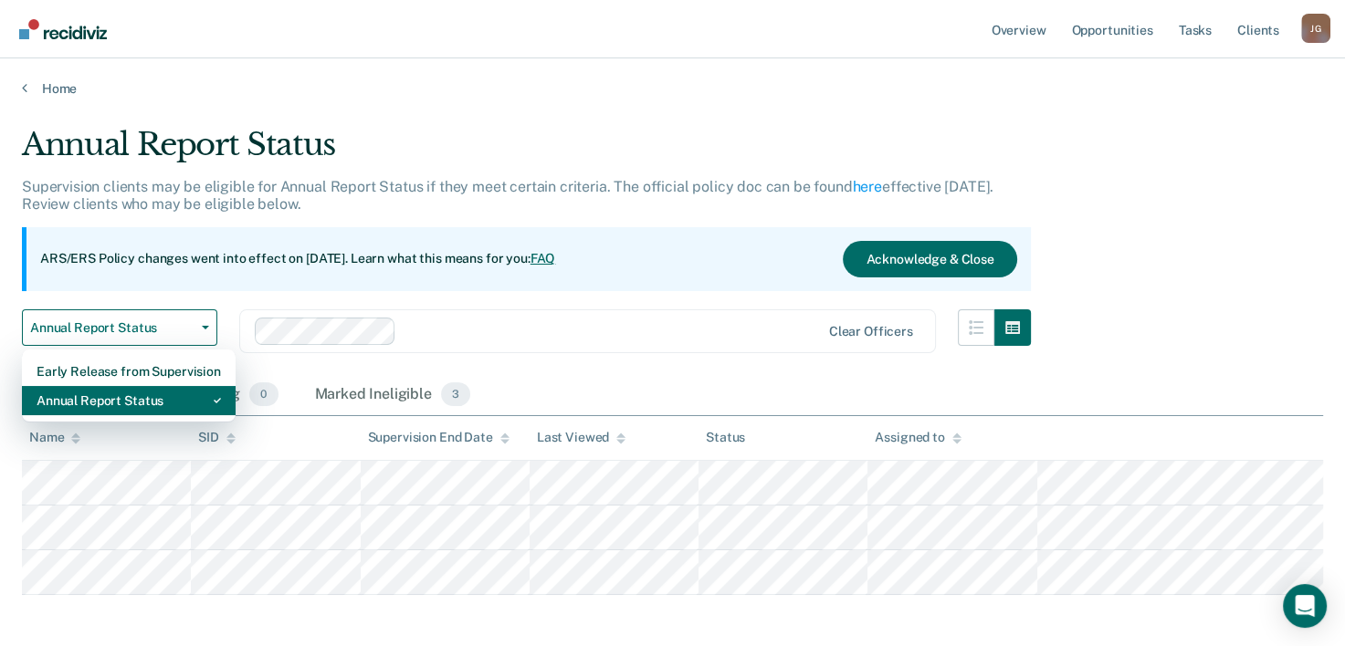
click at [145, 401] on div "Annual Report Status" at bounding box center [129, 400] width 184 height 29
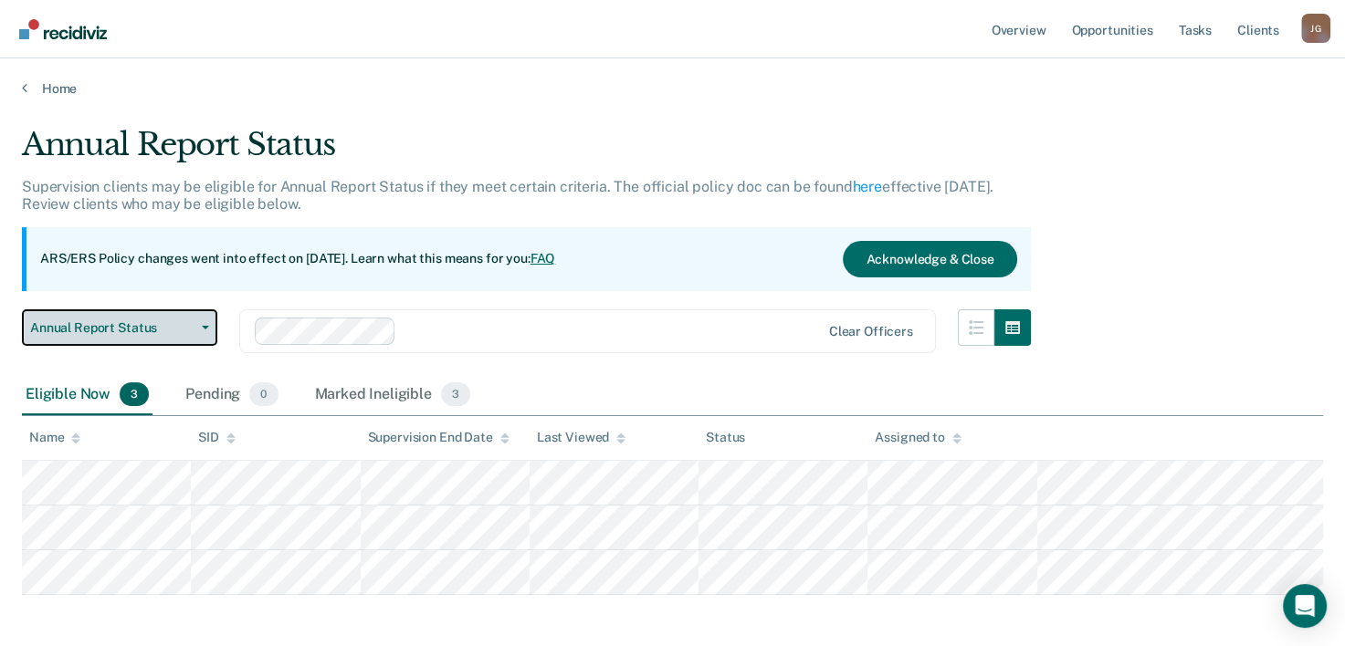
click at [208, 330] on button "Annual Report Status" at bounding box center [119, 327] width 195 height 37
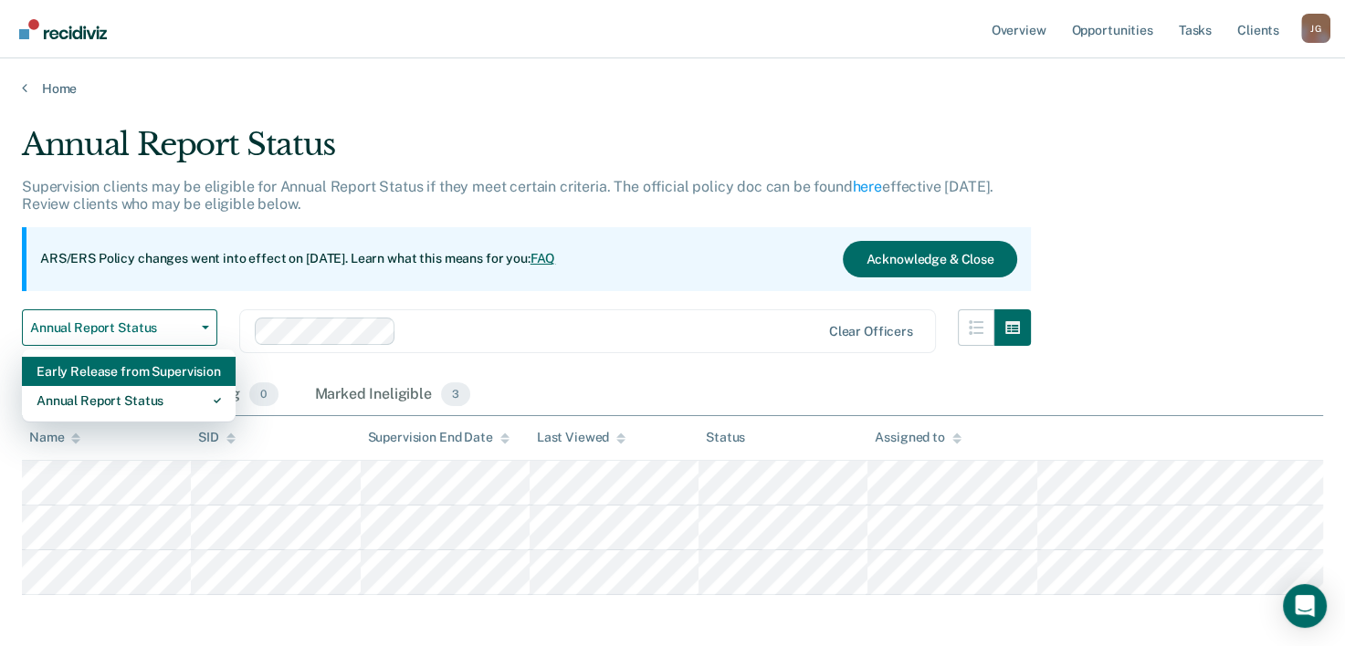
click at [179, 374] on div "Early Release from Supervision" at bounding box center [129, 371] width 184 height 29
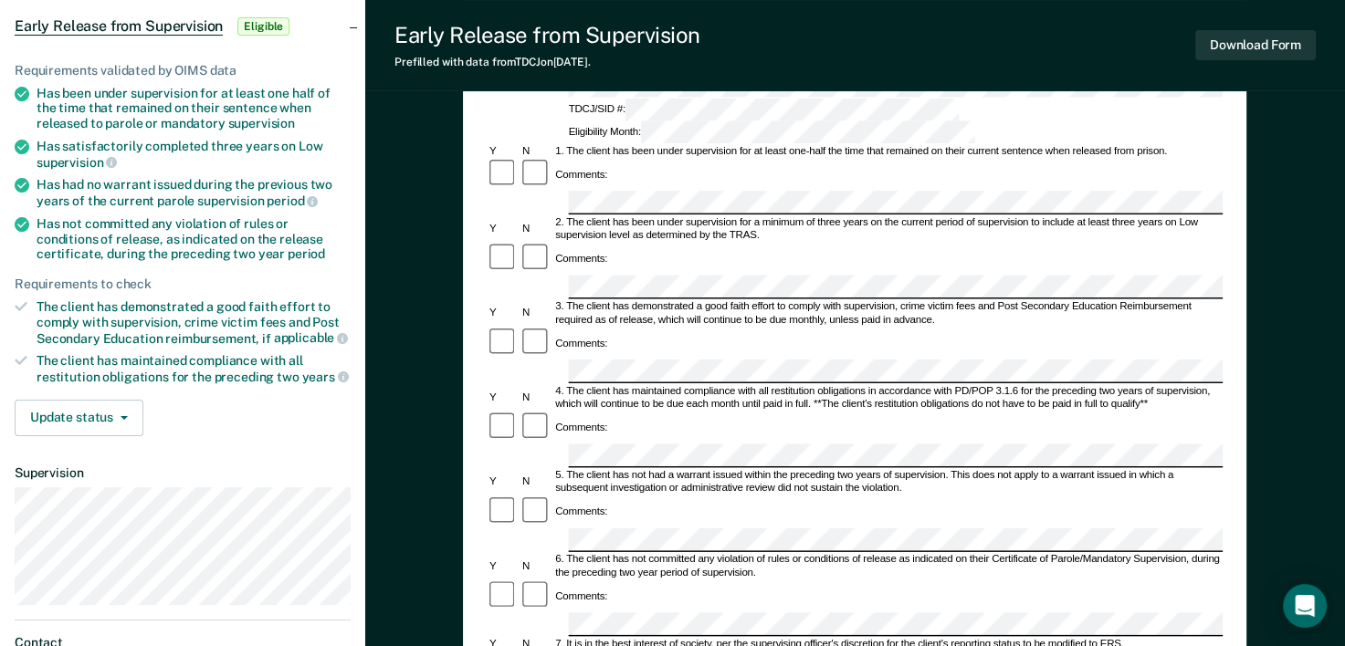
scroll to position [183, 0]
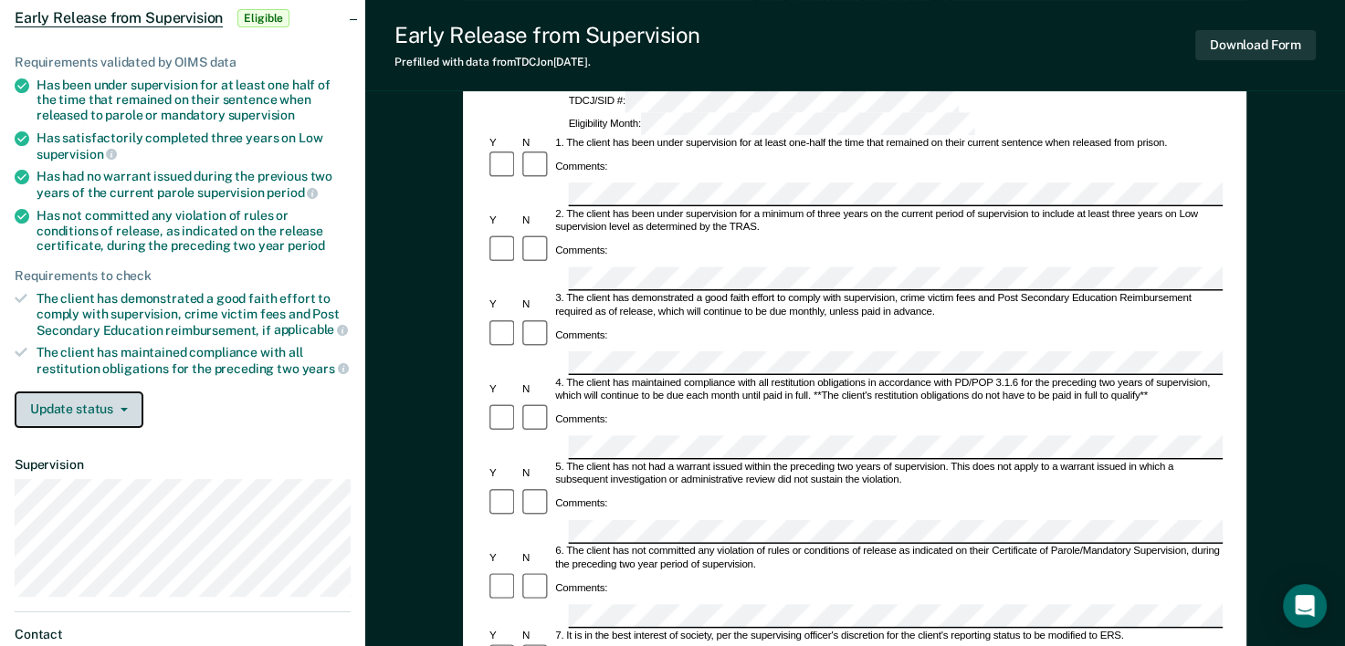
click at [131, 404] on button "Update status" at bounding box center [79, 410] width 129 height 37
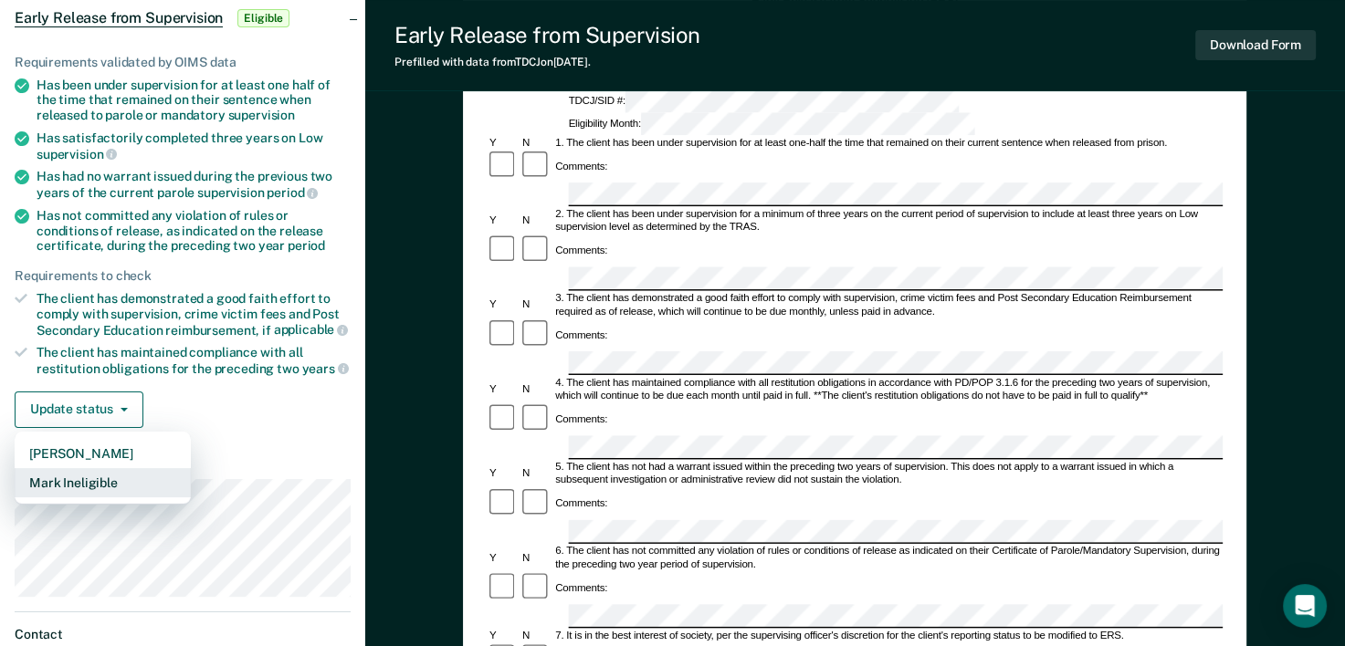
click at [110, 471] on button "Mark Ineligible" at bounding box center [103, 482] width 176 height 29
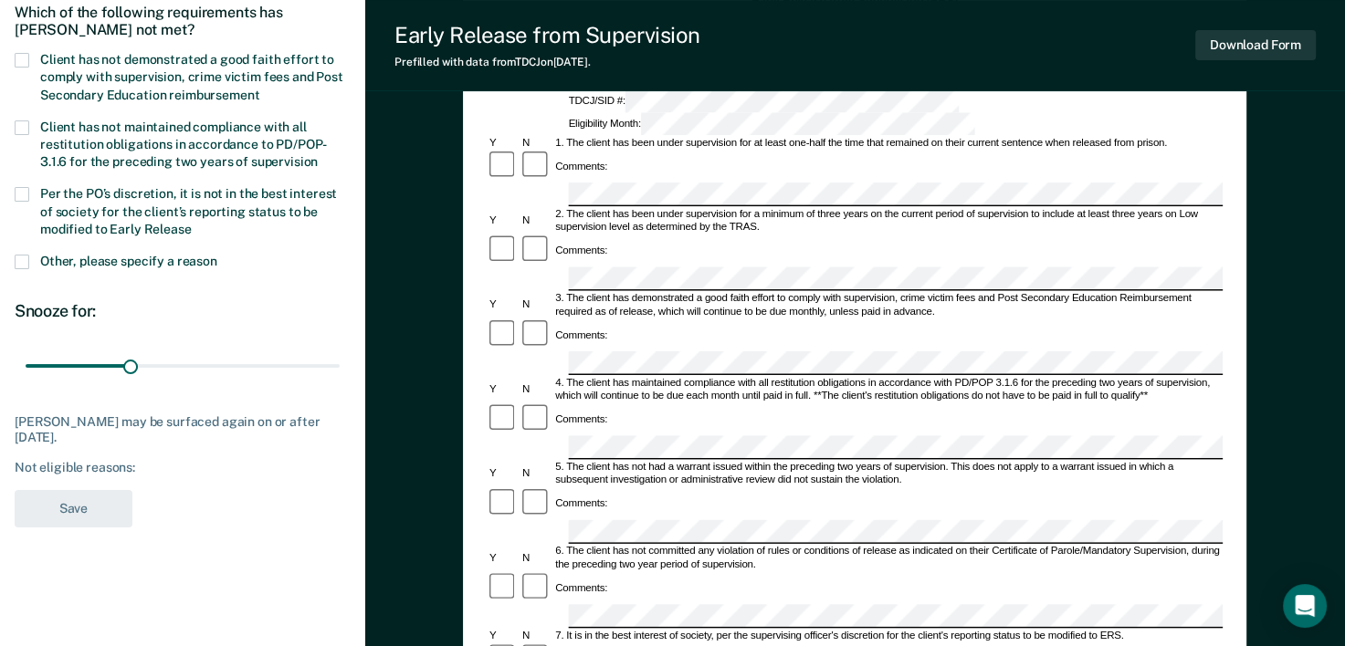
click at [25, 264] on span at bounding box center [22, 262] width 15 height 15
click at [217, 255] on input "Other, please specify a reason" at bounding box center [217, 255] width 0 height 0
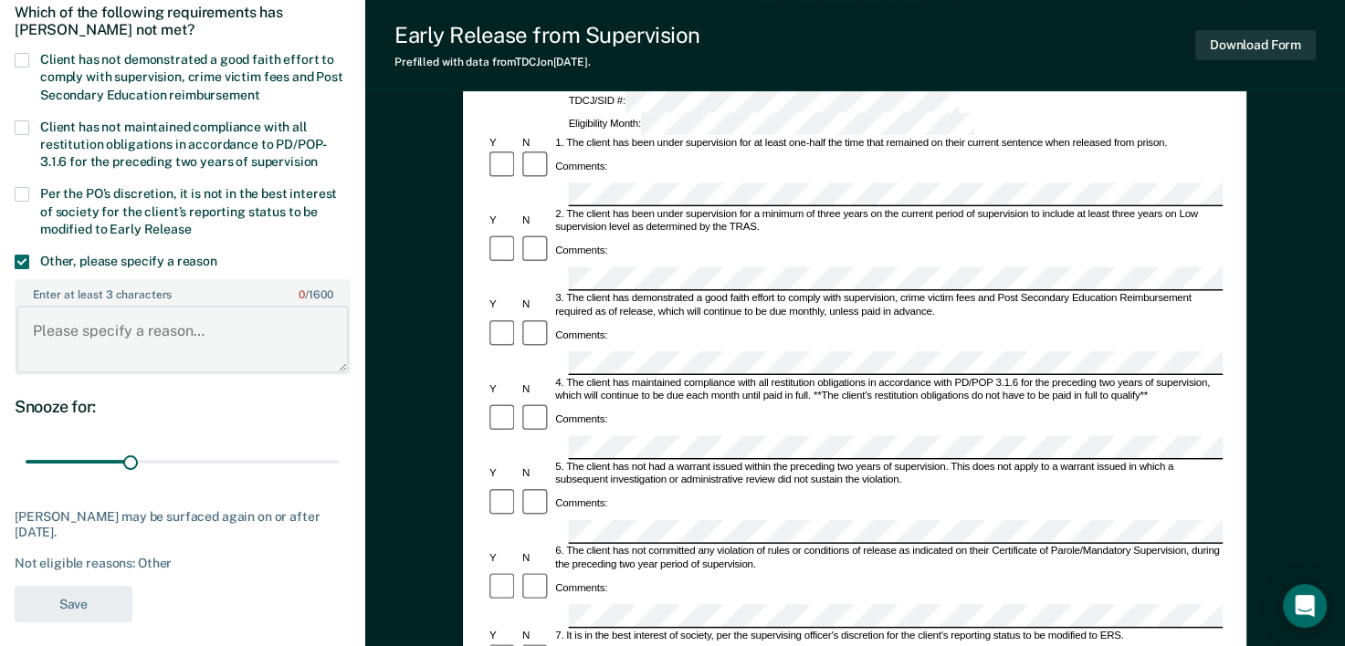
click at [77, 331] on textarea "Enter at least 3 characters 0 / 1600" at bounding box center [182, 340] width 332 height 68
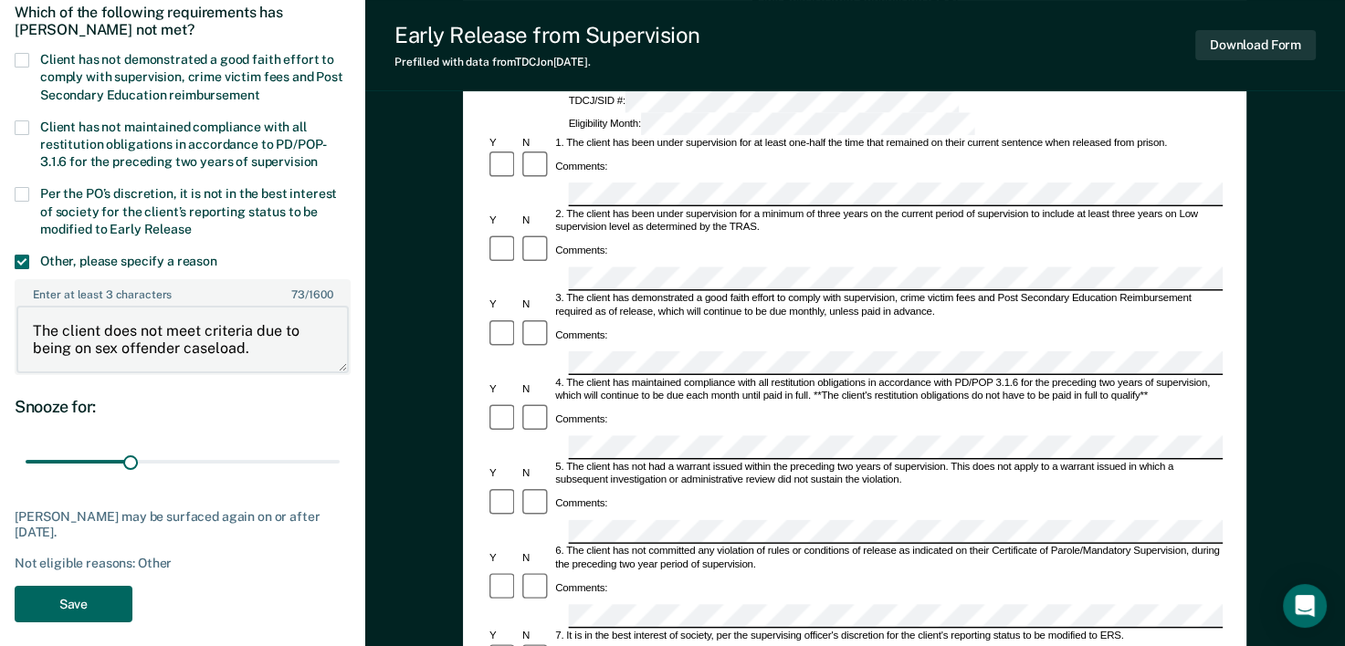
type textarea "The client does not meet criteria due to being on sex offender caseload."
click at [116, 609] on button "Save" at bounding box center [74, 604] width 118 height 37
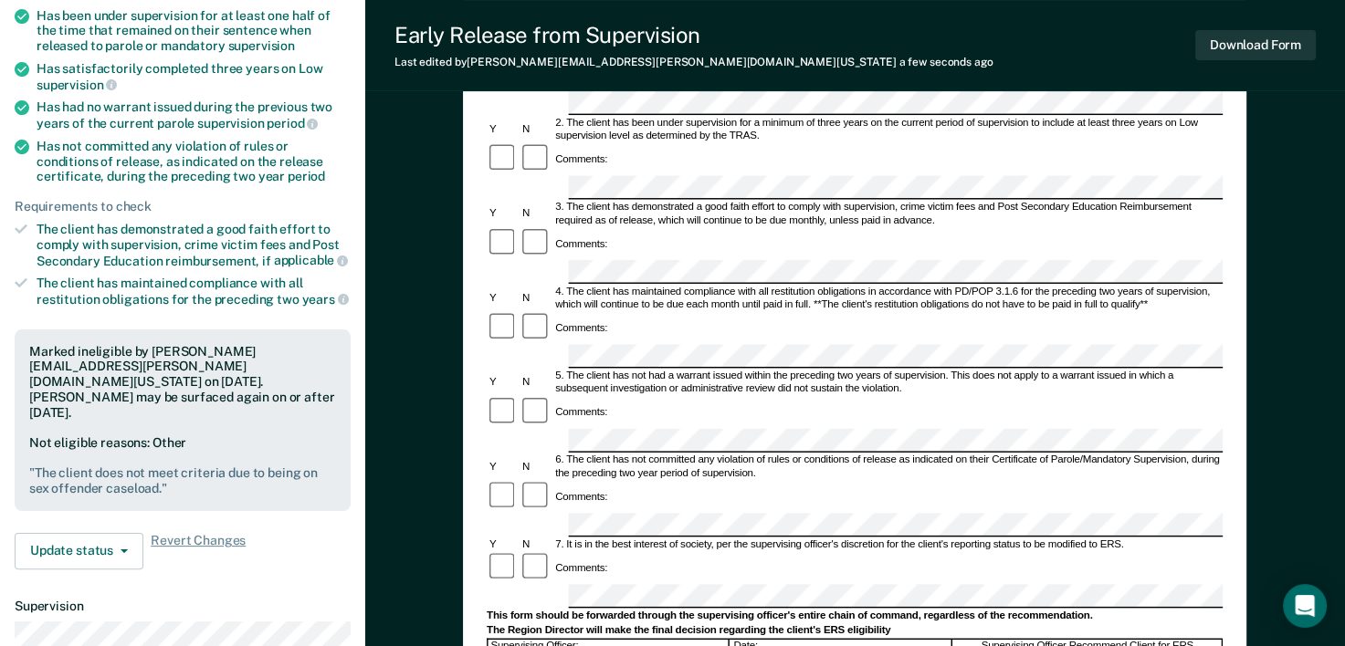
scroll to position [365, 0]
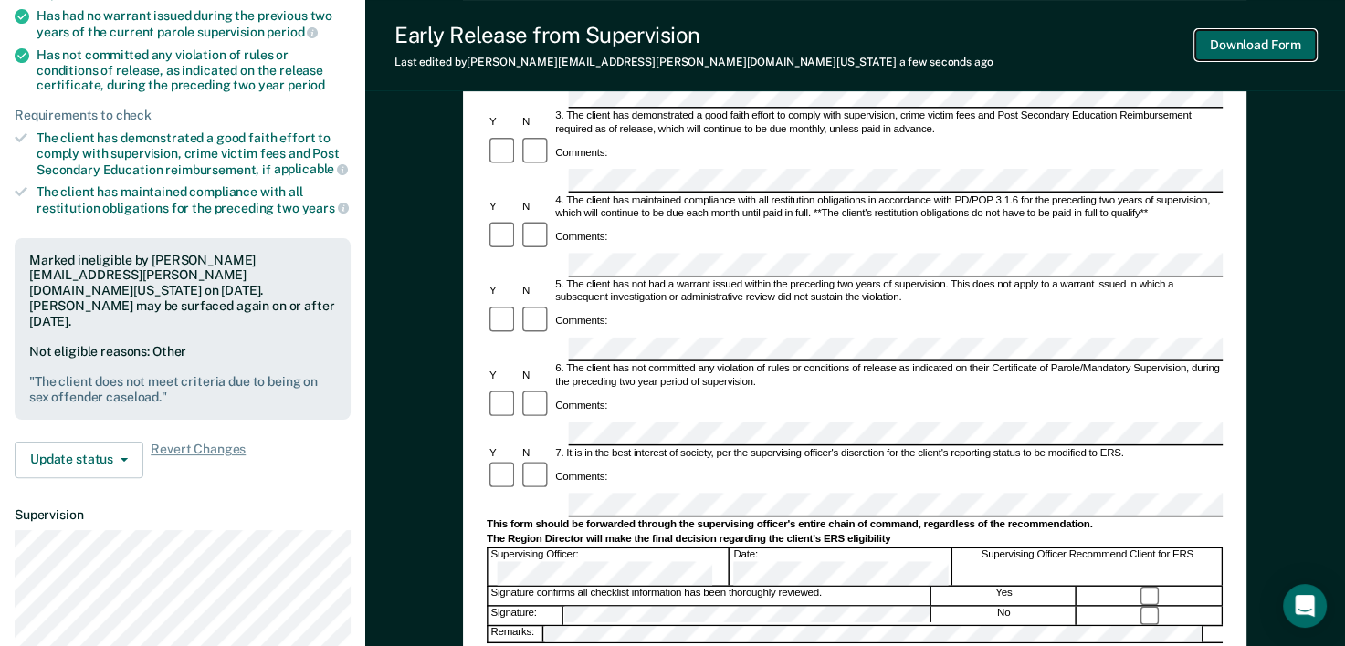
click at [1242, 38] on button "Download Form" at bounding box center [1255, 45] width 121 height 30
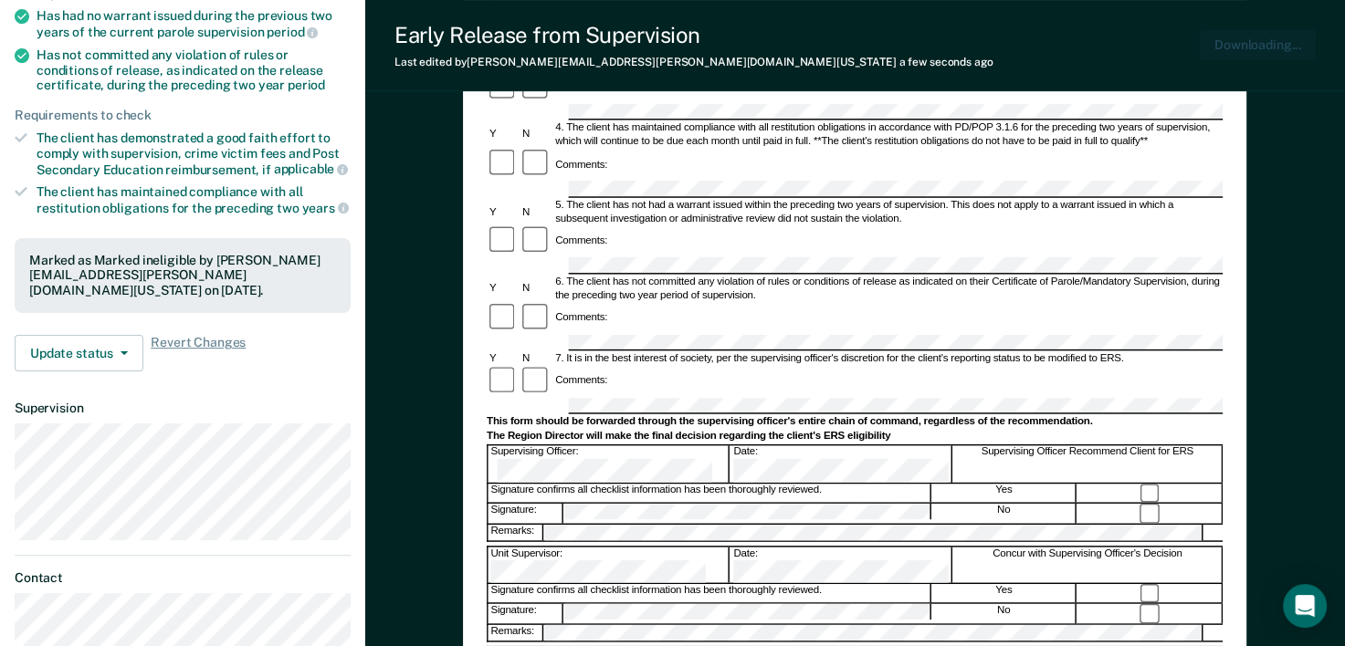
scroll to position [343, 0]
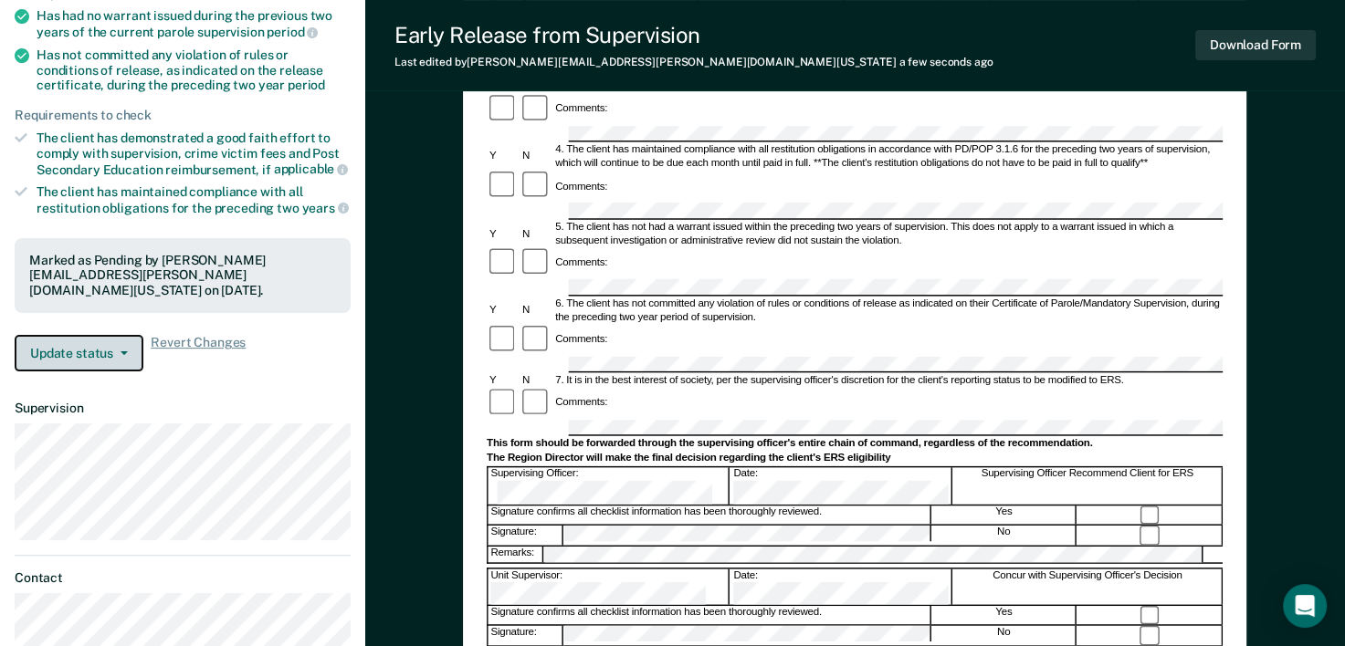
click at [118, 351] on span "button" at bounding box center [120, 353] width 15 height 4
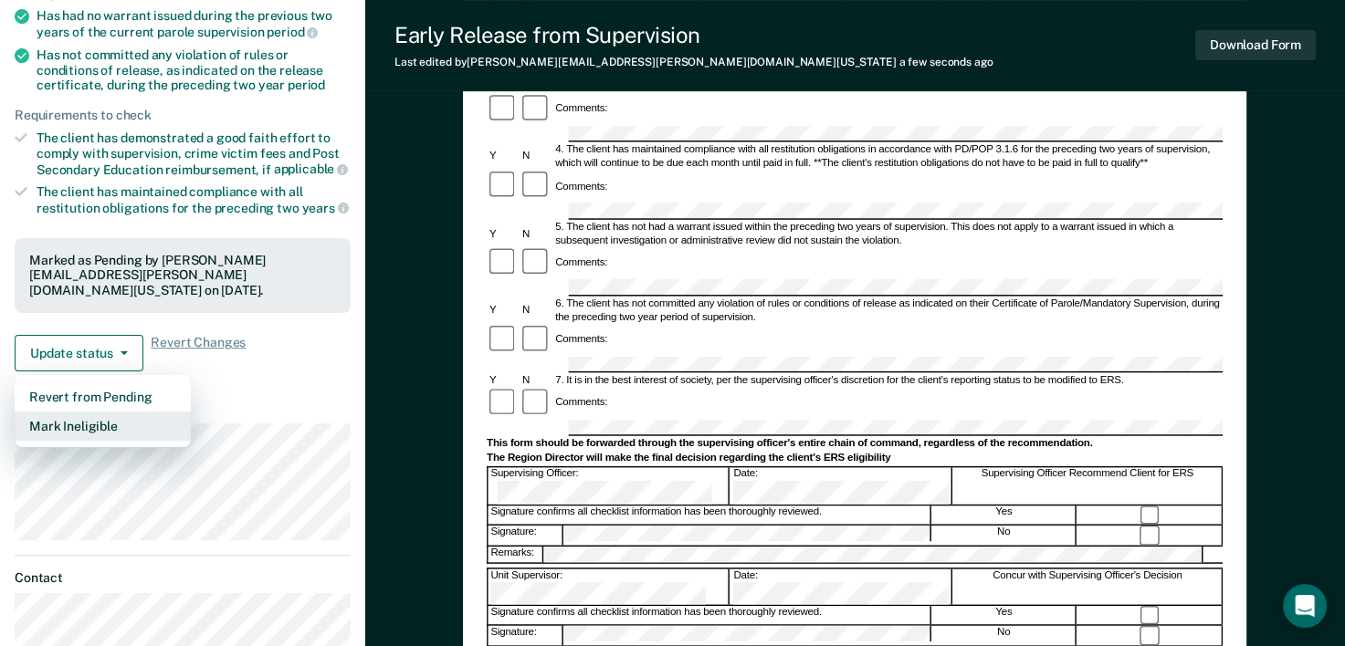
click at [92, 421] on button "Mark Ineligible" at bounding box center [103, 426] width 176 height 29
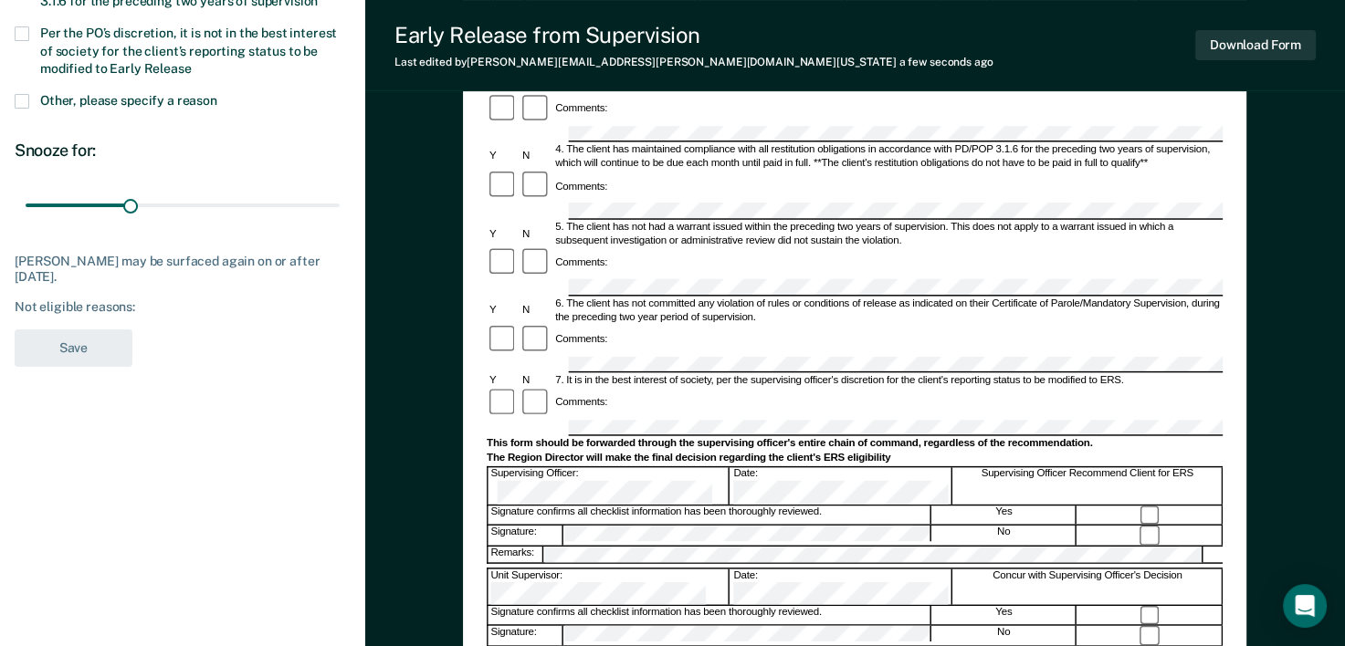
click at [27, 99] on span at bounding box center [22, 101] width 15 height 15
click at [217, 94] on input "Other, please specify a reason" at bounding box center [217, 94] width 0 height 0
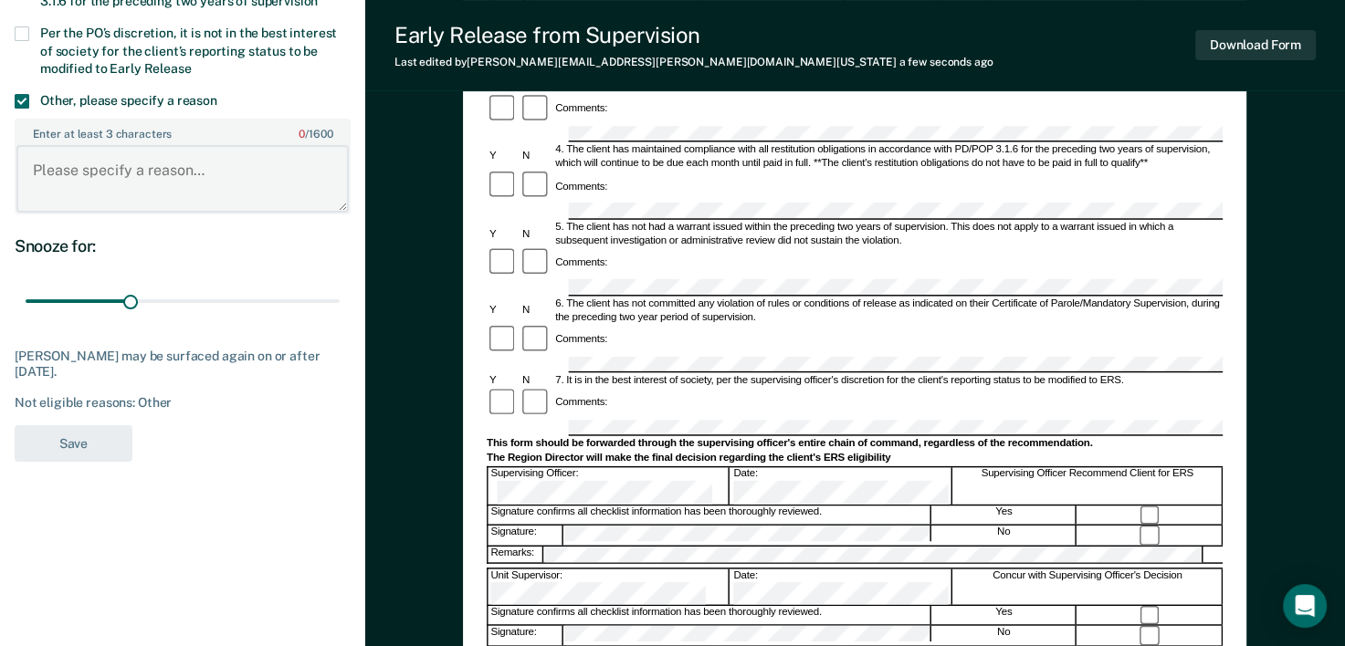
click at [105, 197] on textarea "Enter at least 3 characters 0 / 1600" at bounding box center [182, 179] width 332 height 68
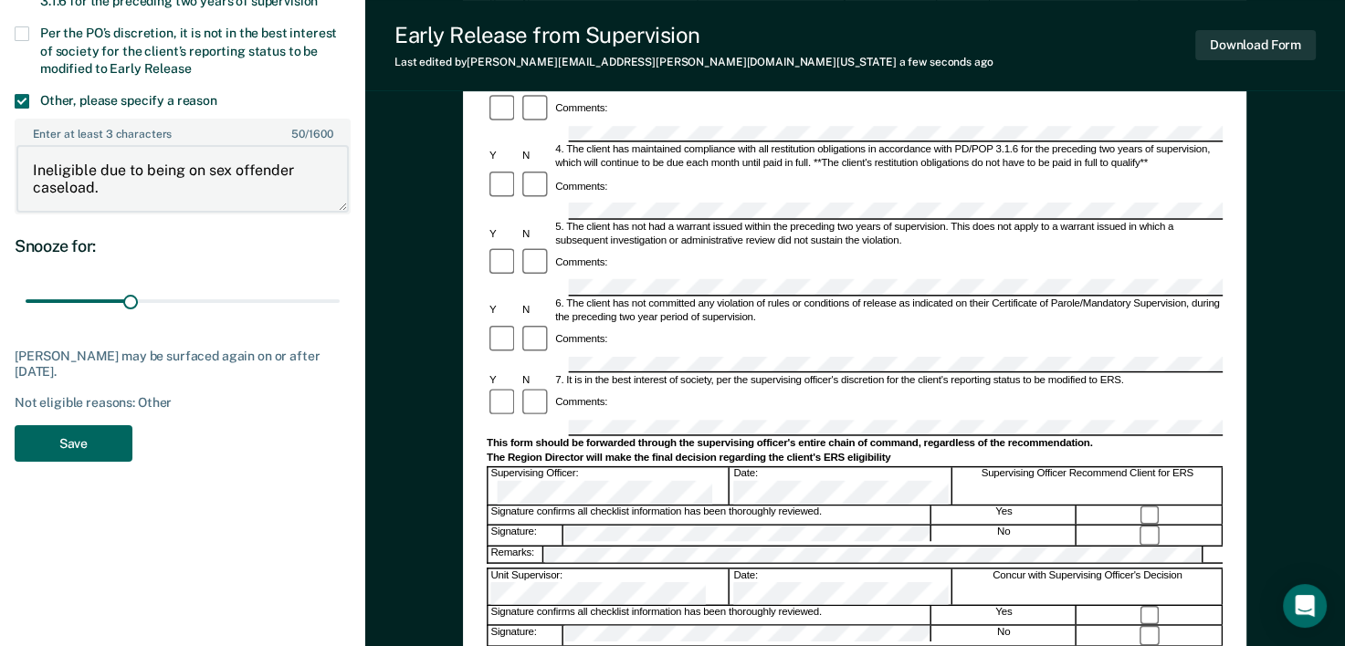
type textarea "Ineligible due to being on sex offender caseload."
click at [100, 442] on button "Save" at bounding box center [74, 443] width 118 height 37
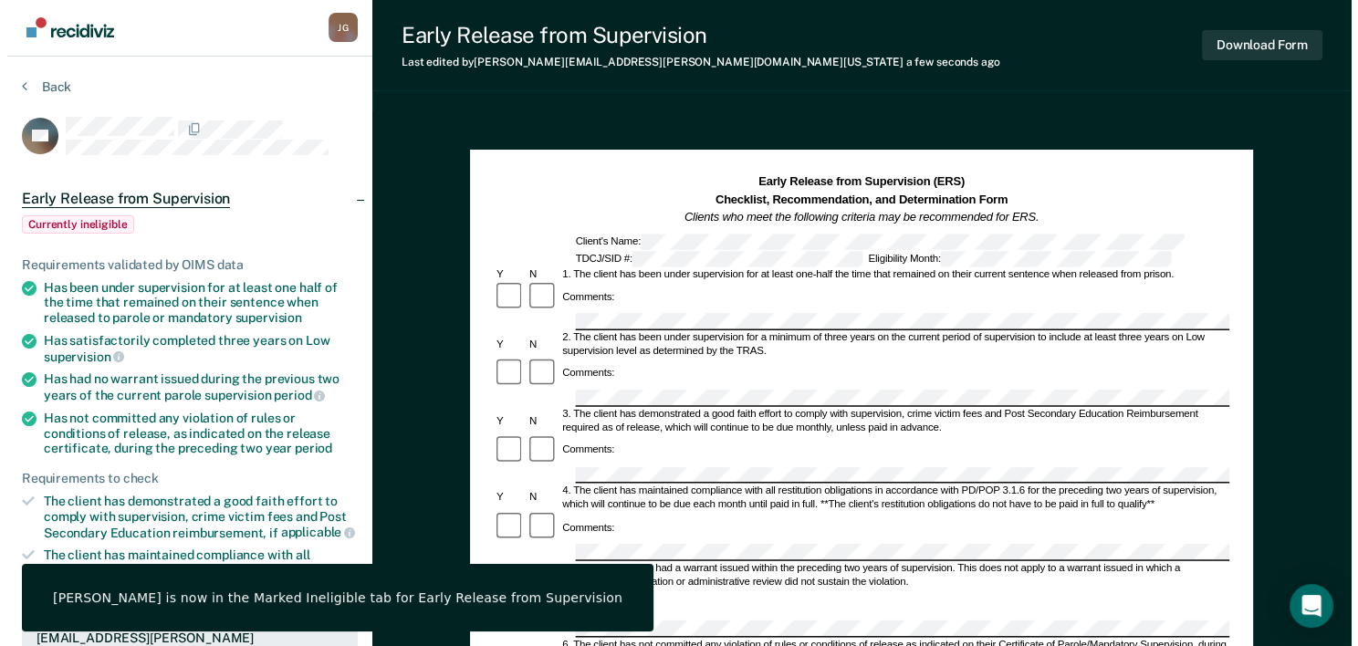
scroll to position [0, 0]
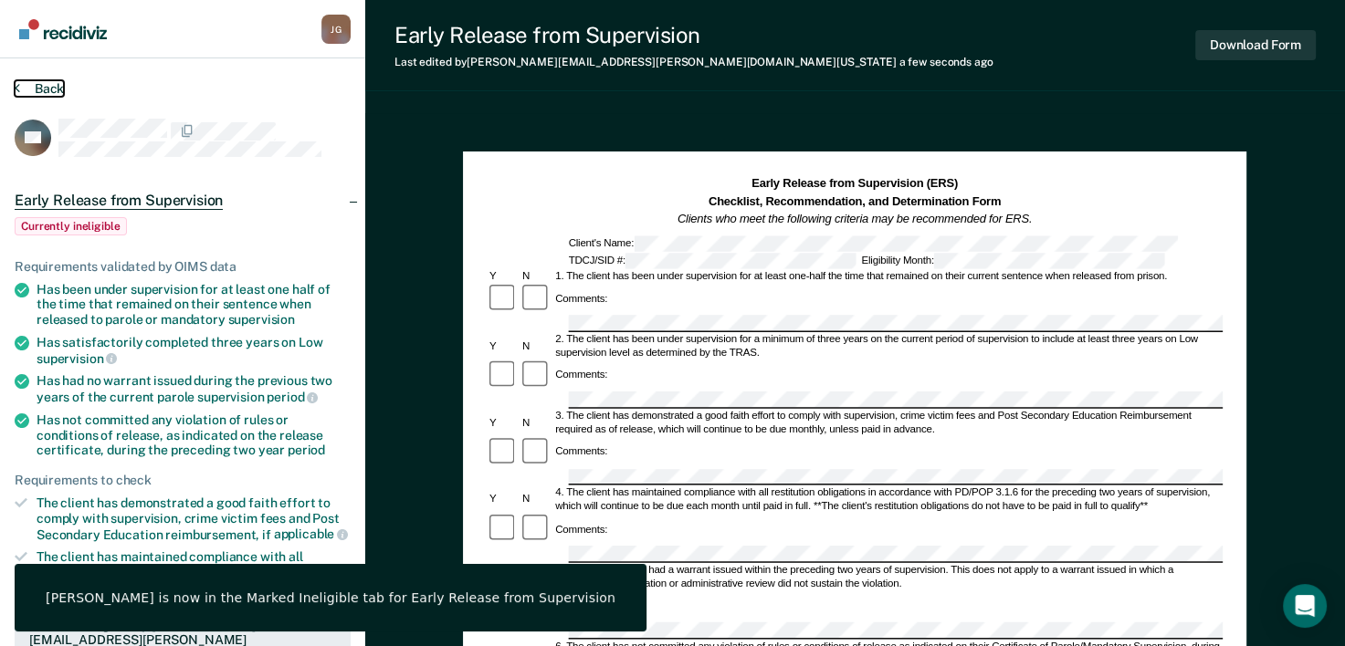
click at [38, 89] on button "Back" at bounding box center [39, 88] width 49 height 16
